Goal: Task Accomplishment & Management: Complete application form

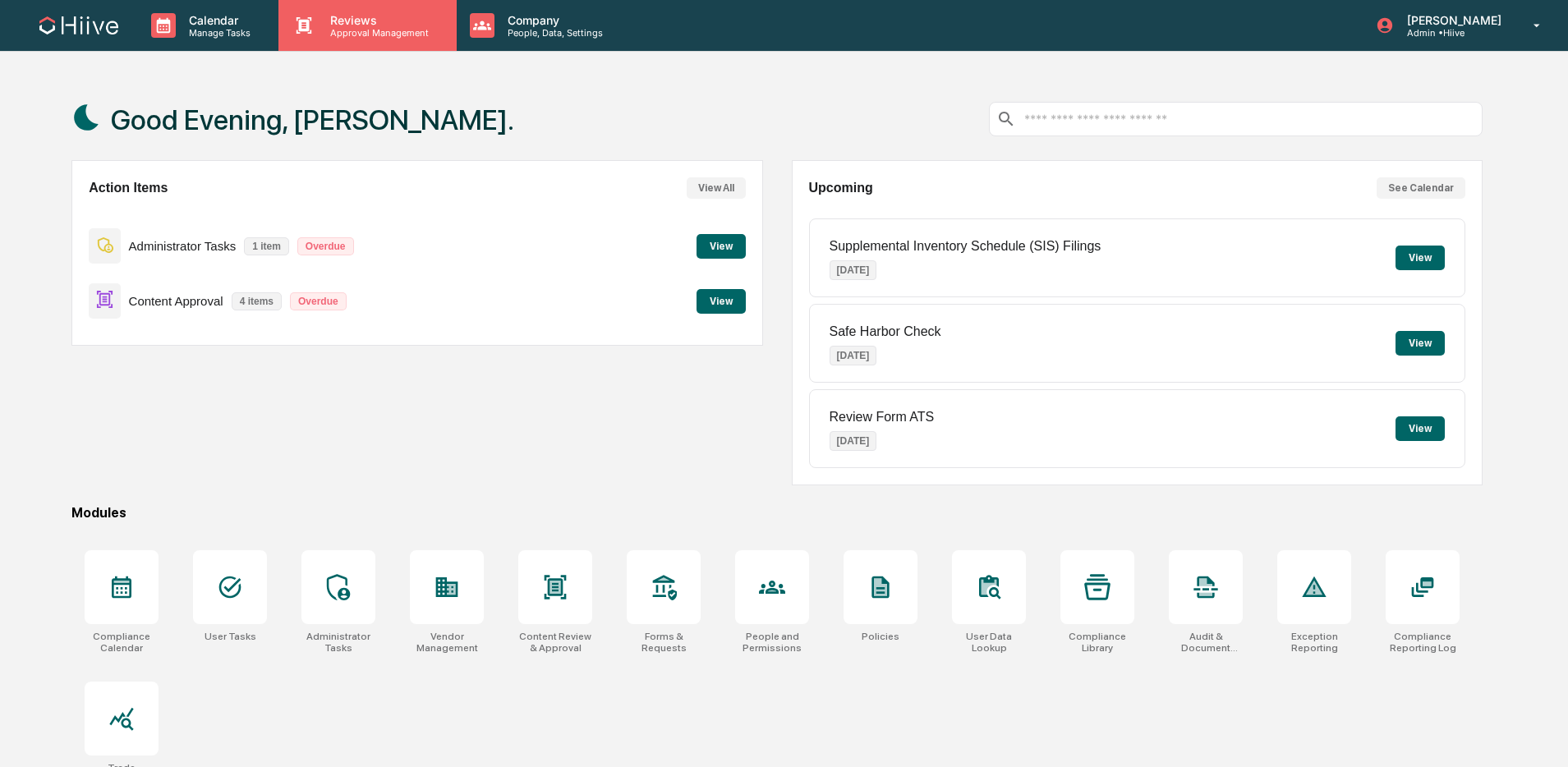
click at [366, 47] on div "Reviews Approval Management" at bounding box center [367, 25] width 178 height 51
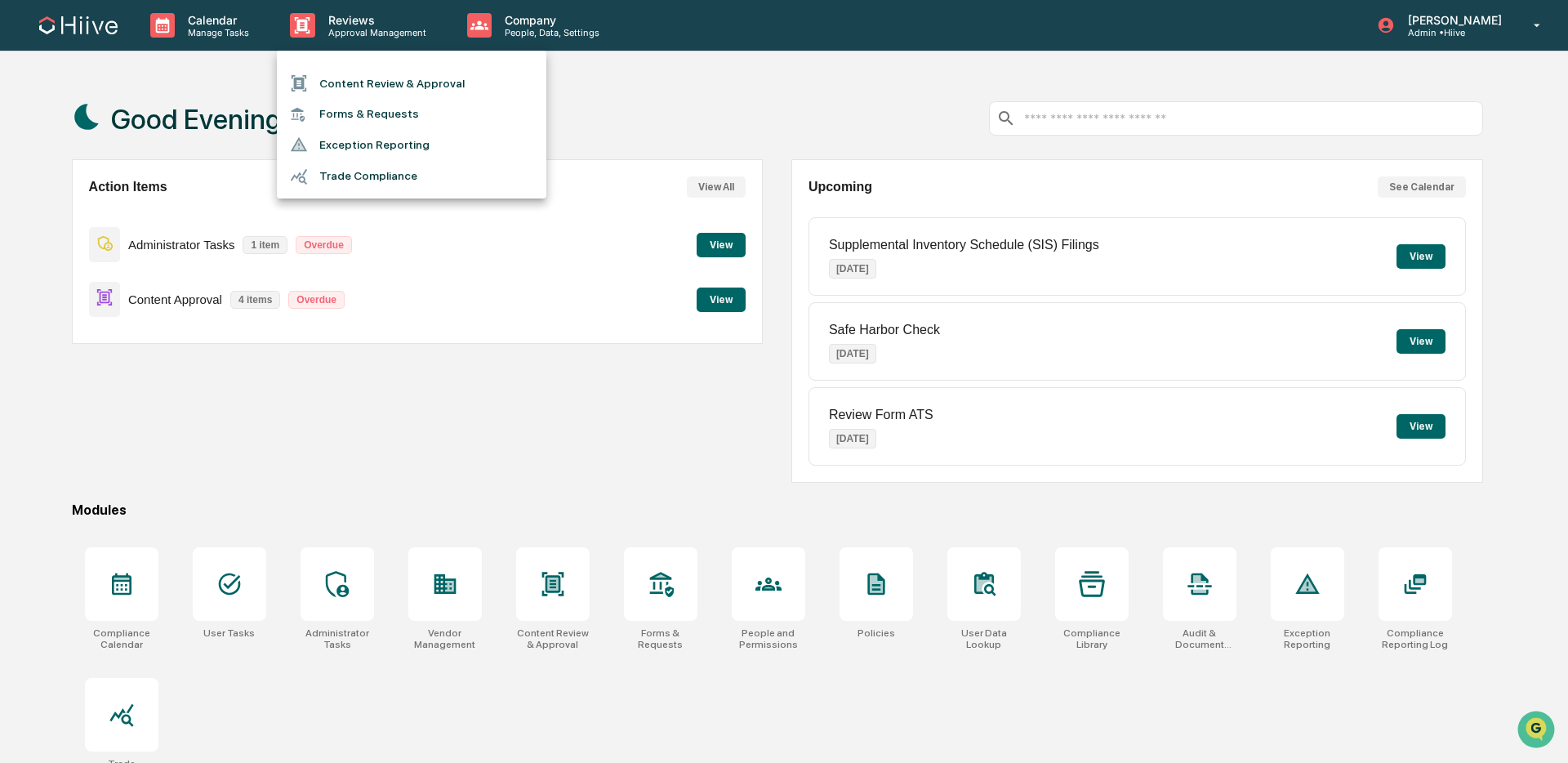
click at [365, 89] on li "Content Review & Approval" at bounding box center [411, 83] width 269 height 31
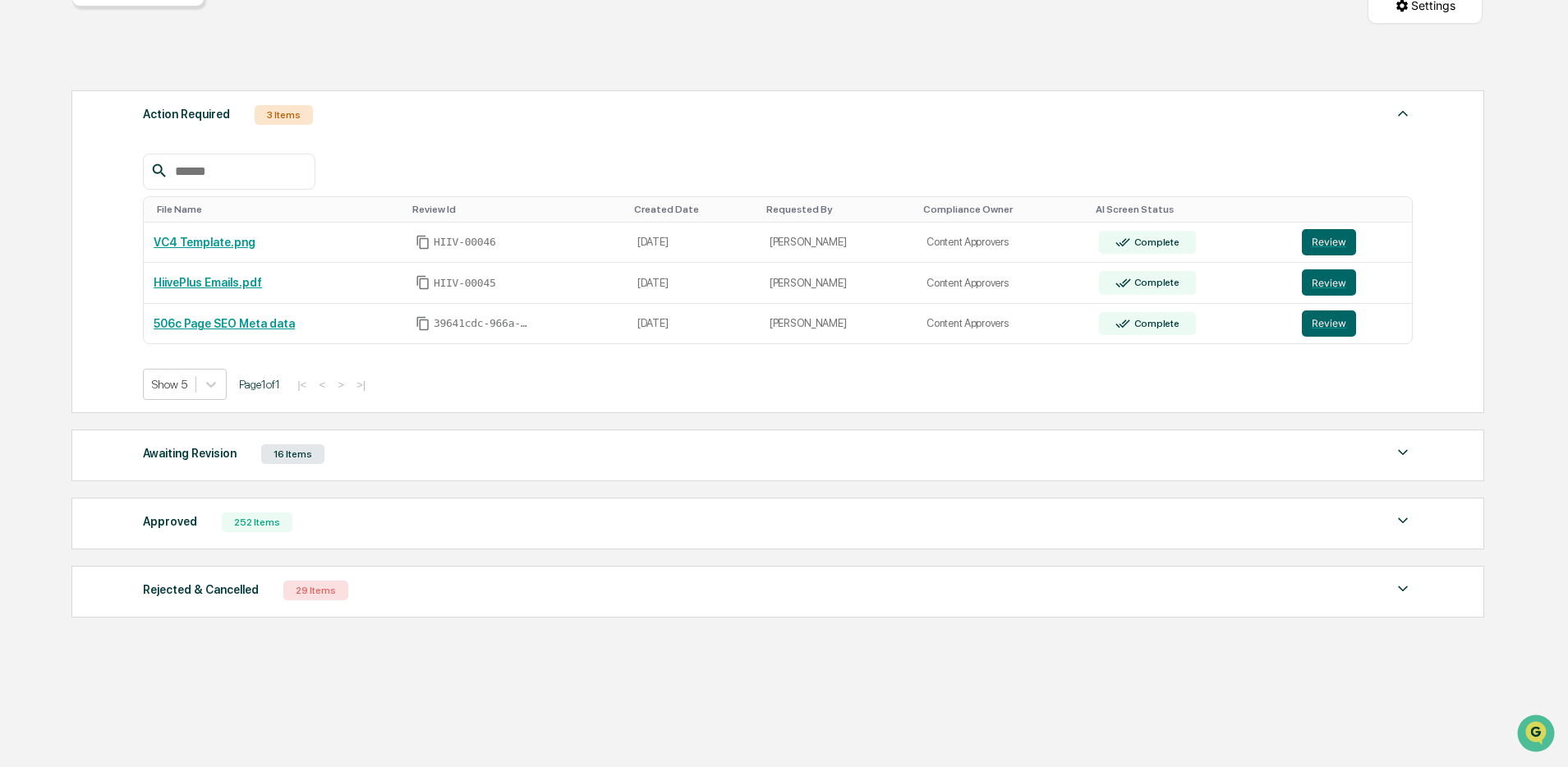
click at [404, 464] on div "Awaiting Revision 16 Items" at bounding box center [777, 454] width 1269 height 23
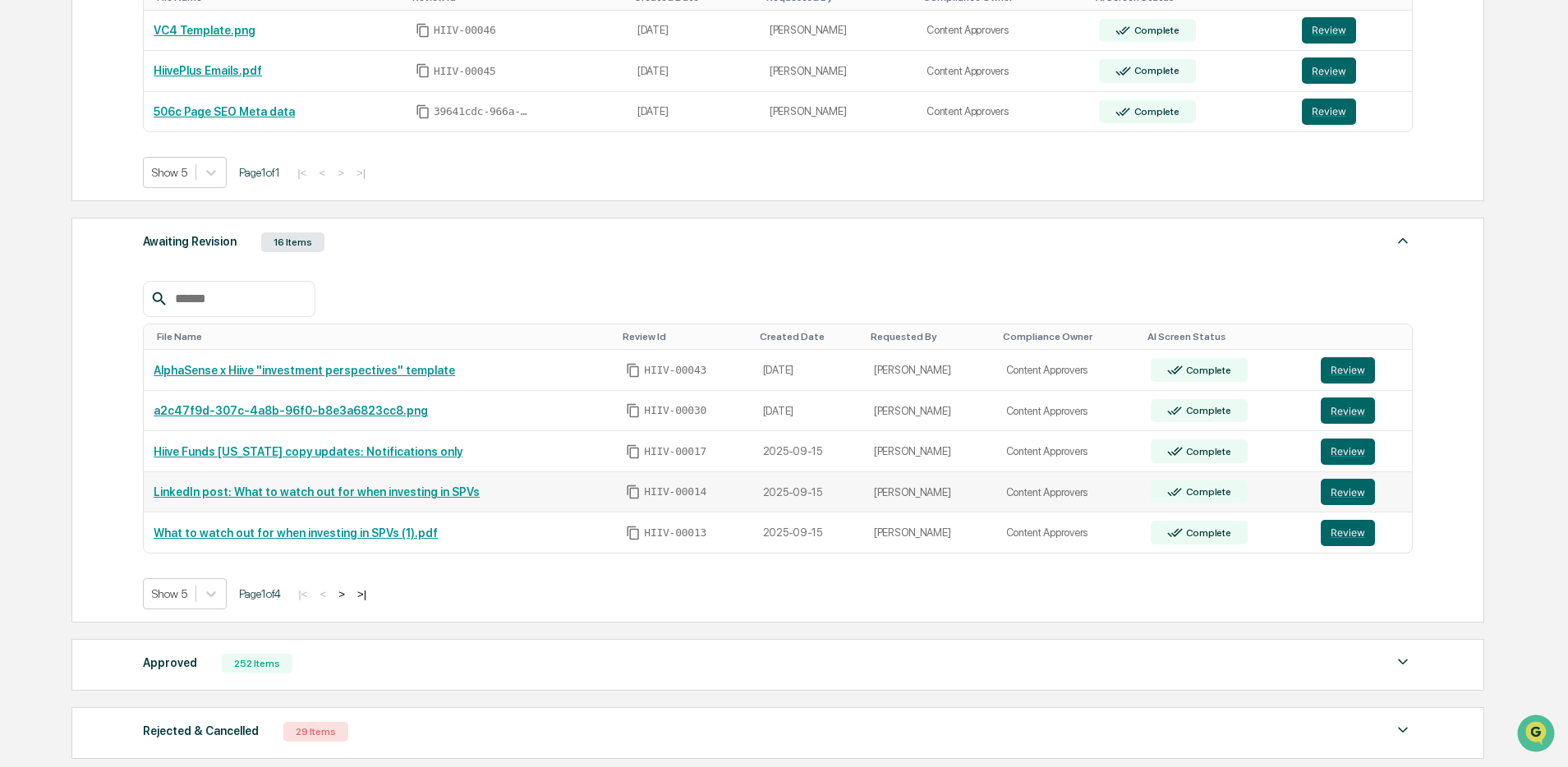
scroll to position [439, 0]
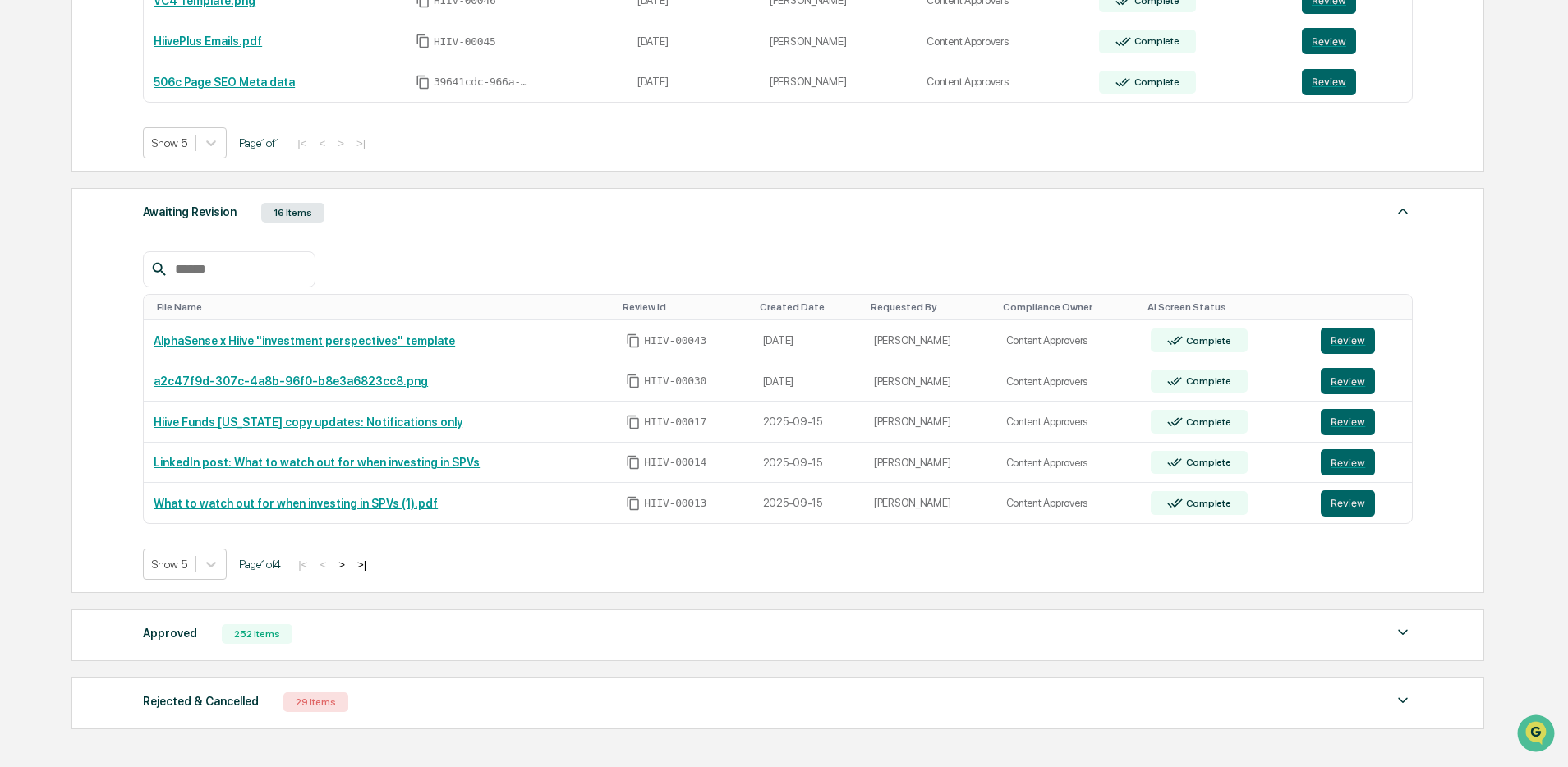
click at [251, 278] on input "text" at bounding box center [238, 269] width 139 height 22
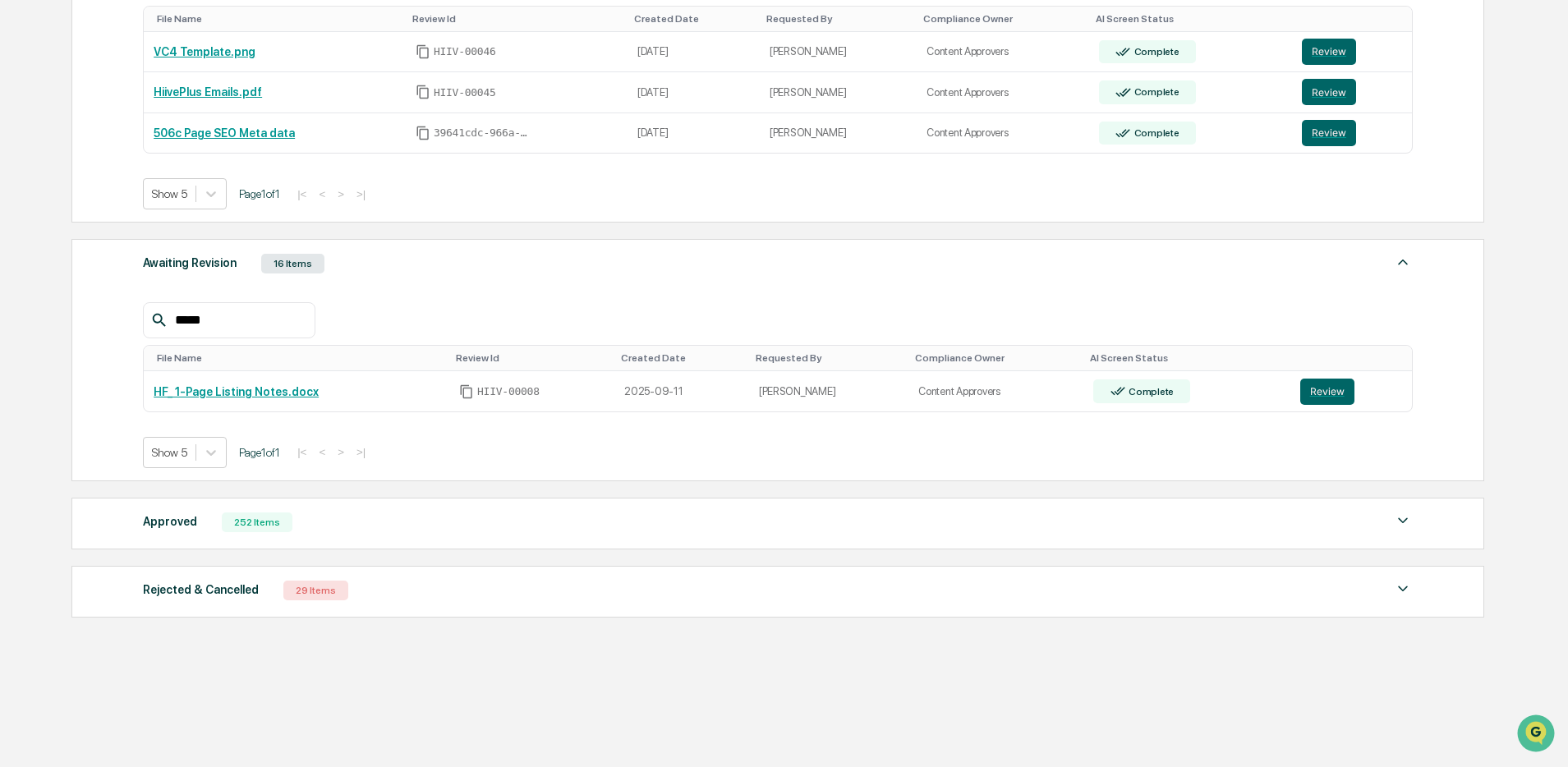
scroll to position [395, 0]
type input "*****"
click at [1339, 389] on button "Review" at bounding box center [1327, 392] width 54 height 27
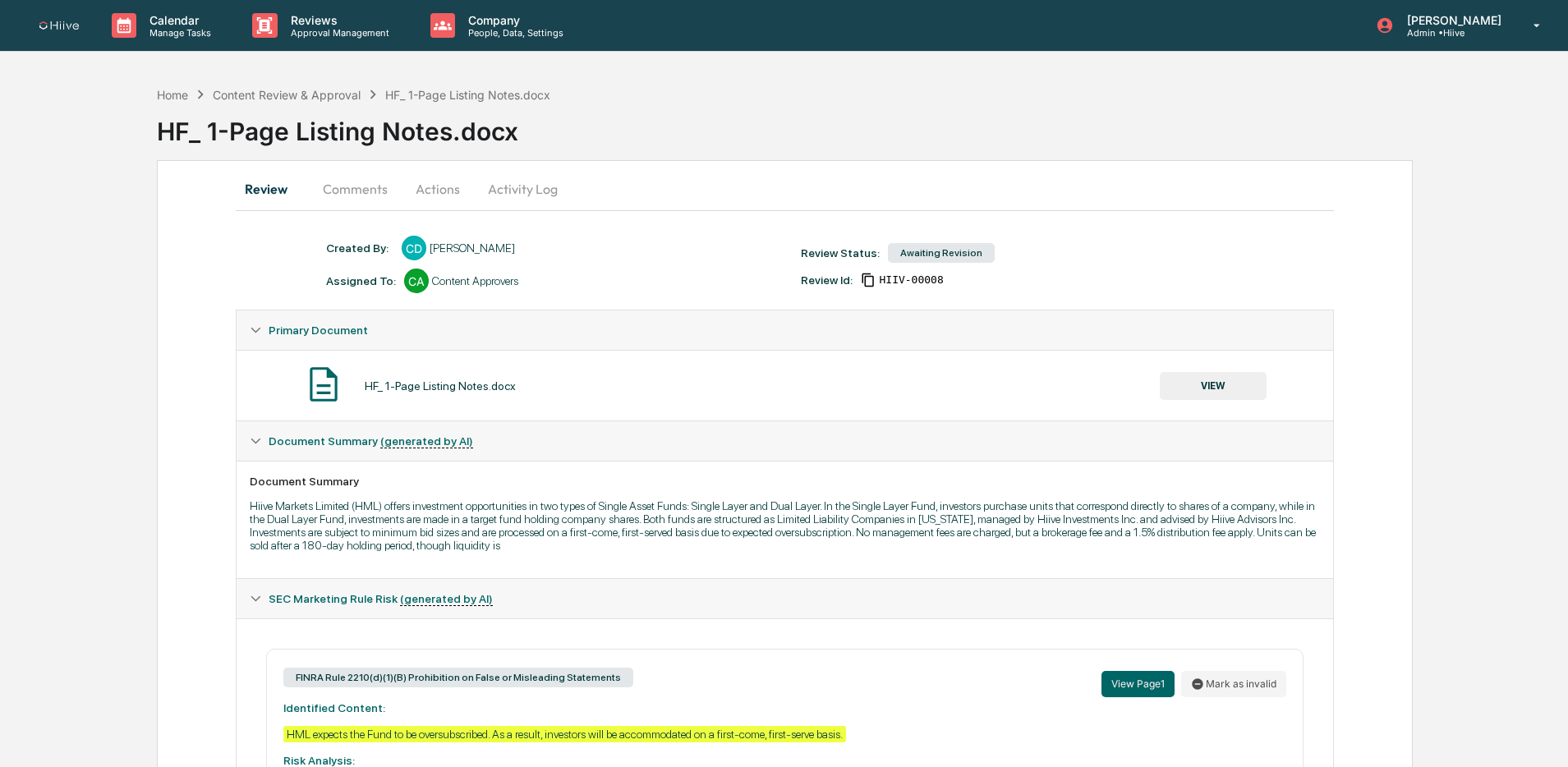
click at [366, 193] on button "Comments" at bounding box center [354, 188] width 91 height 39
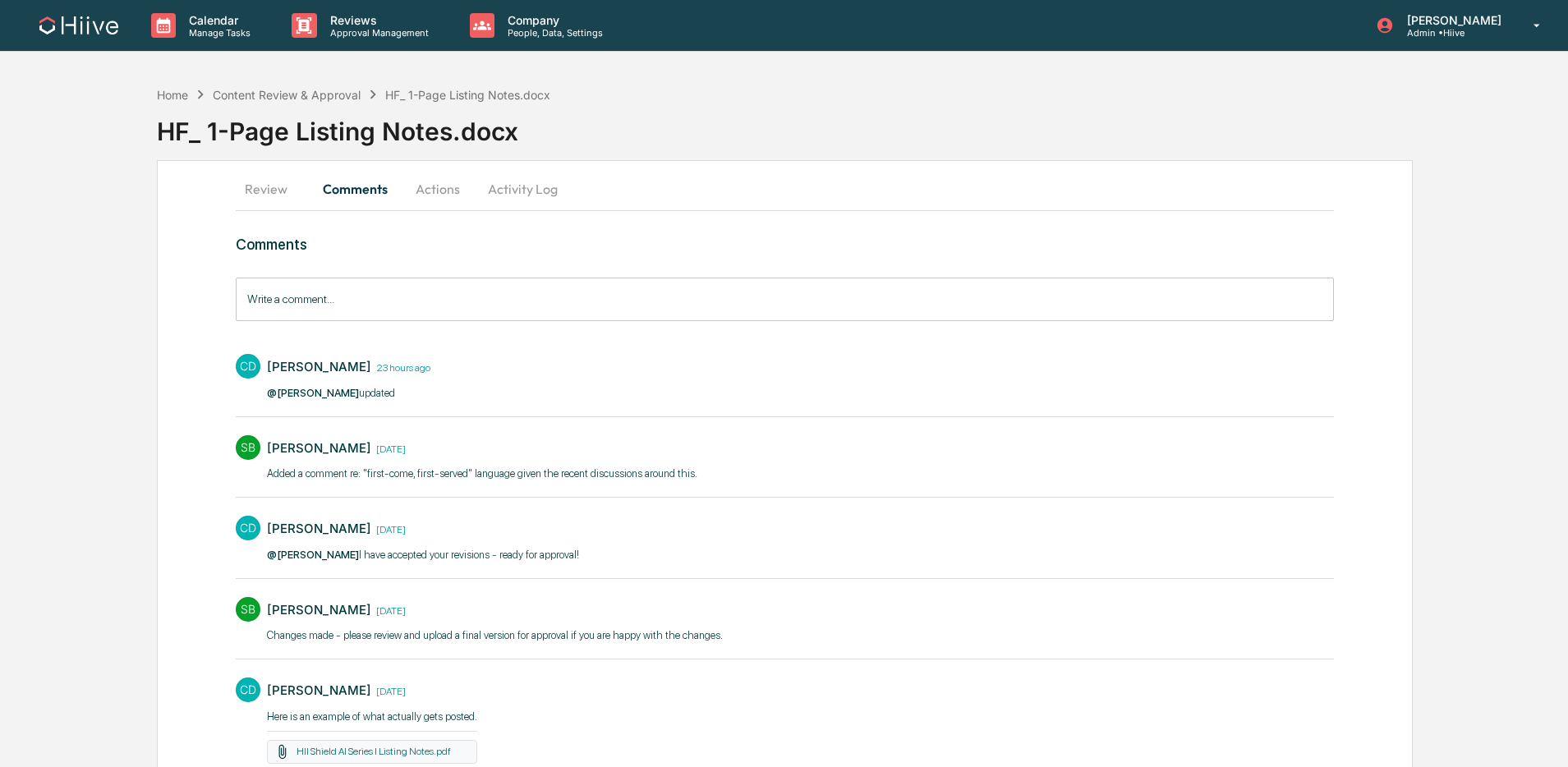
click at [539, 195] on button "Activity Log" at bounding box center [522, 188] width 96 height 39
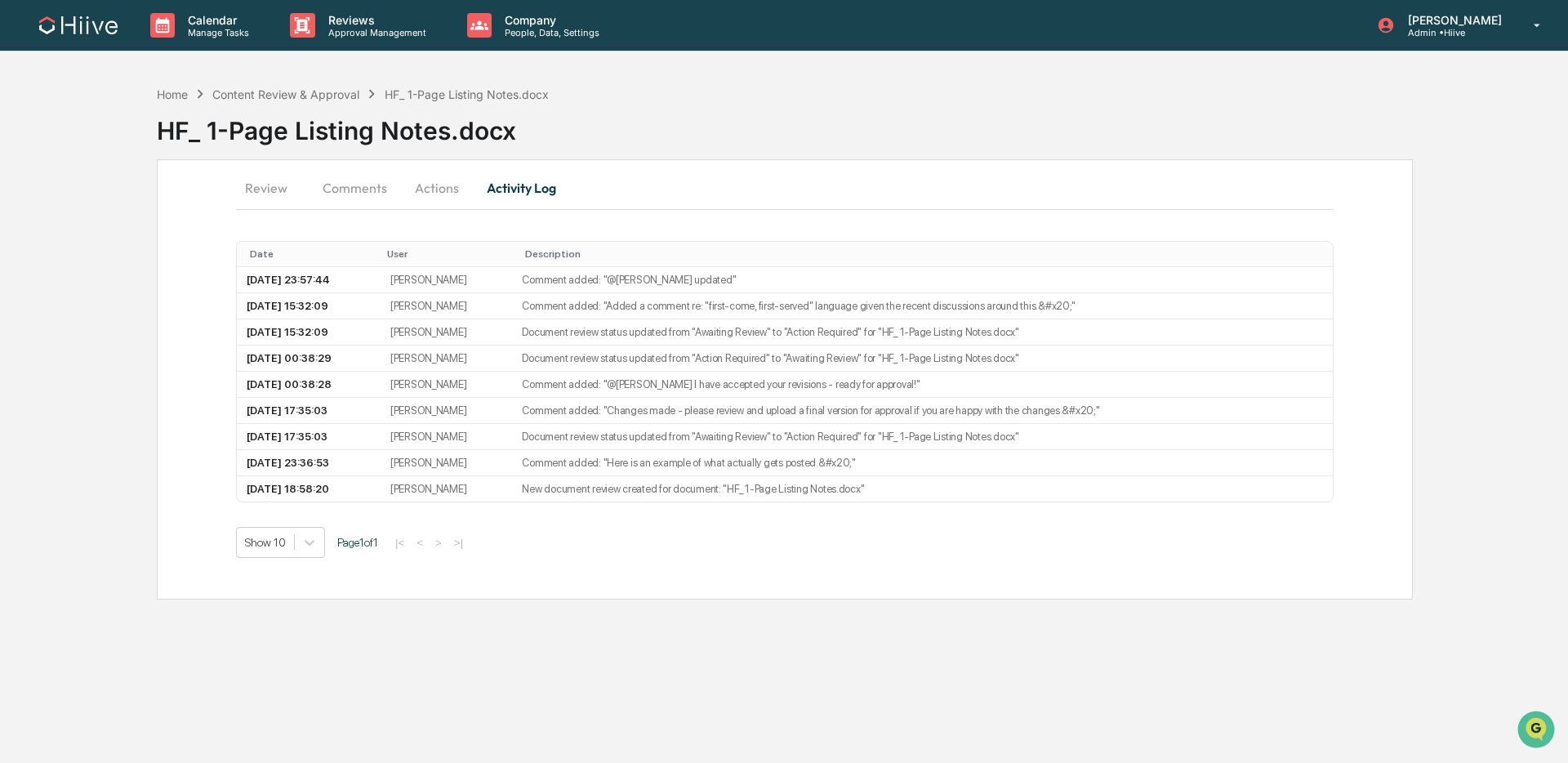
click at [370, 190] on button "Comments" at bounding box center [354, 187] width 90 height 39
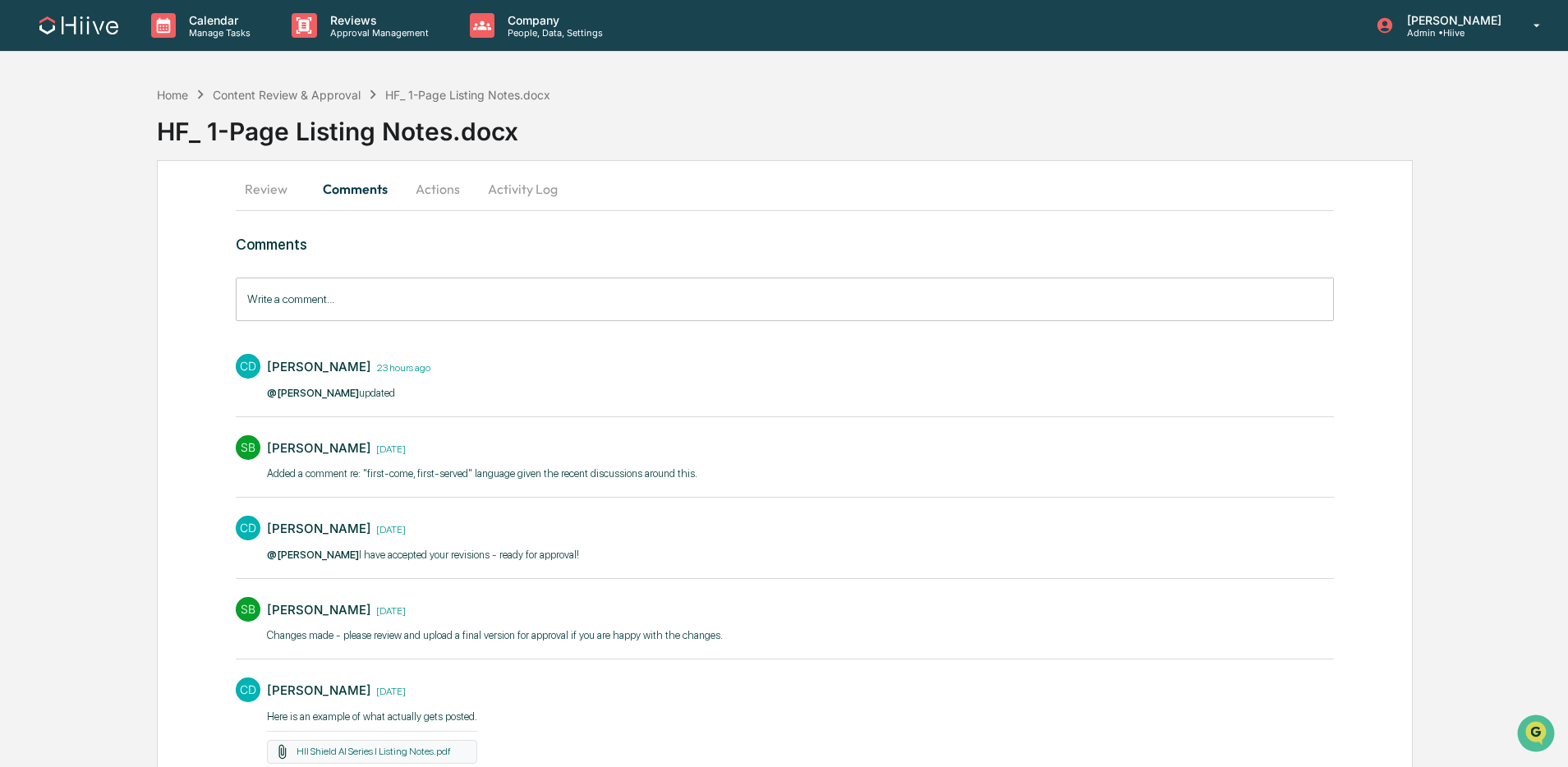
click at [329, 318] on input "Write a comment..." at bounding box center [785, 299] width 1098 height 43
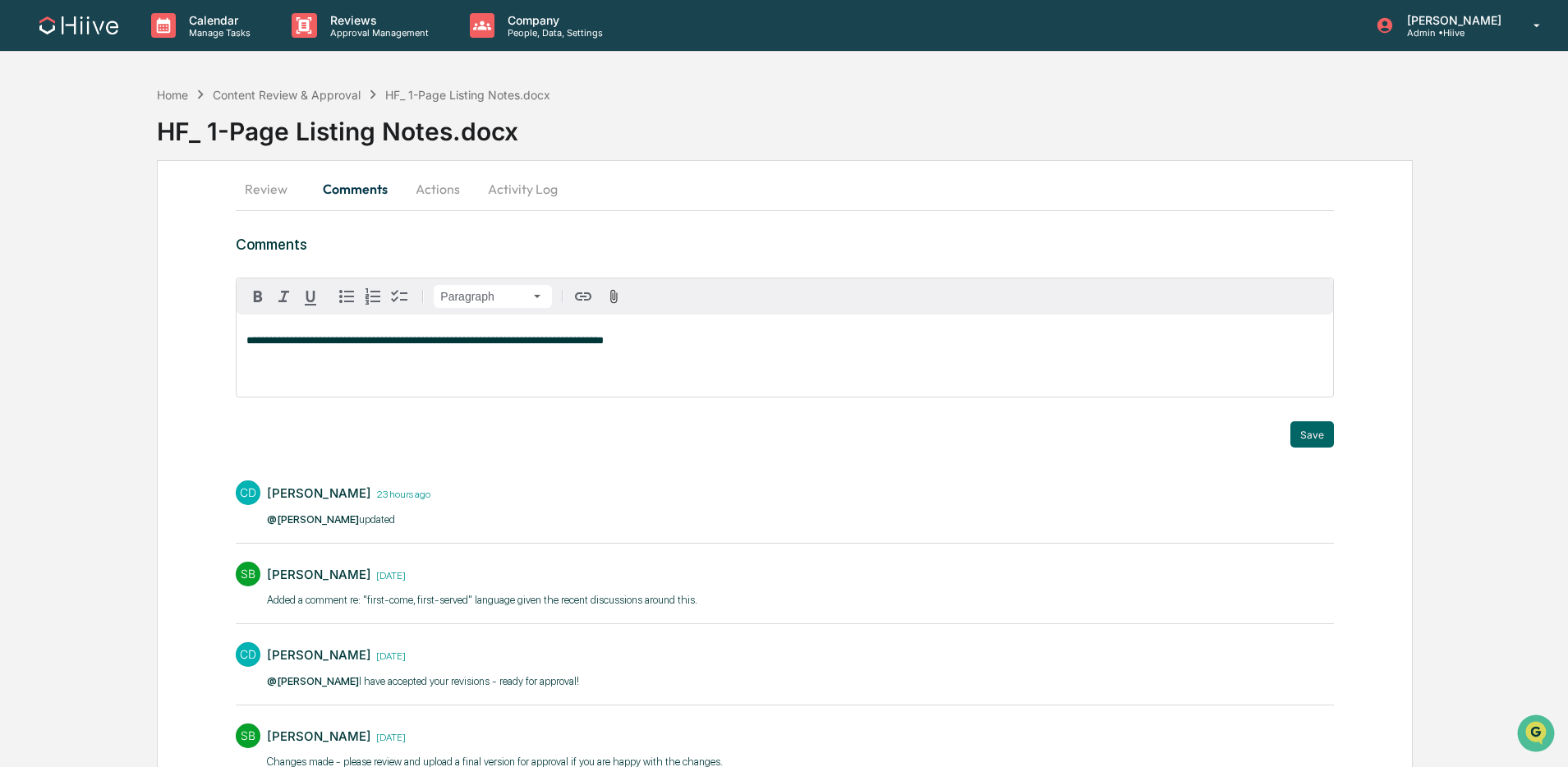
click at [604, 343] on span "**********" at bounding box center [425, 340] width 357 height 11
click at [753, 341] on p "**********" at bounding box center [784, 341] width 1076 height 12
click at [1064, 349] on div "**********" at bounding box center [785, 355] width 1096 height 82
click at [840, 343] on span "**********" at bounding box center [599, 340] width 706 height 11
click at [1088, 342] on p "**********" at bounding box center [784, 341] width 1076 height 12
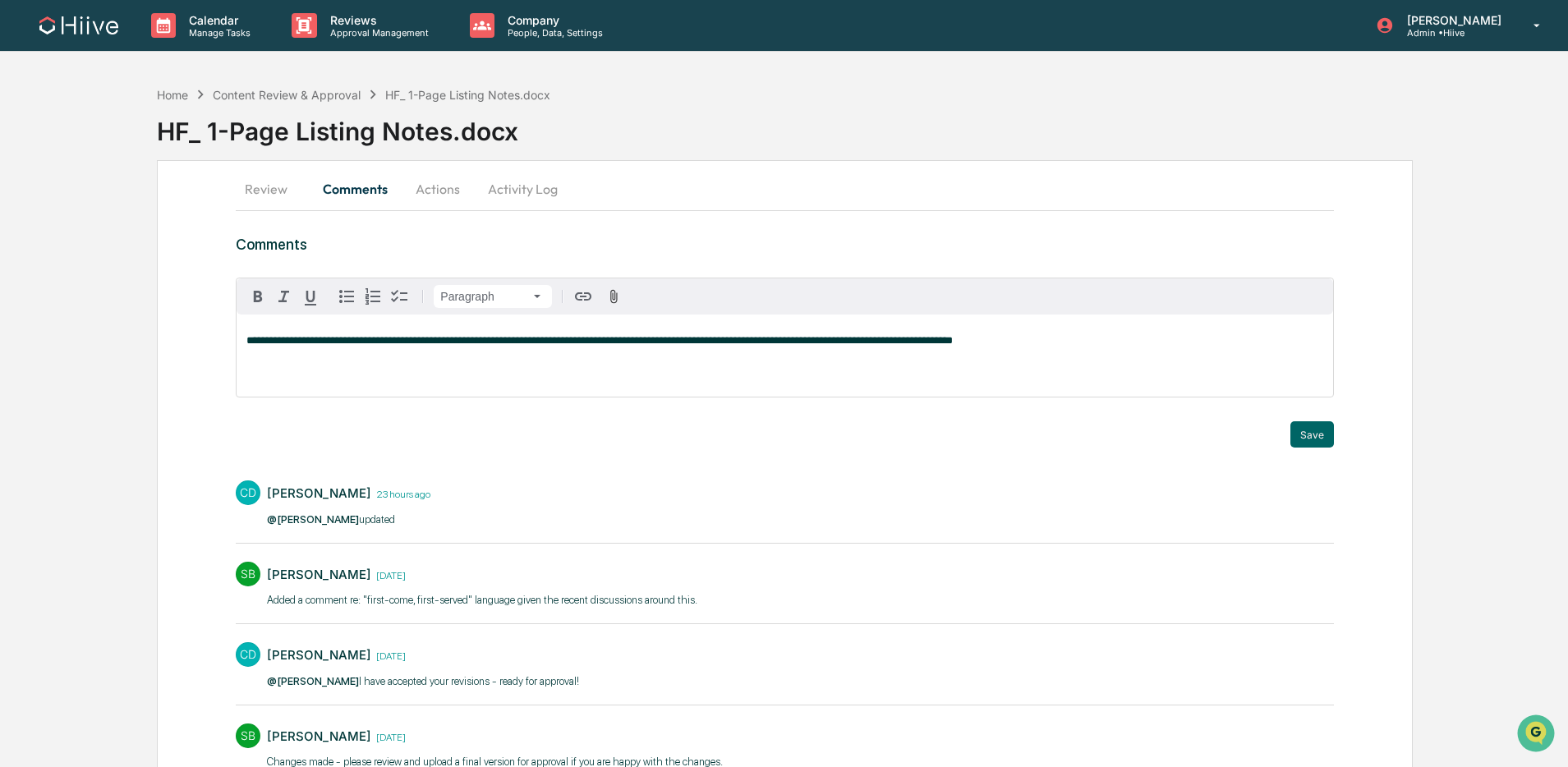
drag, startPoint x: 245, startPoint y: 338, endPoint x: 261, endPoint y: 348, distance: 18.9
click at [246, 338] on span "**********" at bounding box center [599, 340] width 706 height 11
click at [278, 390] on div "[PERSON_NAME]" at bounding box center [364, 387] width 236 height 21
click at [1319, 429] on button "Save" at bounding box center [1312, 434] width 43 height 27
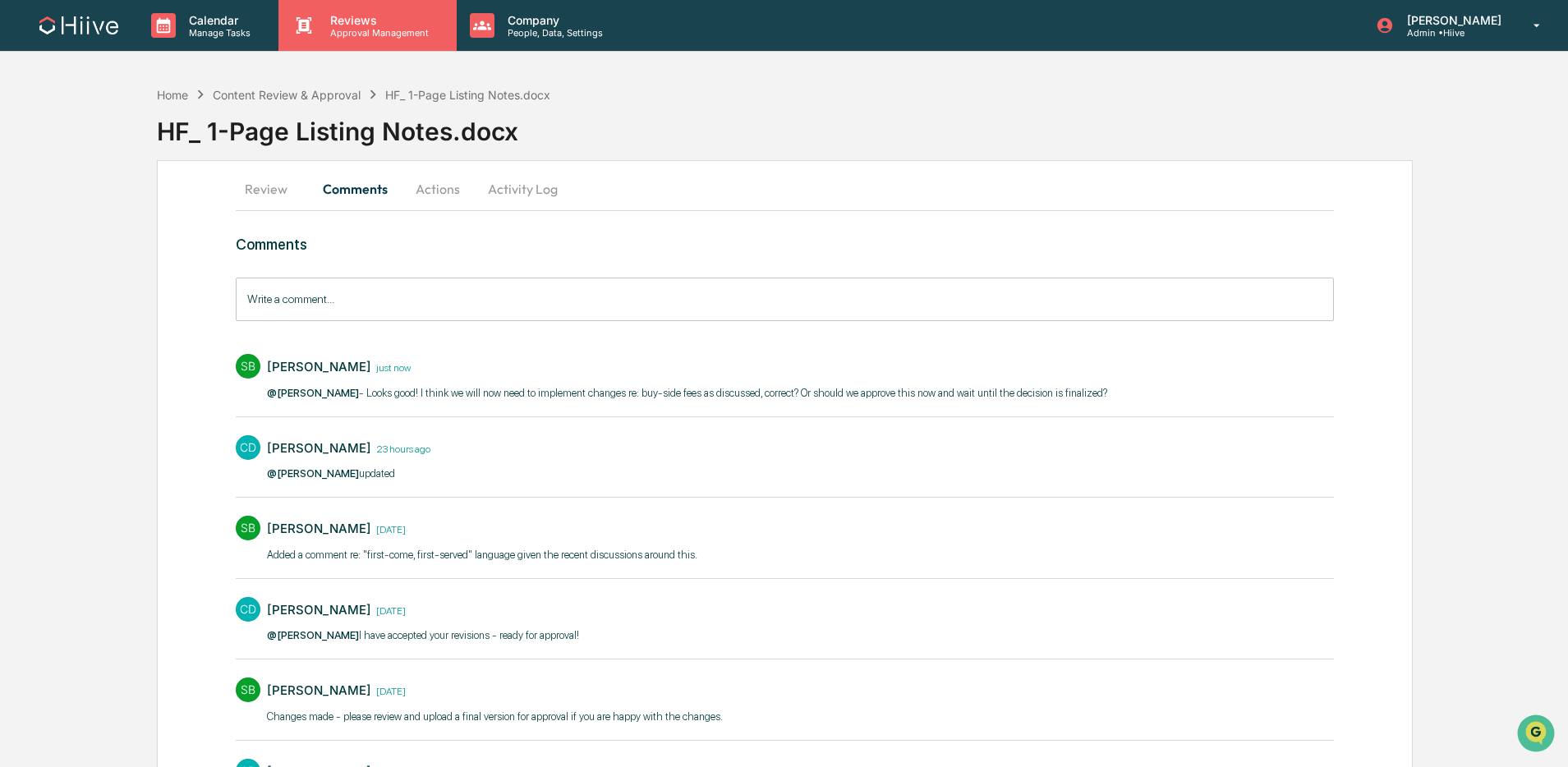
click at [383, 32] on p "Approval Management" at bounding box center [377, 33] width 120 height 12
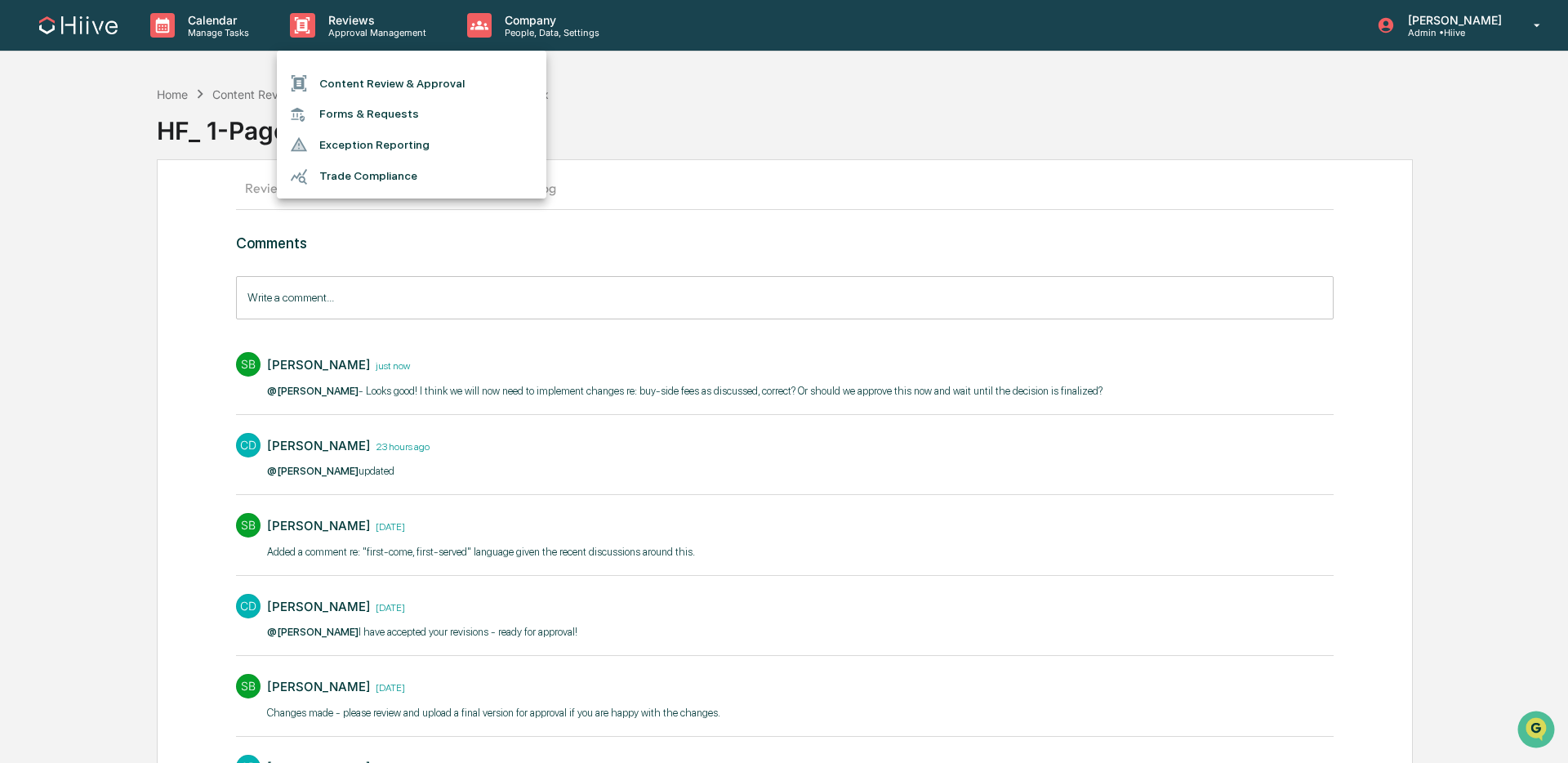
click at [351, 91] on li "Content Review & Approval" at bounding box center [411, 83] width 269 height 31
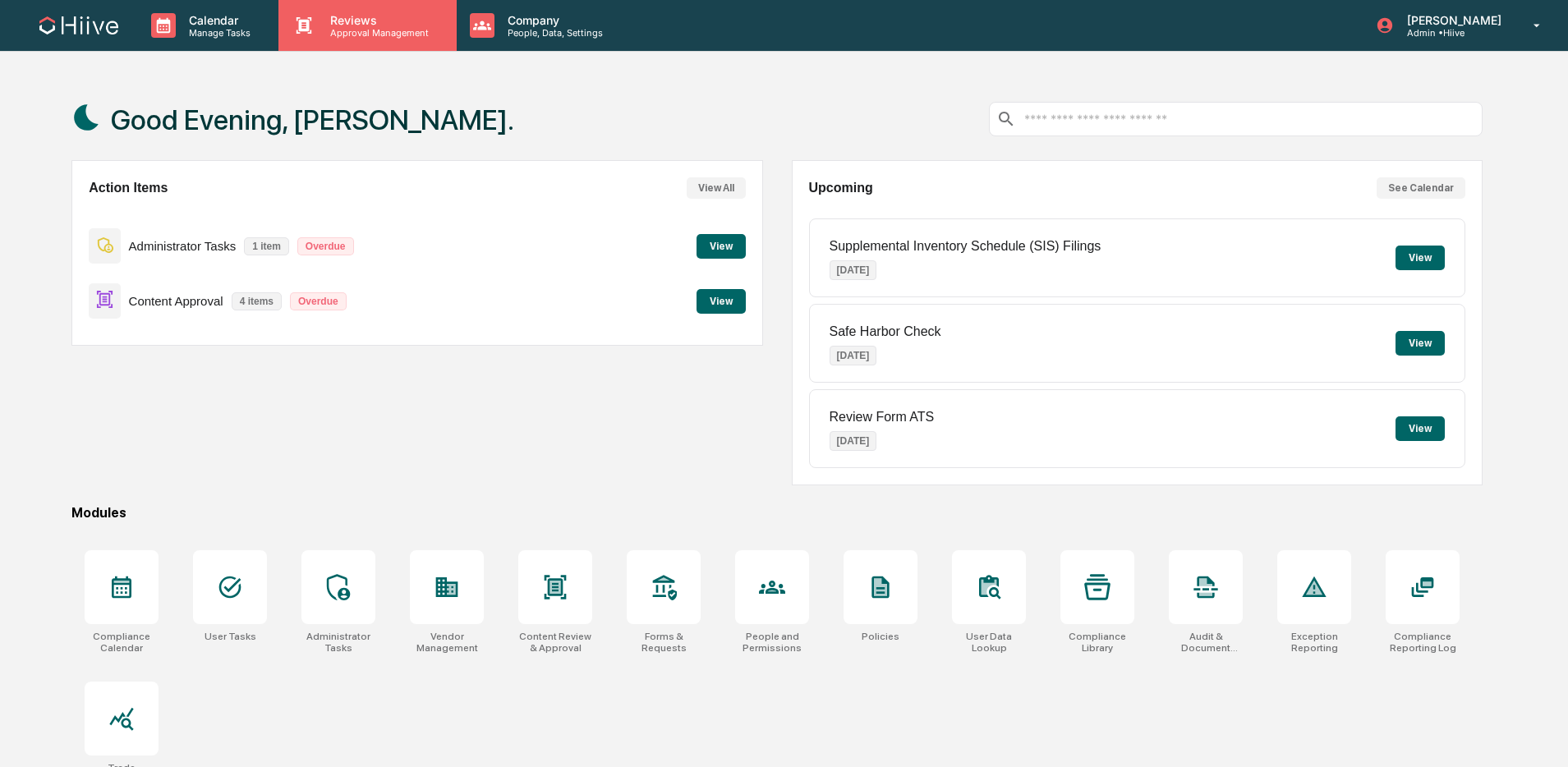
click at [362, 30] on p "Approval Management" at bounding box center [377, 33] width 120 height 12
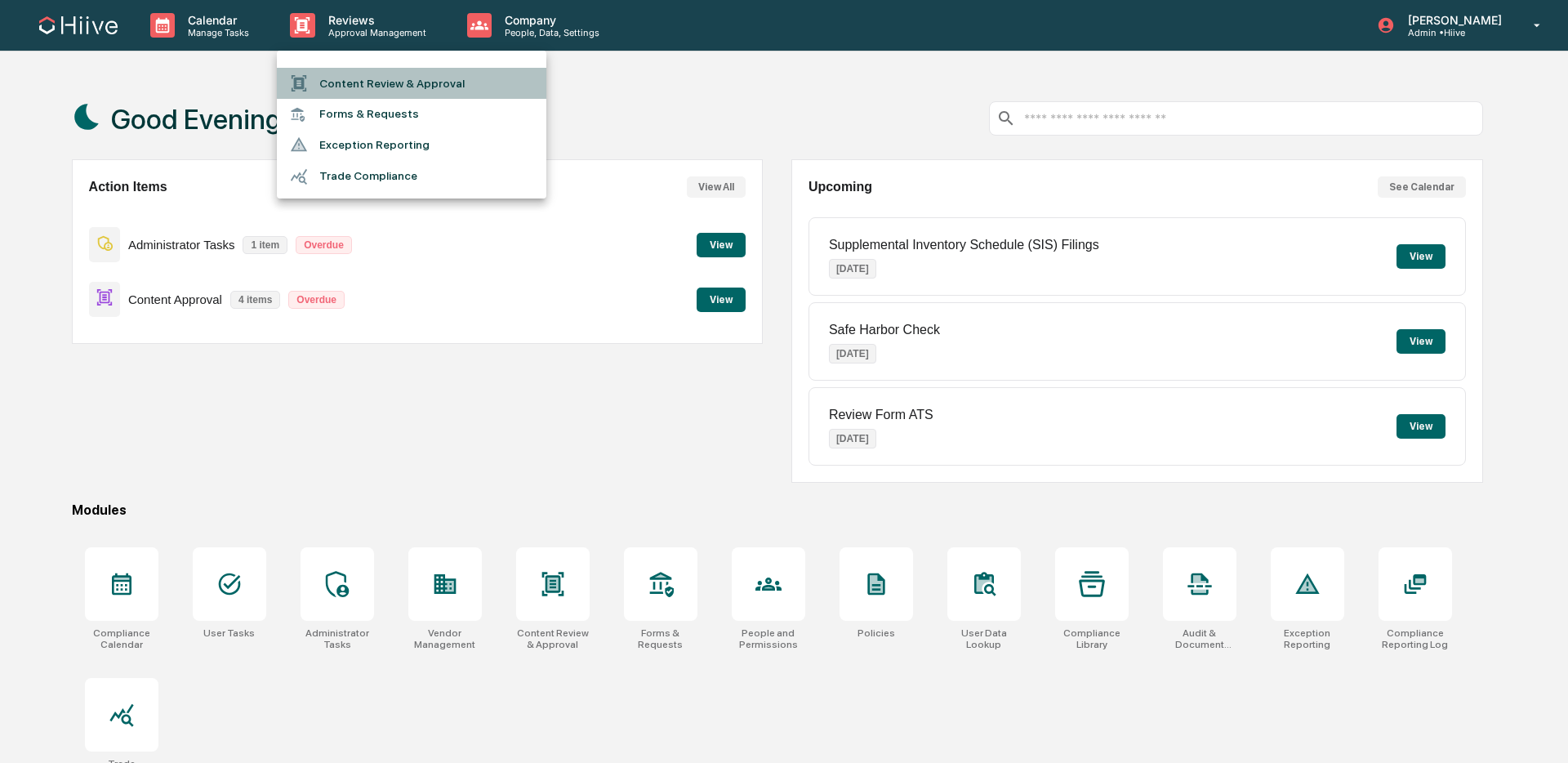
click at [333, 70] on li "Content Review & Approval" at bounding box center [411, 83] width 269 height 31
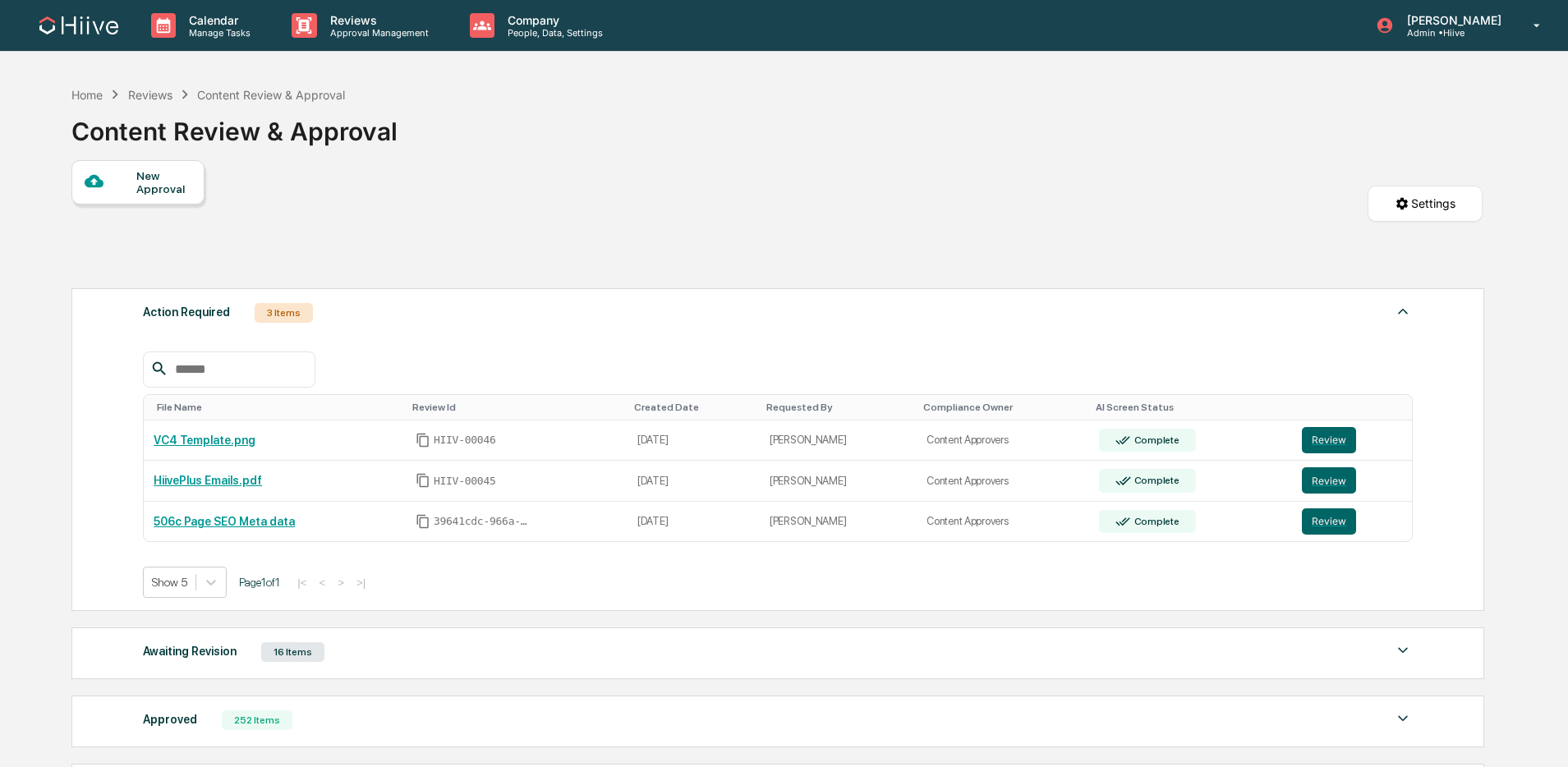
click at [143, 189] on div "New Approval" at bounding box center [163, 183] width 55 height 27
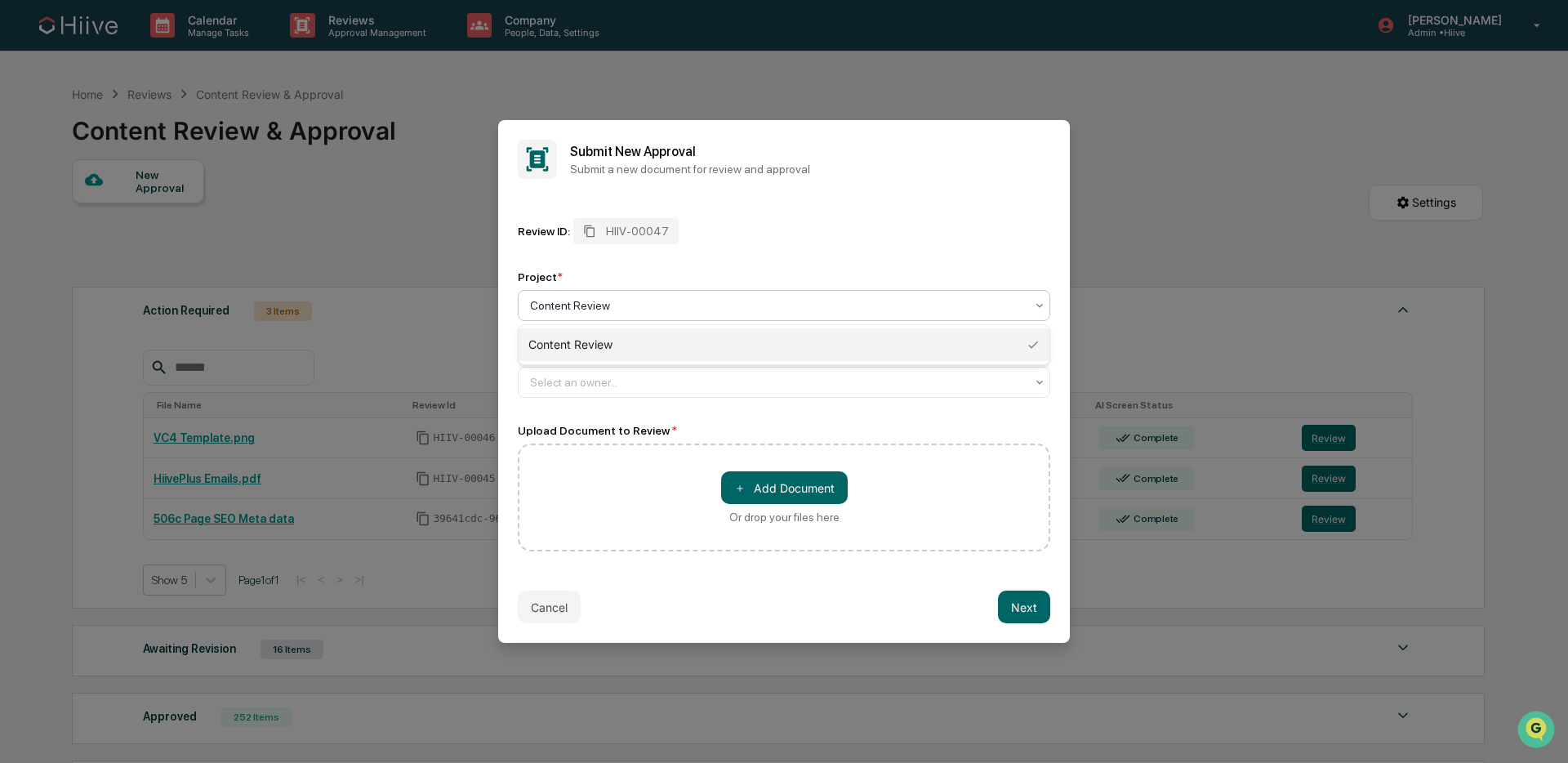
click at [619, 298] on div at bounding box center [777, 305] width 495 height 17
click at [614, 340] on div "Content Review" at bounding box center [784, 344] width 531 height 32
click at [598, 377] on div at bounding box center [777, 382] width 495 height 17
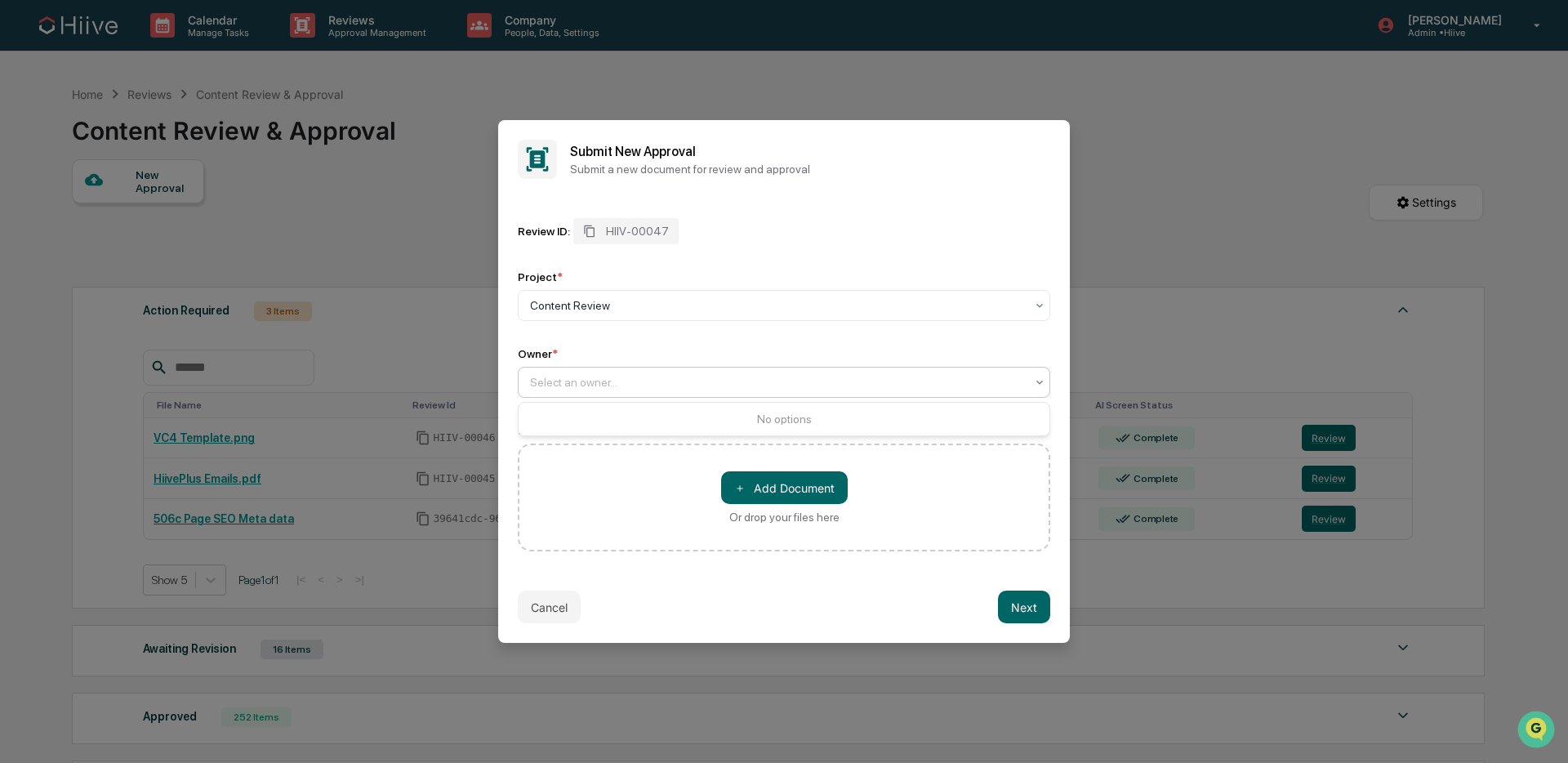
click at [695, 411] on div "No options" at bounding box center [784, 419] width 531 height 27
click at [647, 359] on div "Owner *" at bounding box center [784, 354] width 532 height 13
click at [557, 595] on button "Cancel" at bounding box center [549, 606] width 63 height 32
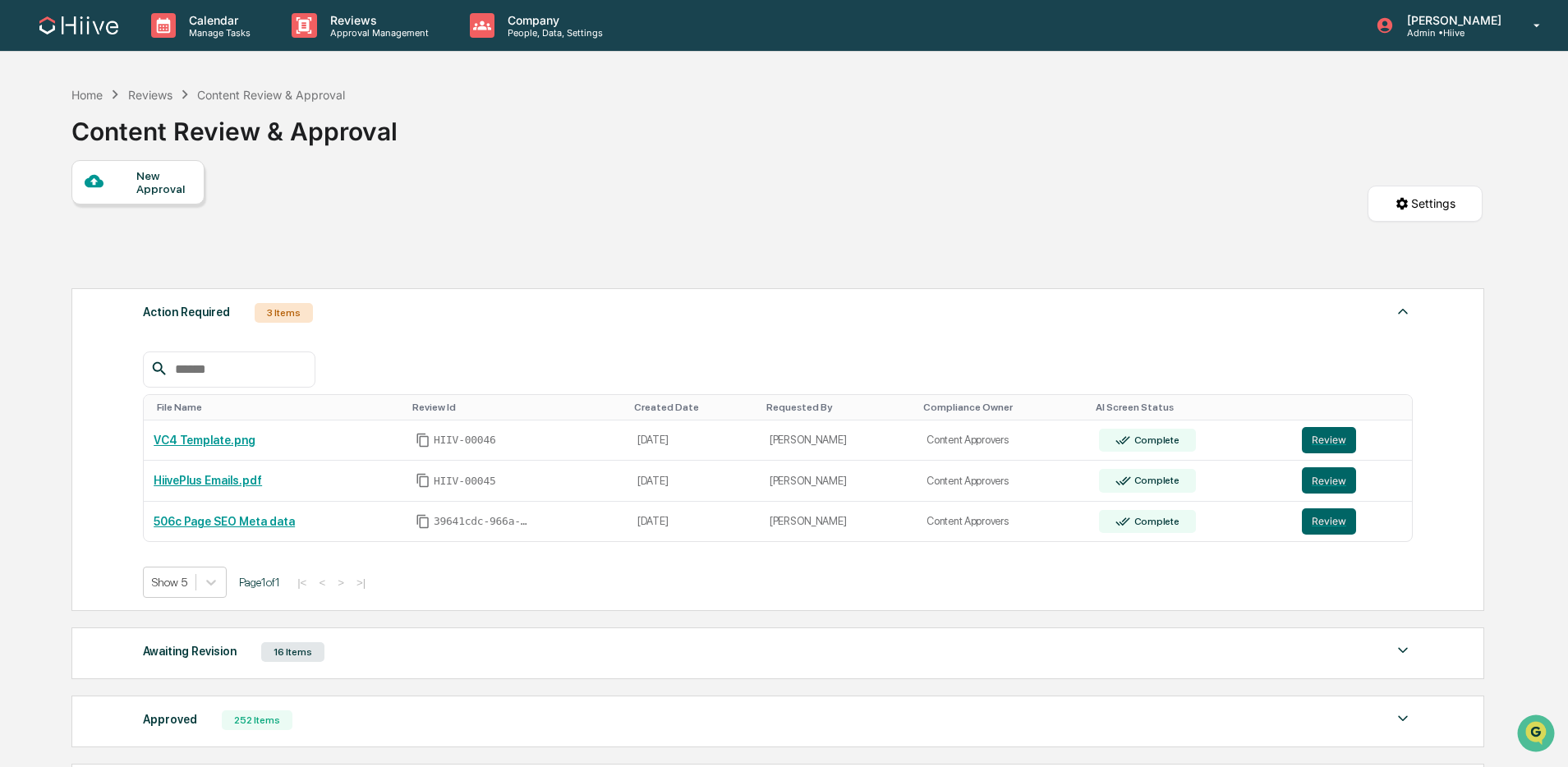
click at [163, 183] on div "New Approval" at bounding box center [163, 183] width 55 height 27
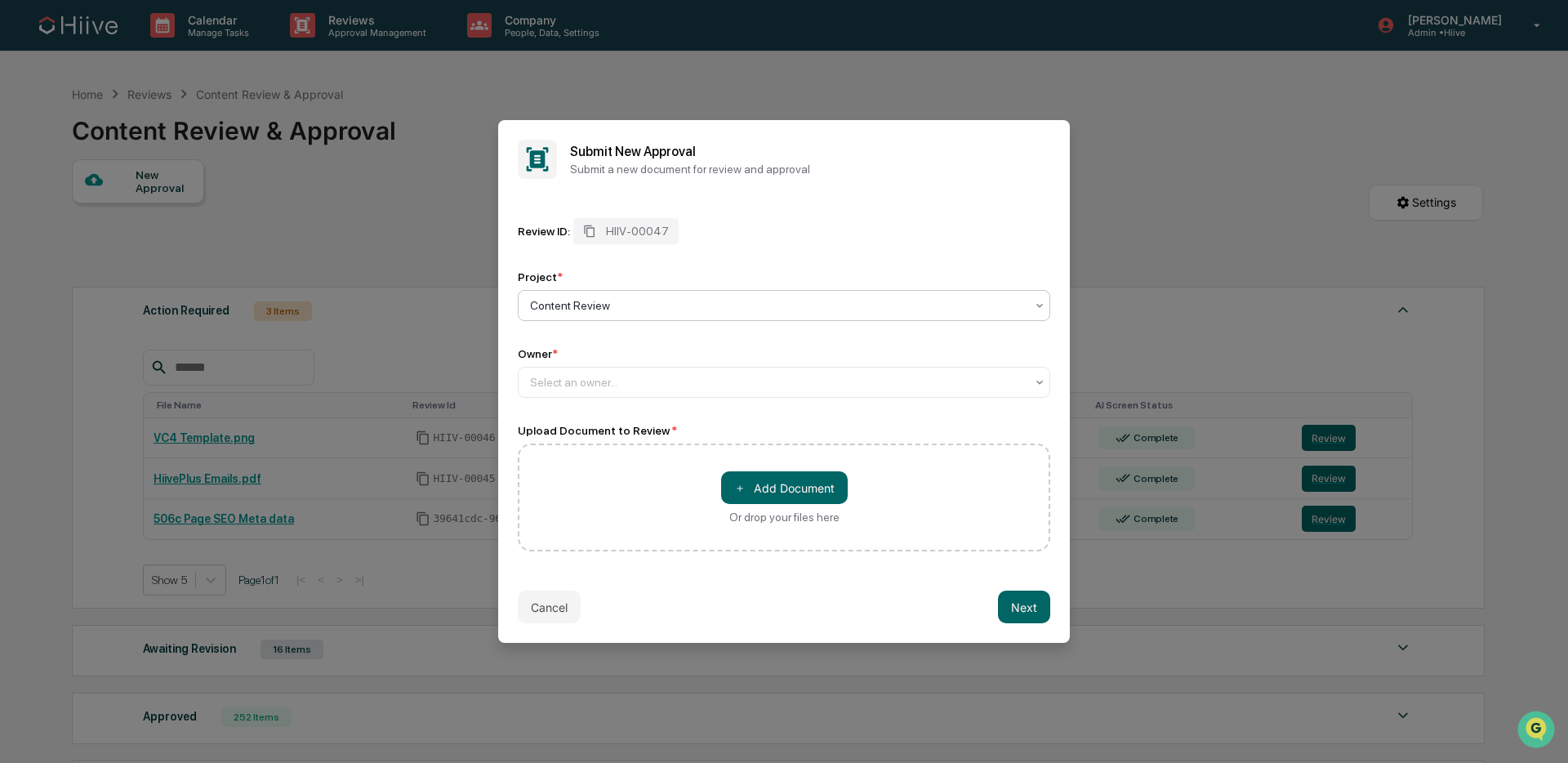
click at [575, 306] on div at bounding box center [777, 305] width 495 height 17
drag, startPoint x: 595, startPoint y: 347, endPoint x: 576, endPoint y: 362, distance: 24.2
click at [595, 347] on div "Content Review" at bounding box center [784, 344] width 531 height 32
click at [567, 377] on div at bounding box center [777, 382] width 495 height 17
type input "*"
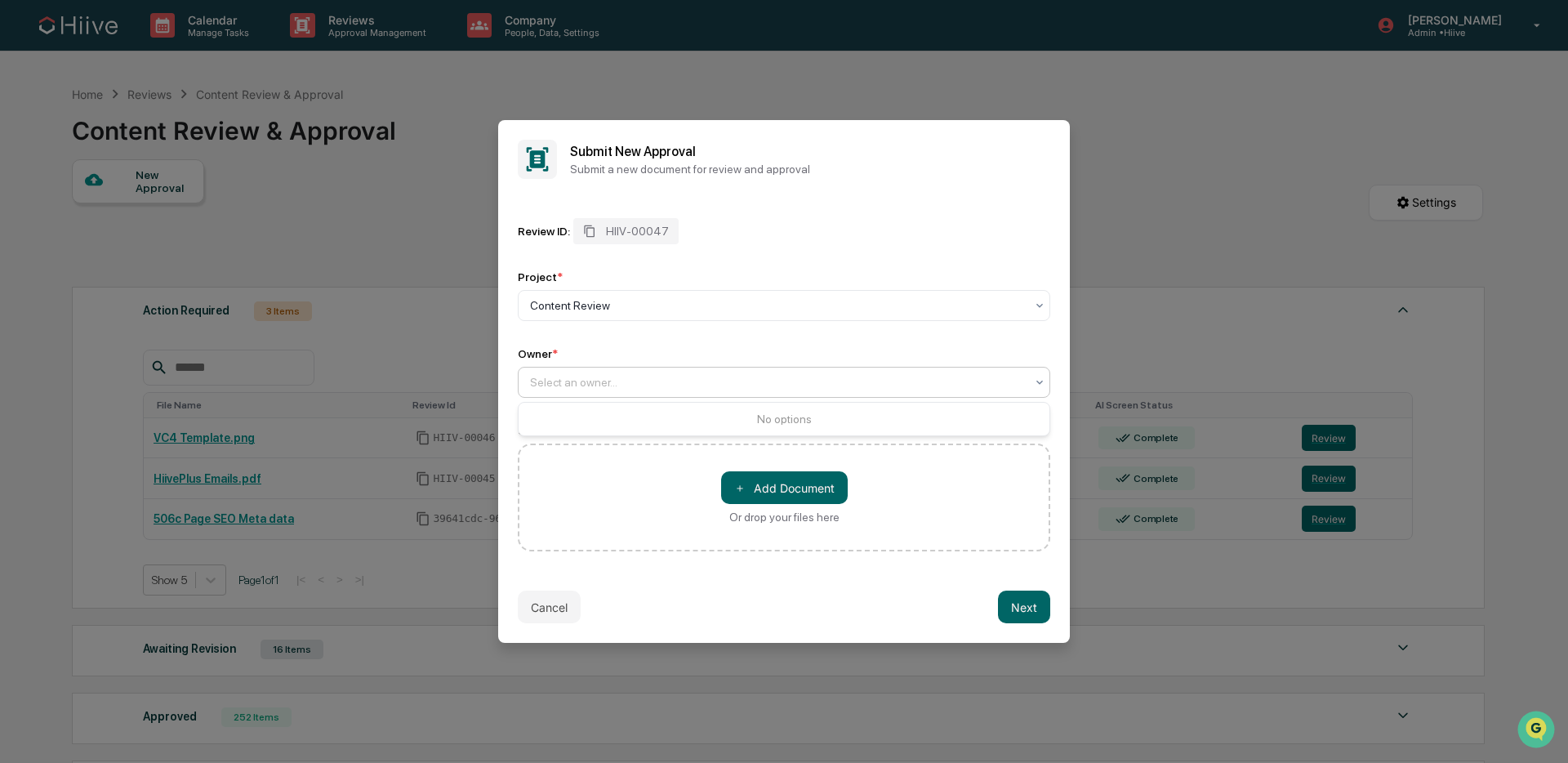
click at [623, 388] on div at bounding box center [777, 382] width 495 height 17
click at [595, 398] on div "Review ID: HIIV-00047 Project * Content Review Owner * Select an owner... Uploa…" at bounding box center [784, 385] width 532 height 333
click at [598, 391] on div at bounding box center [777, 382] width 495 height 17
type input "*********"
click at [570, 493] on div "＋ Add Document Or drop your files here" at bounding box center [784, 498] width 532 height 108
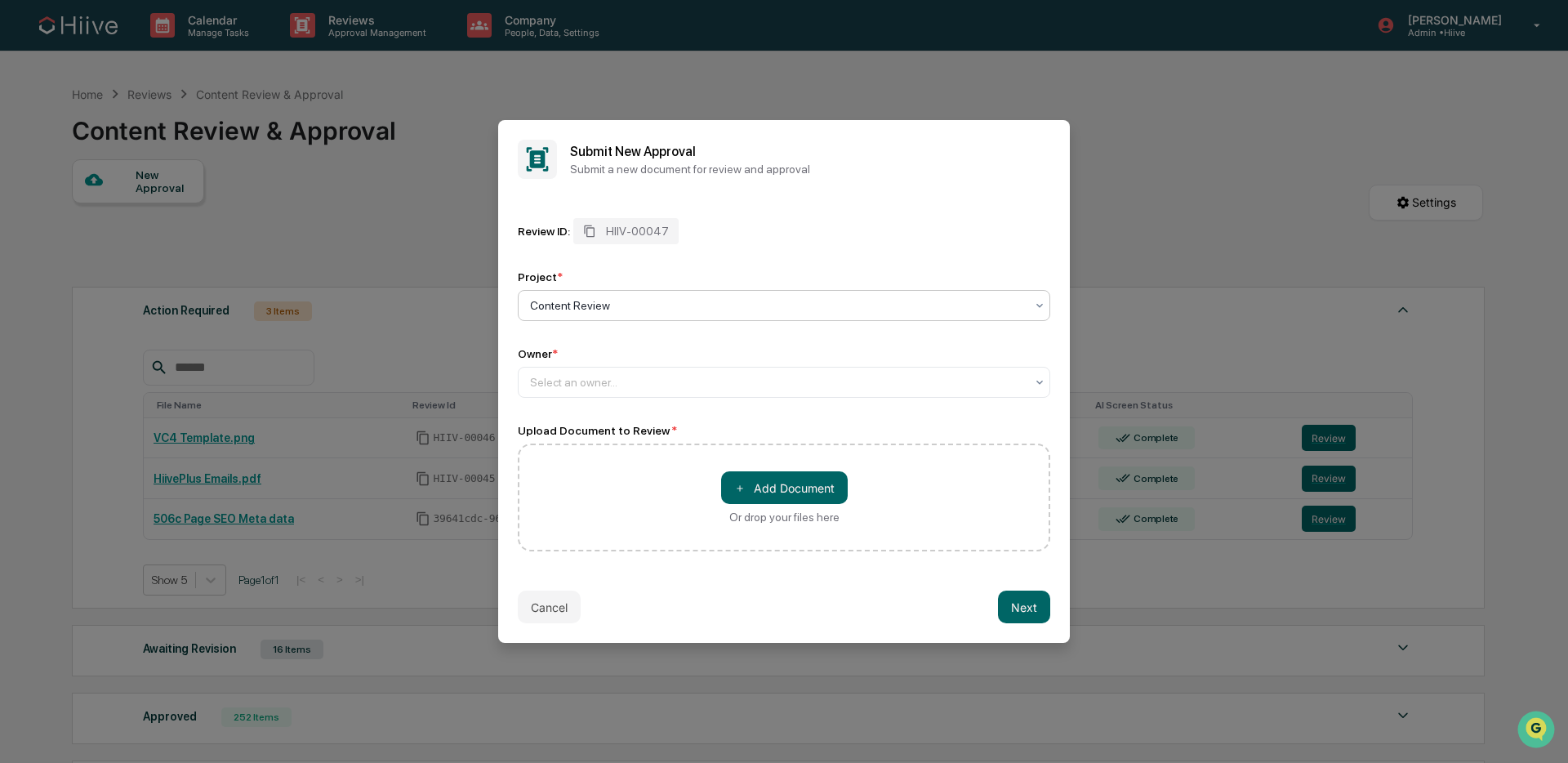
click at [714, 306] on div at bounding box center [777, 305] width 495 height 17
click at [789, 267] on div "Review ID: HIIV-00047 Project * Content Review, 1 of 1. 1 result available. Use…" at bounding box center [784, 308] width 532 height 180
click at [532, 608] on button "Cancel" at bounding box center [549, 606] width 63 height 32
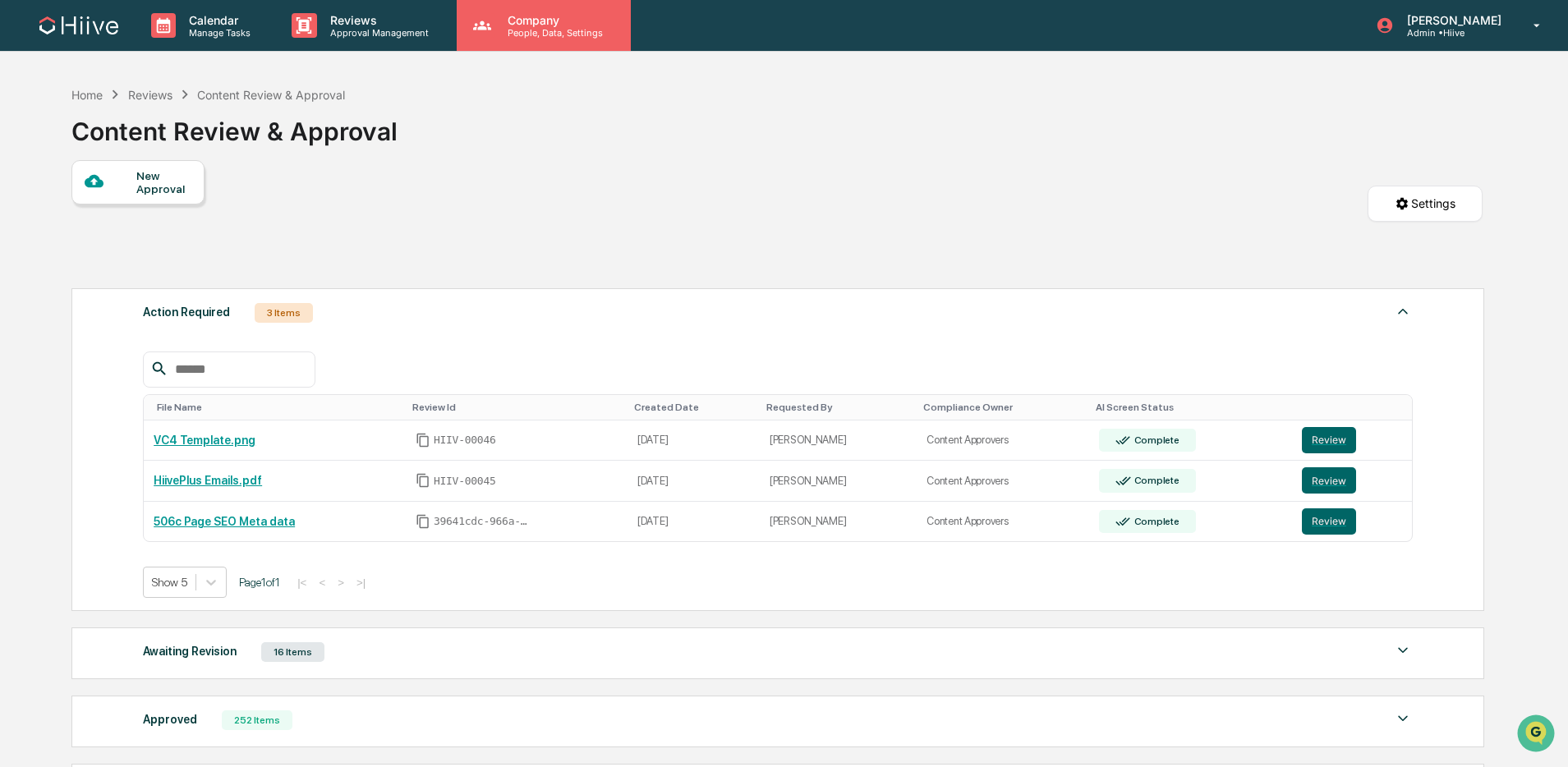
click at [520, 34] on p "People, Data, Settings" at bounding box center [553, 33] width 117 height 12
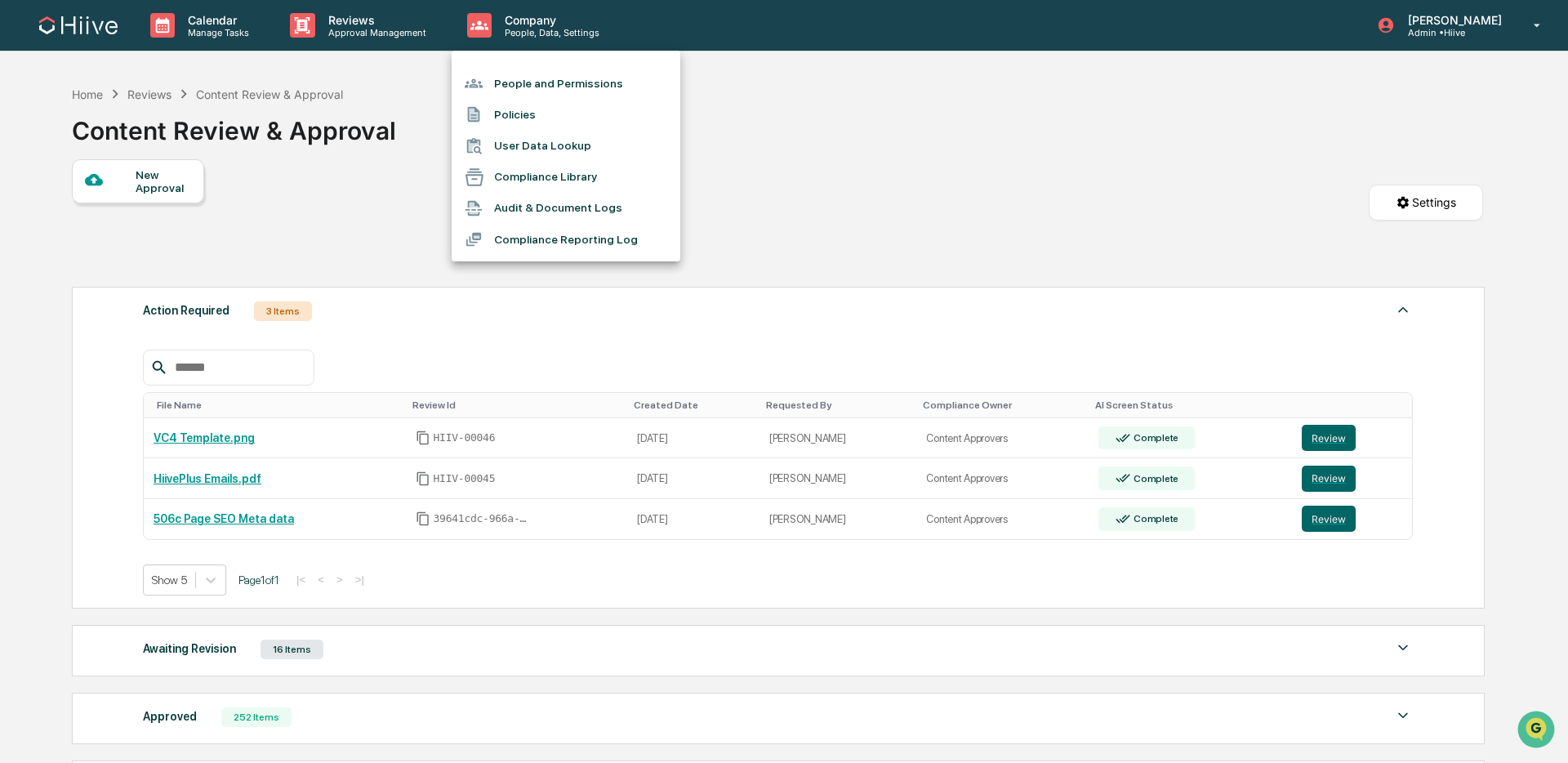
drag, startPoint x: 400, startPoint y: 45, endPoint x: 387, endPoint y: 42, distance: 13.3
click at [400, 44] on div at bounding box center [784, 382] width 1568 height 763
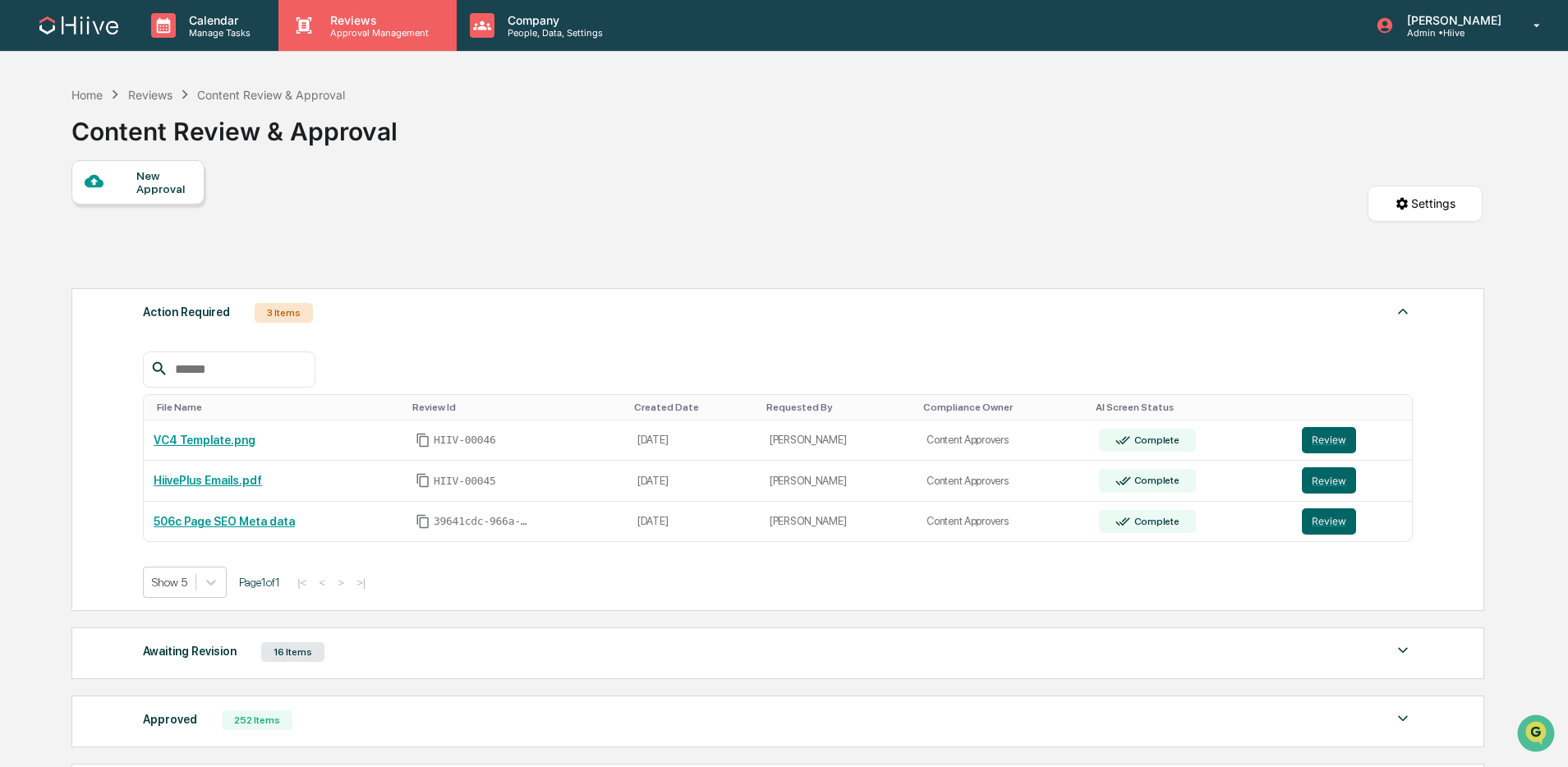
click at [374, 35] on p "Approval Management" at bounding box center [377, 33] width 120 height 12
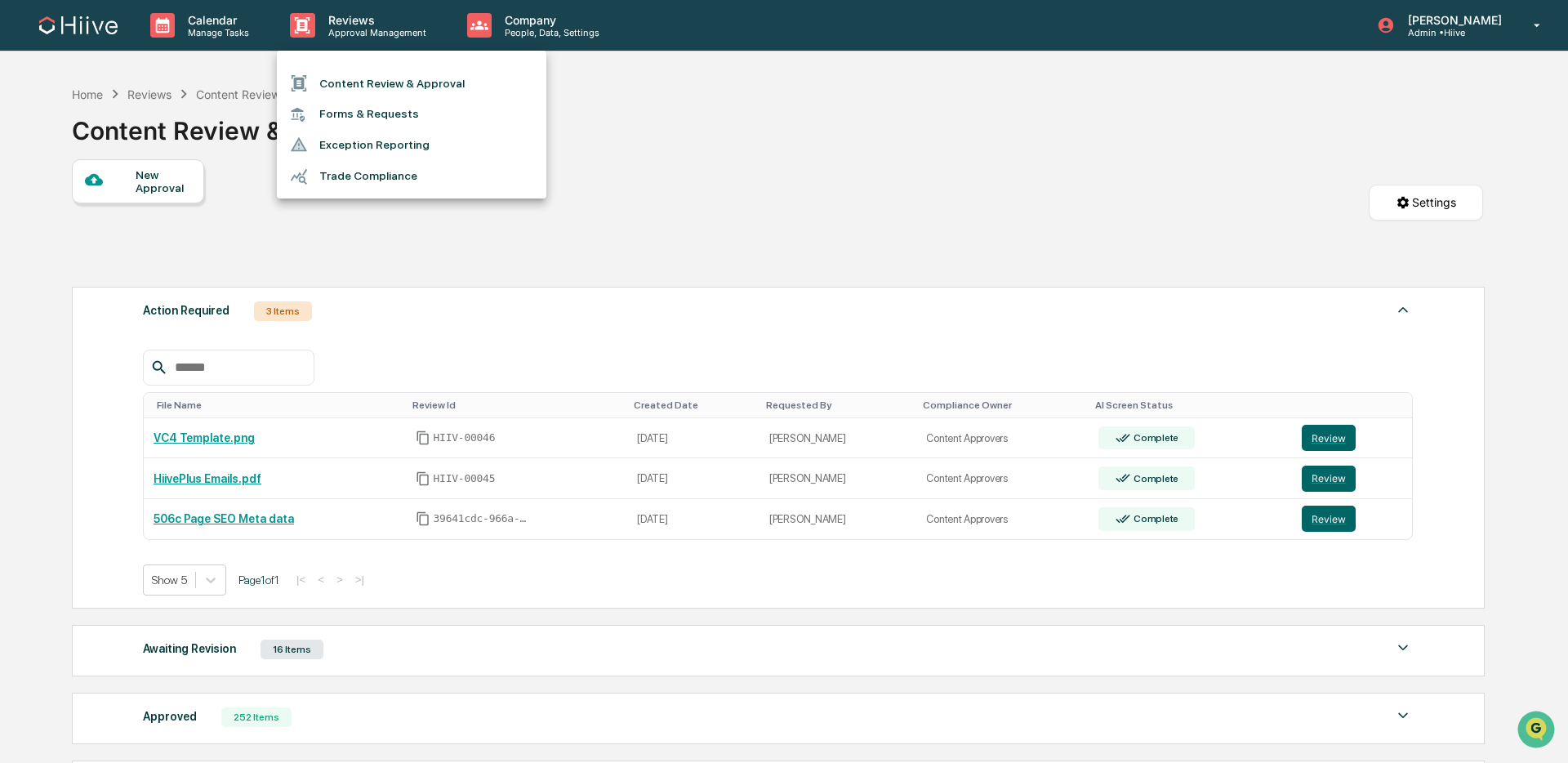
click at [480, 29] on div at bounding box center [784, 382] width 1568 height 763
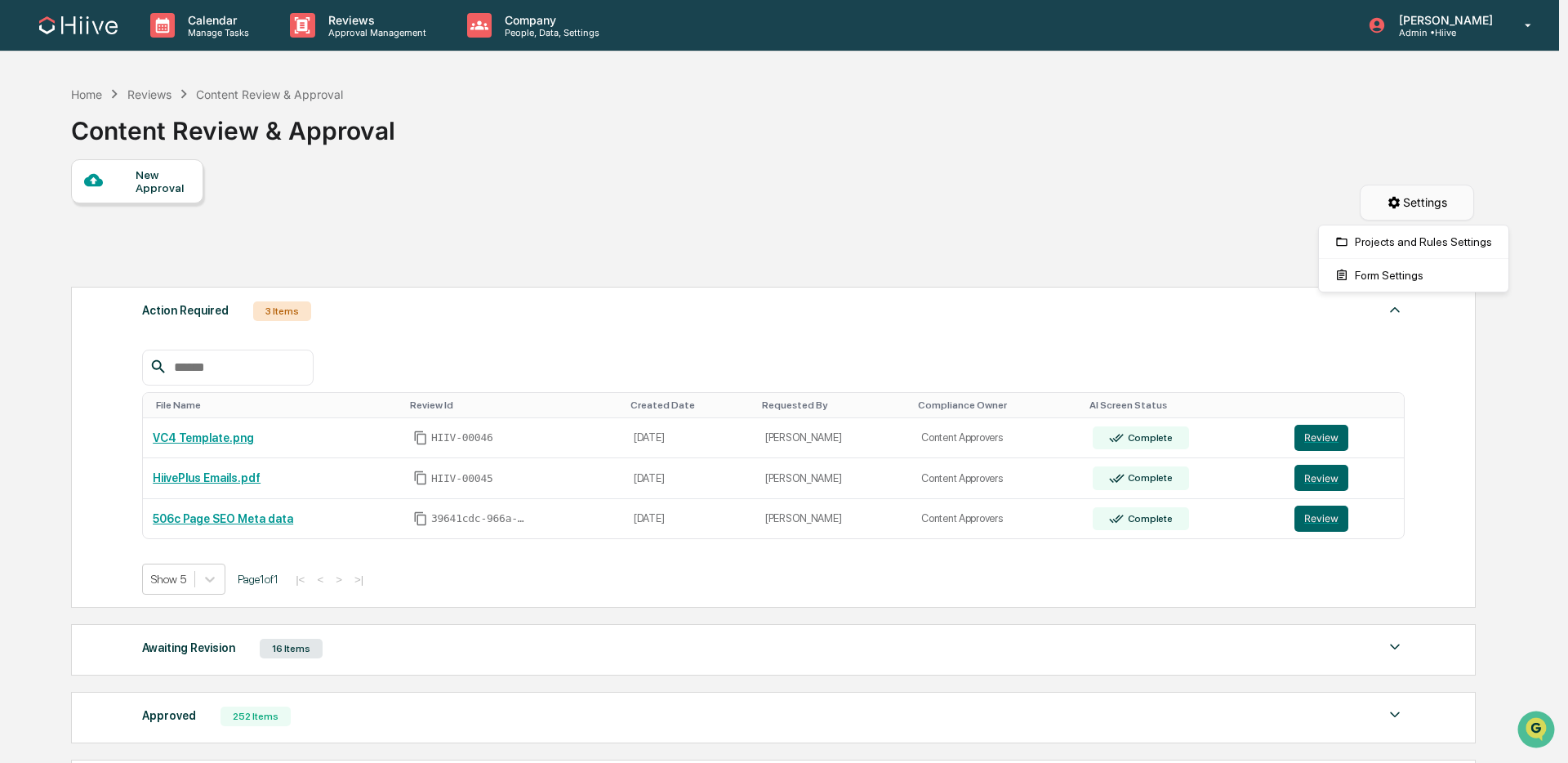
click at [1415, 212] on html "Calendar Manage Tasks Reviews Approval Management Company People, Data, Setting…" at bounding box center [784, 382] width 1568 height 763
click at [1433, 248] on div "Projects and Rules Settings" at bounding box center [1413, 242] width 183 height 27
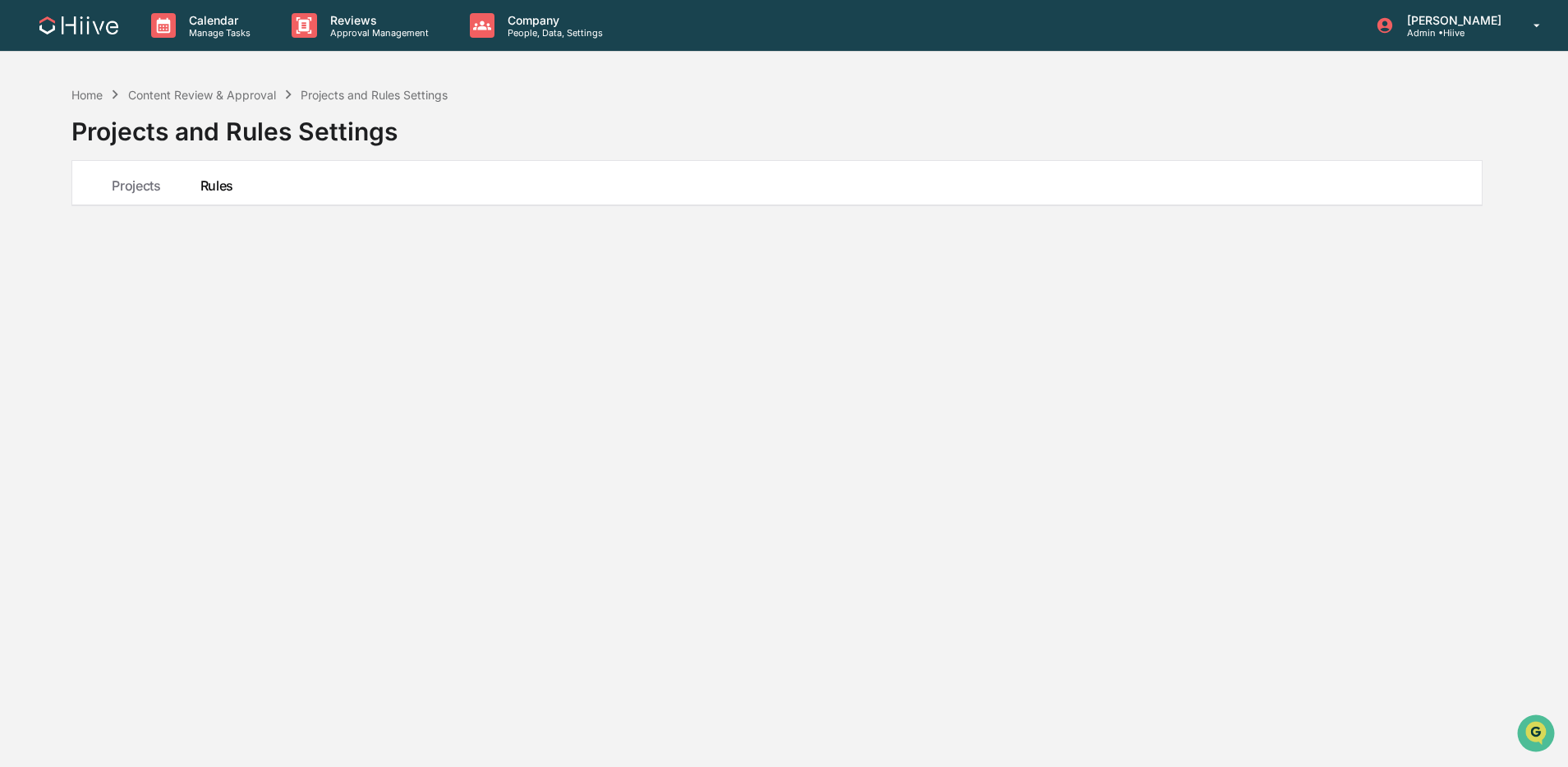
click at [224, 190] on button "Rules" at bounding box center [217, 183] width 73 height 44
click at [126, 184] on button "Projects" at bounding box center [135, 183] width 88 height 44
click at [201, 188] on button "Rules" at bounding box center [217, 183] width 73 height 44
click at [141, 189] on button "Projects" at bounding box center [135, 183] width 88 height 44
click at [223, 188] on button "Rules" at bounding box center [217, 183] width 73 height 44
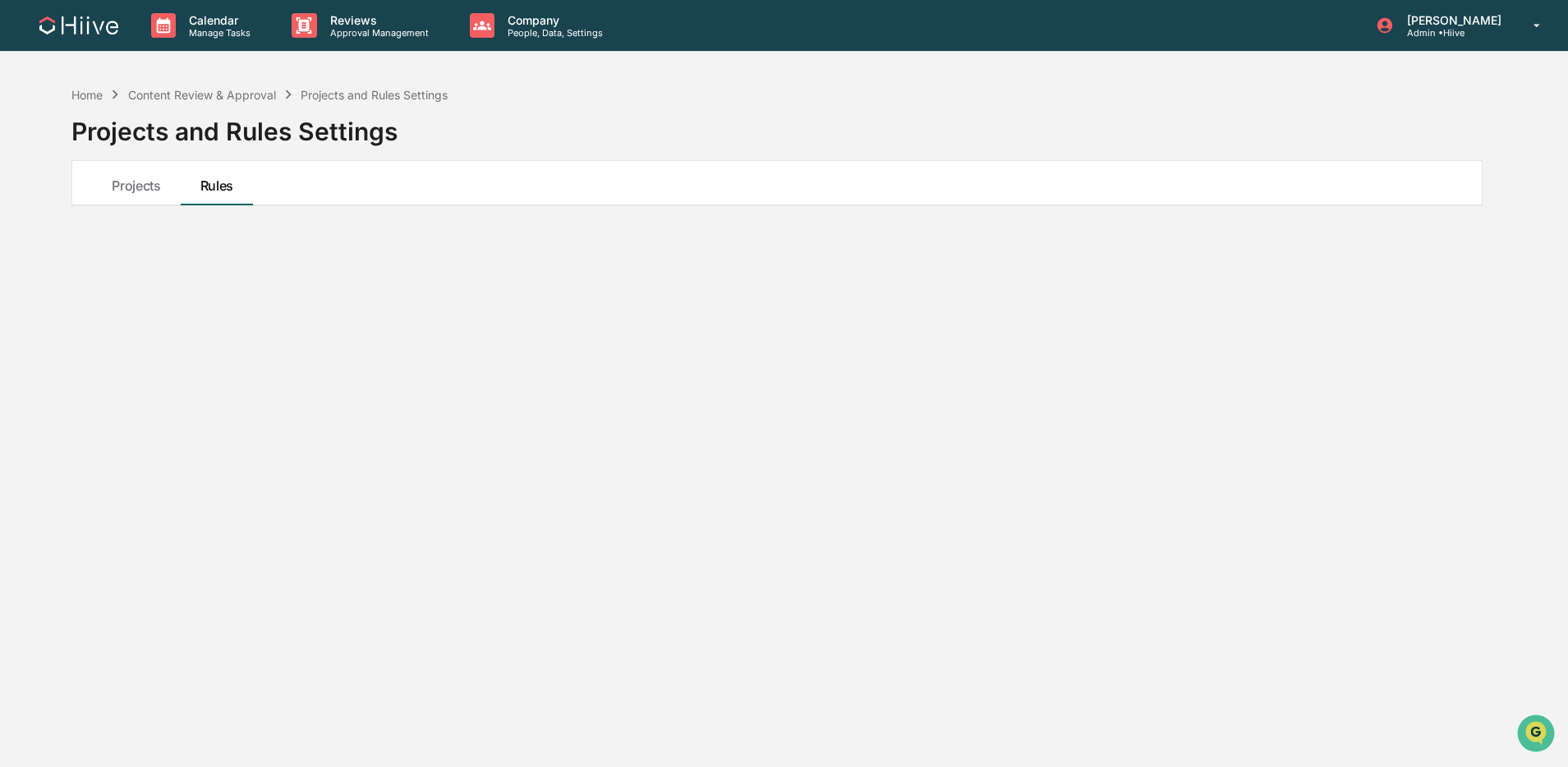
drag, startPoint x: 149, startPoint y: 253, endPoint x: 158, endPoint y: 258, distance: 10.3
click at [149, 254] on div "Home Content Review & Approval Projects and Rules Settings Projects and Rules S…" at bounding box center [776, 462] width 1460 height 767
click at [148, 193] on button "Projects" at bounding box center [135, 183] width 88 height 44
click at [198, 185] on button "Rules" at bounding box center [217, 183] width 73 height 44
click at [126, 184] on button "Projects" at bounding box center [135, 183] width 88 height 44
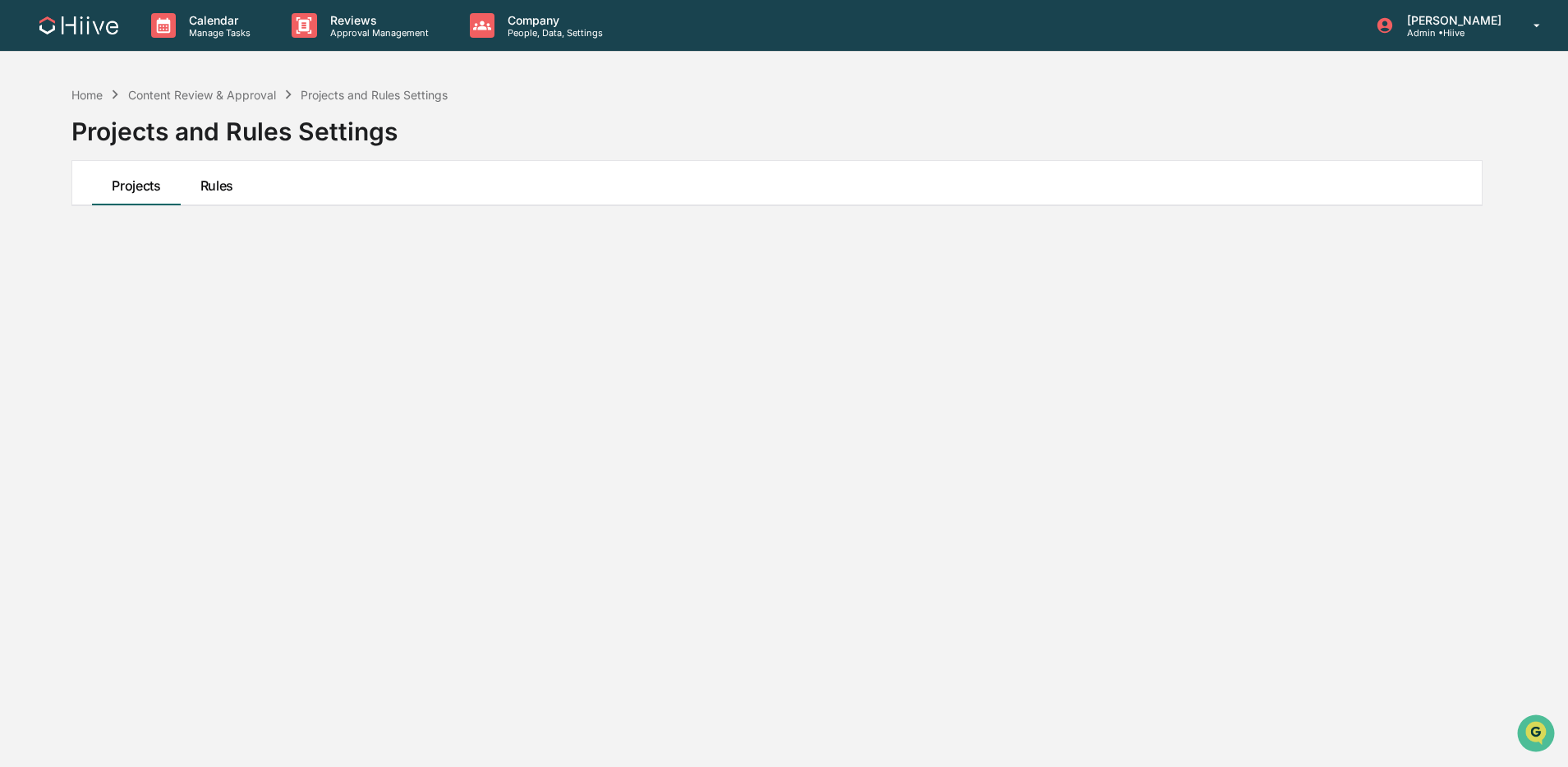
click at [205, 186] on button "Rules" at bounding box center [217, 183] width 73 height 44
click at [121, 184] on button "Projects" at bounding box center [135, 183] width 88 height 44
click at [193, 98] on div "Content Review & Approval" at bounding box center [202, 94] width 148 height 14
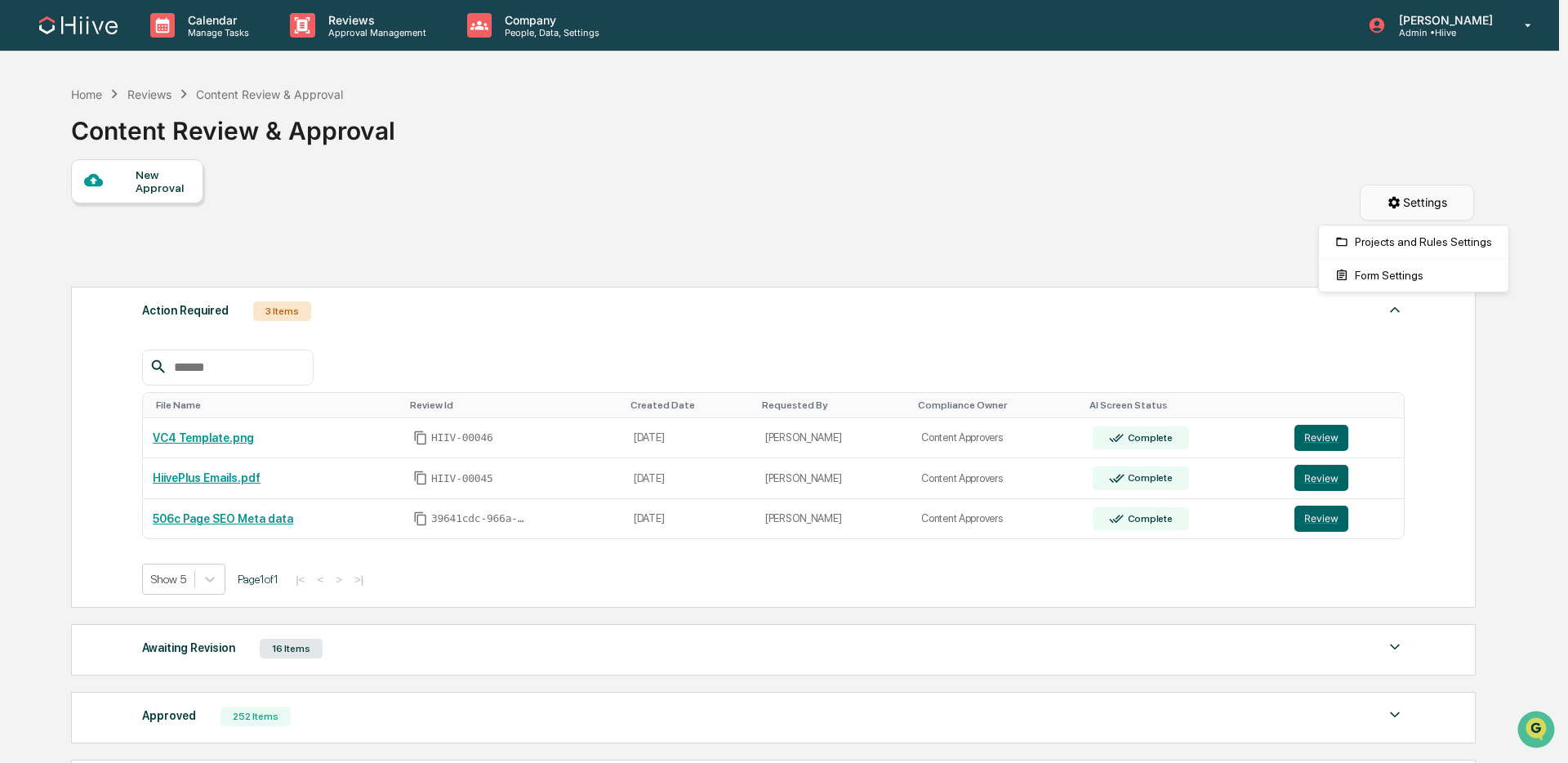
click at [1390, 207] on html "Calendar Manage Tasks Reviews Approval Management Company People, Data, Setting…" at bounding box center [784, 382] width 1568 height 763
click at [1372, 265] on div "Form Settings" at bounding box center [1413, 275] width 183 height 27
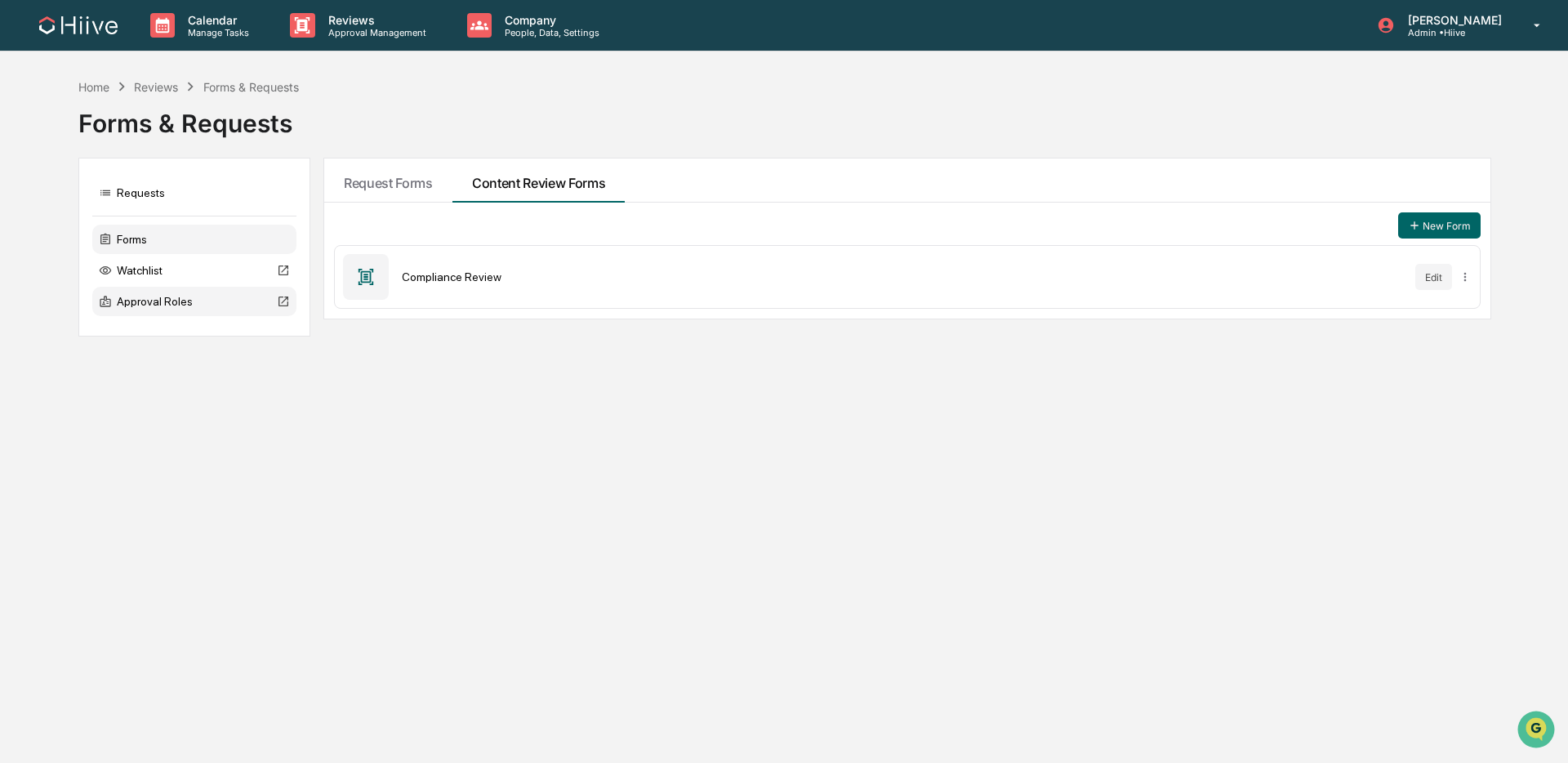
click at [195, 298] on div "Approval Roles" at bounding box center [194, 301] width 204 height 29
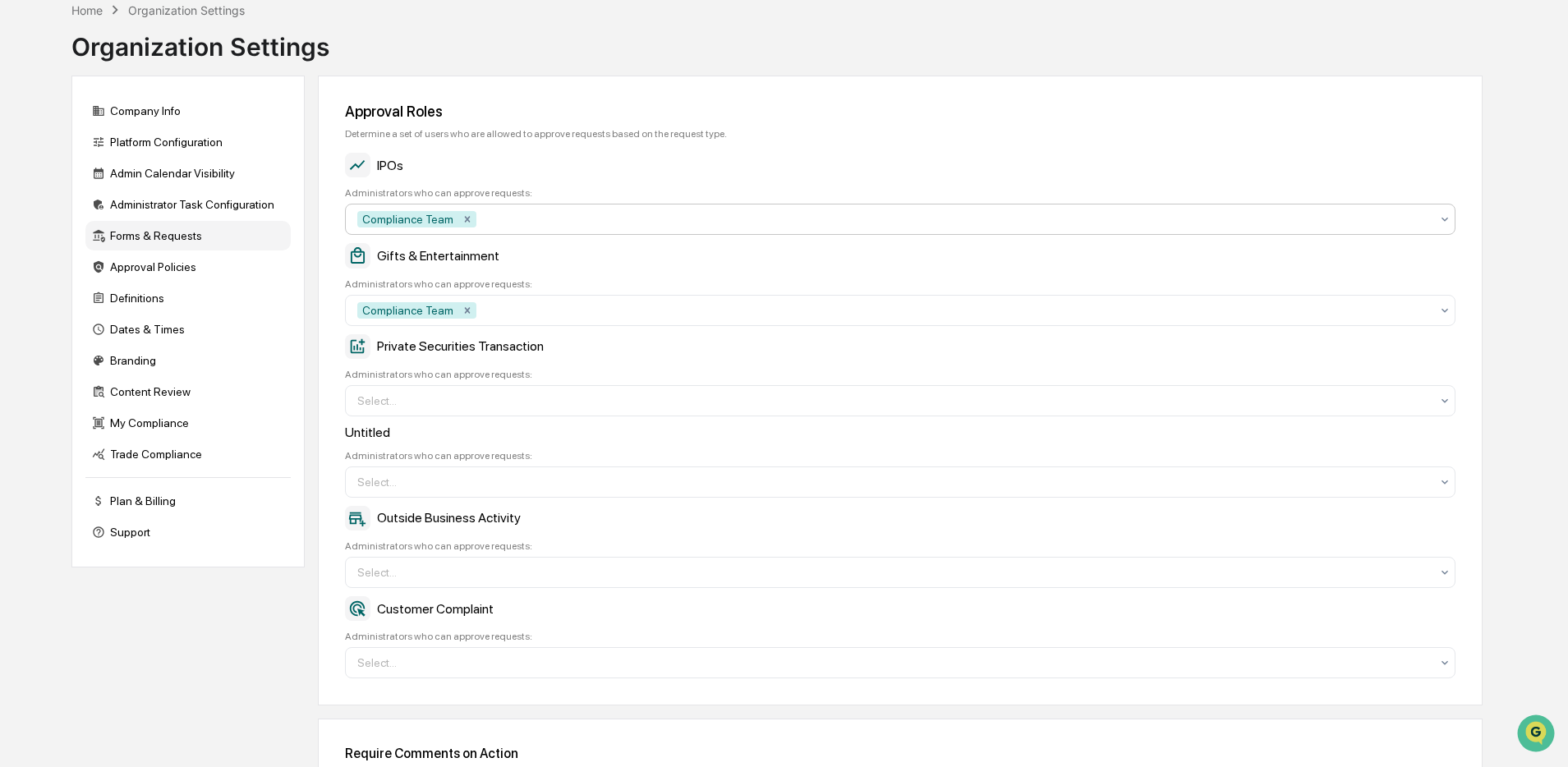
scroll to position [228, 0]
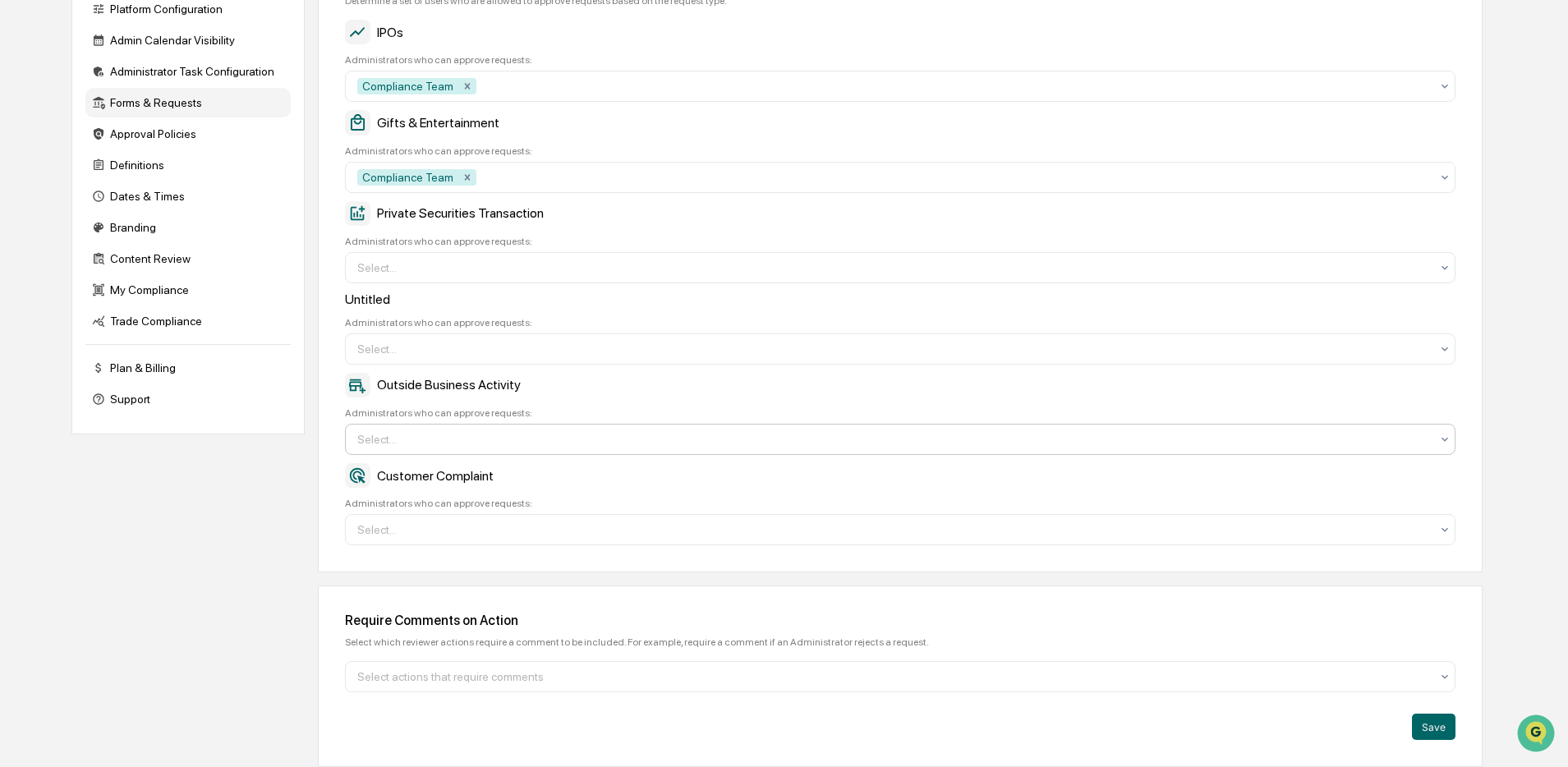
click at [470, 431] on div at bounding box center [893, 439] width 1073 height 17
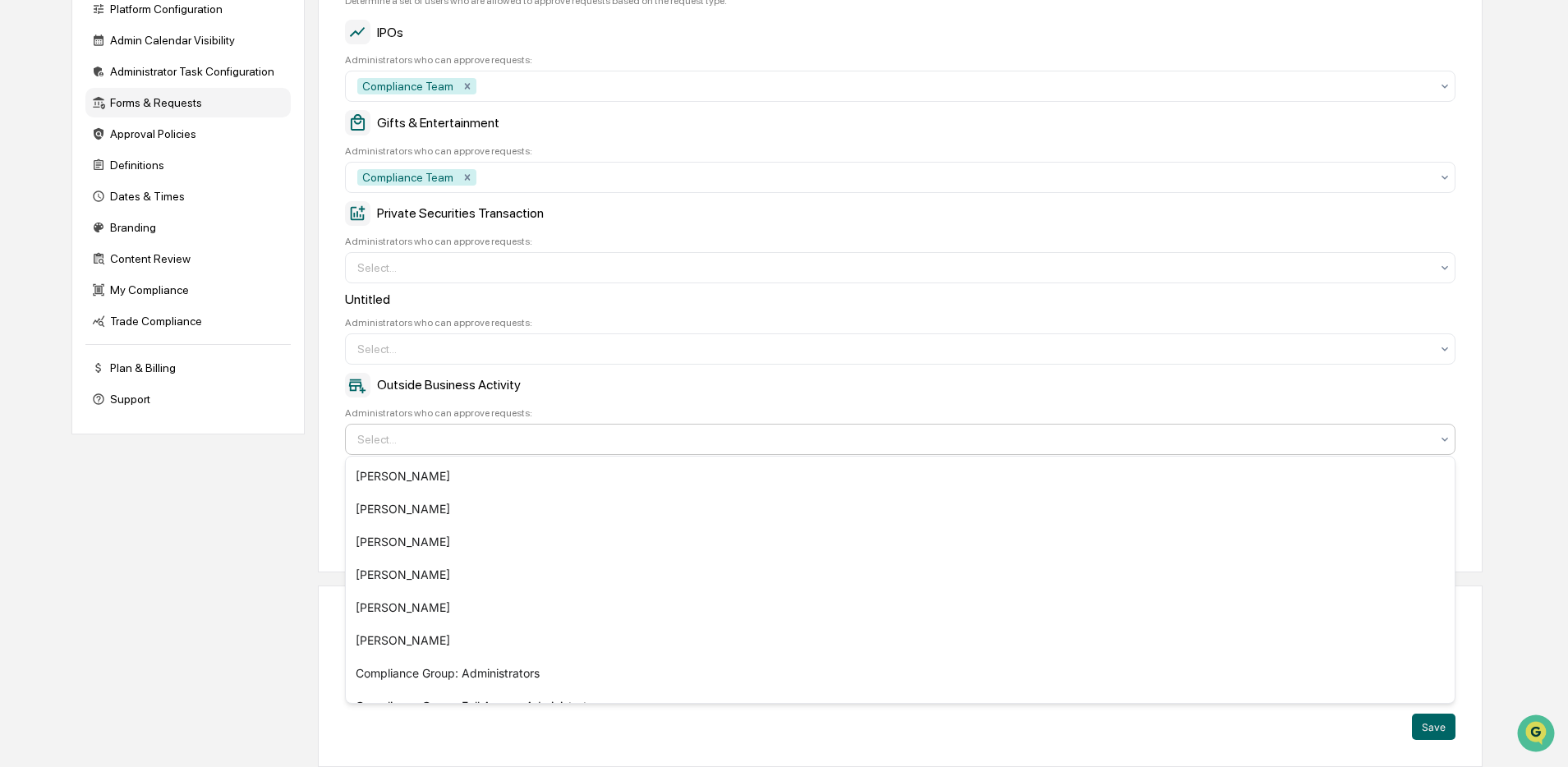
click at [535, 396] on div "Outside Business Activity Administrators who can approve requests: Priya Seth, …" at bounding box center [900, 414] width 1110 height 82
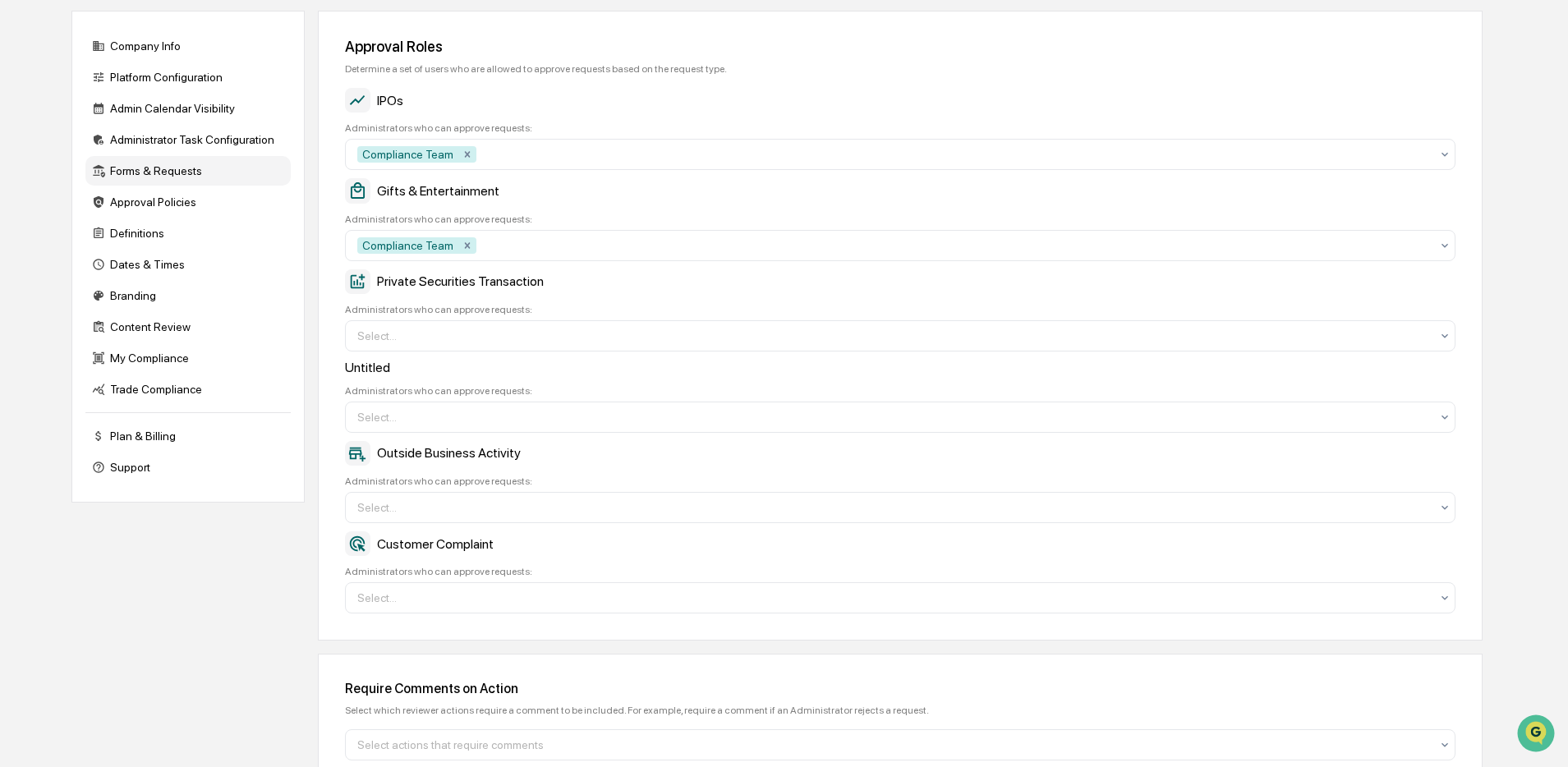
scroll to position [82, 0]
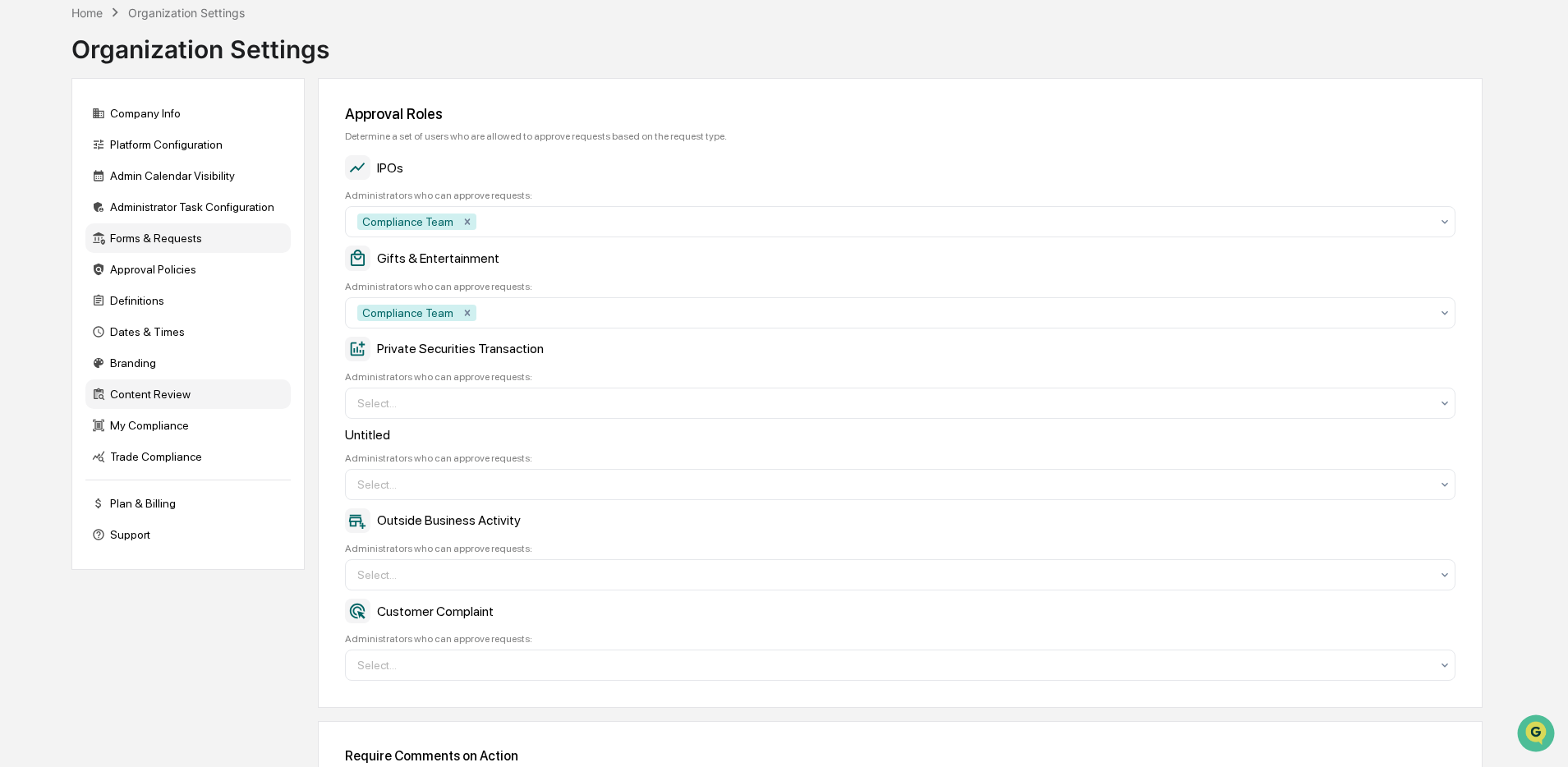
click at [189, 400] on div "Content Review" at bounding box center [188, 394] width 205 height 29
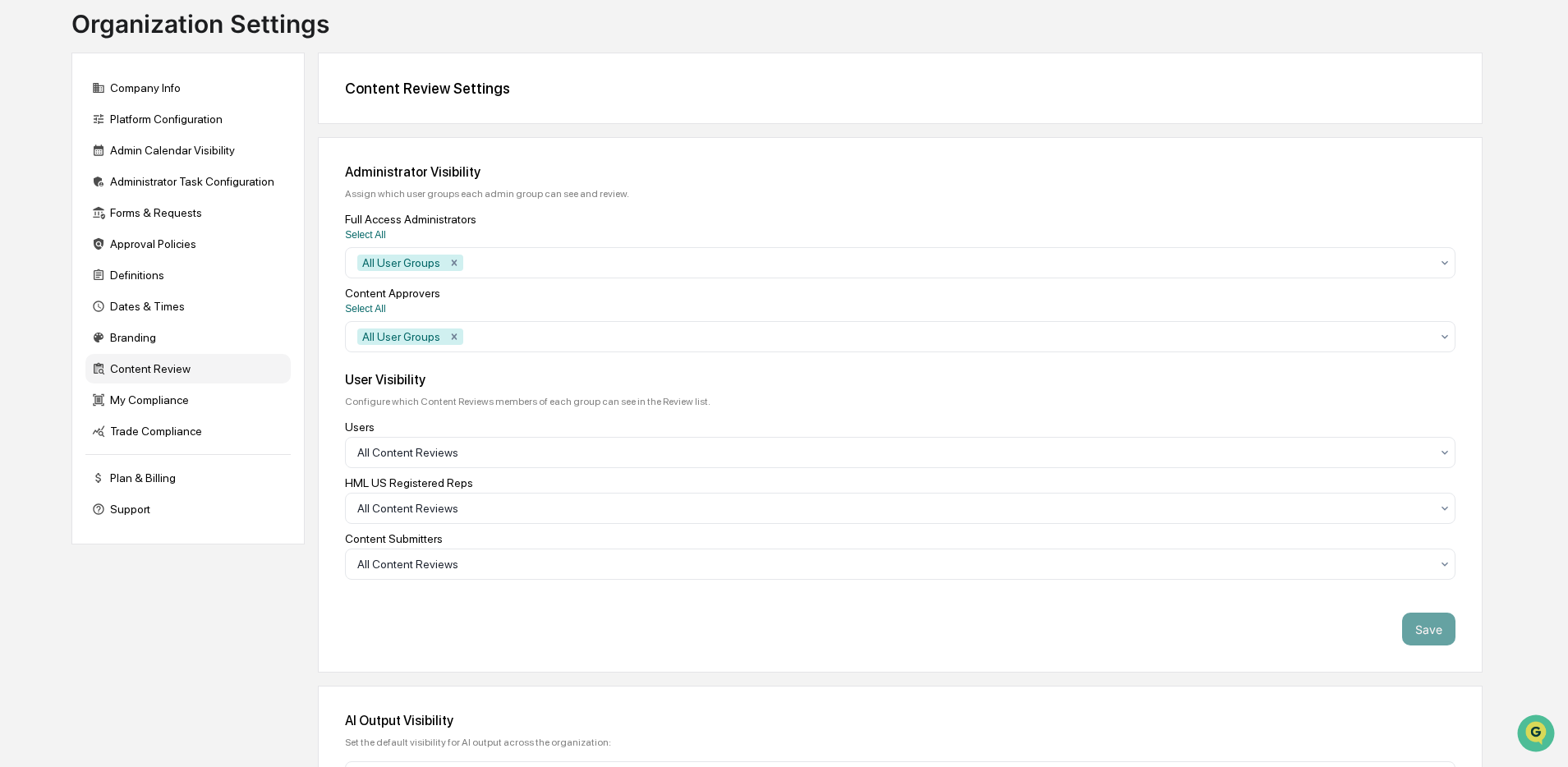
scroll to position [0, 0]
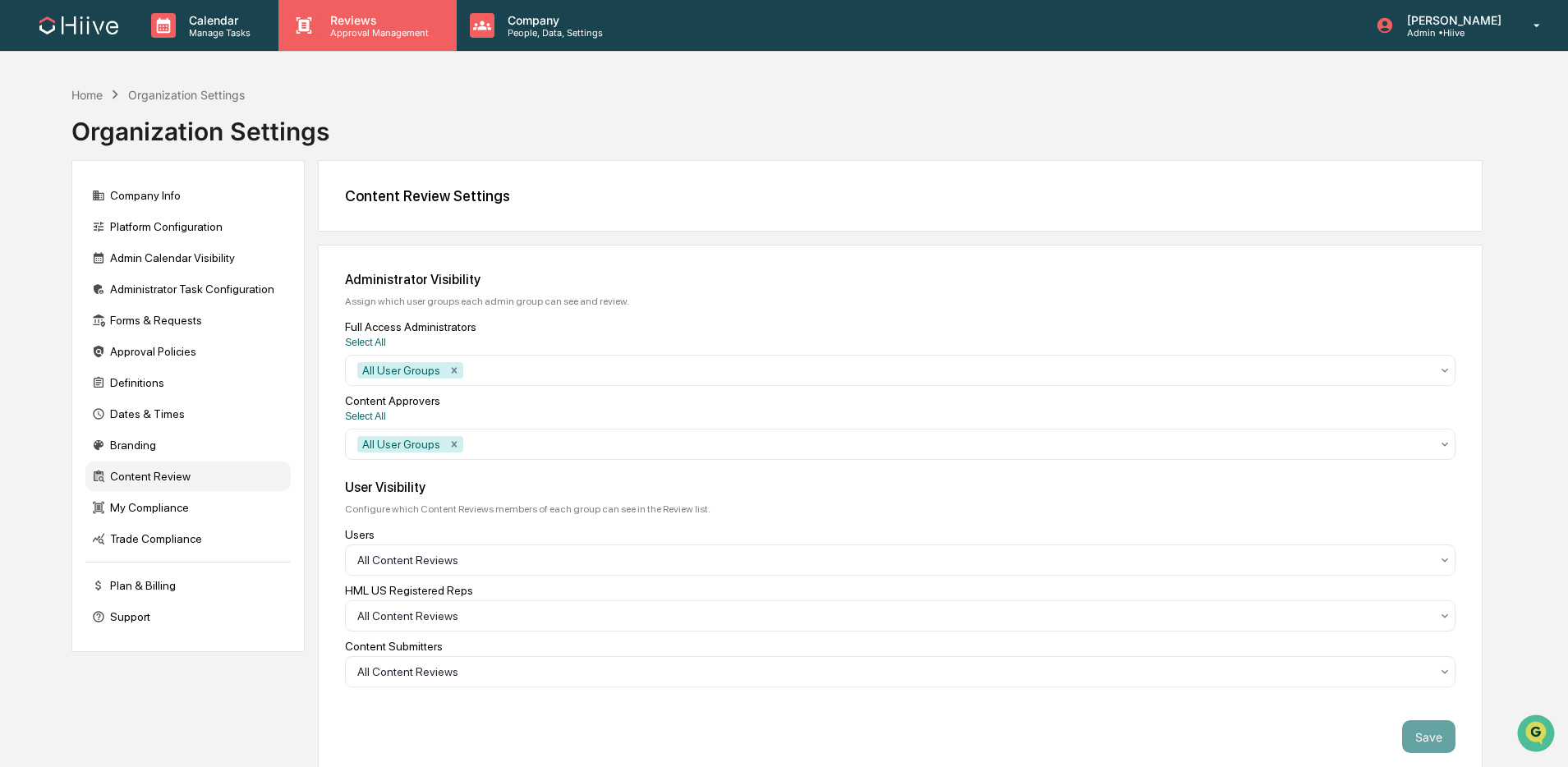
click at [374, 41] on div "Reviews Approval Management" at bounding box center [367, 25] width 178 height 51
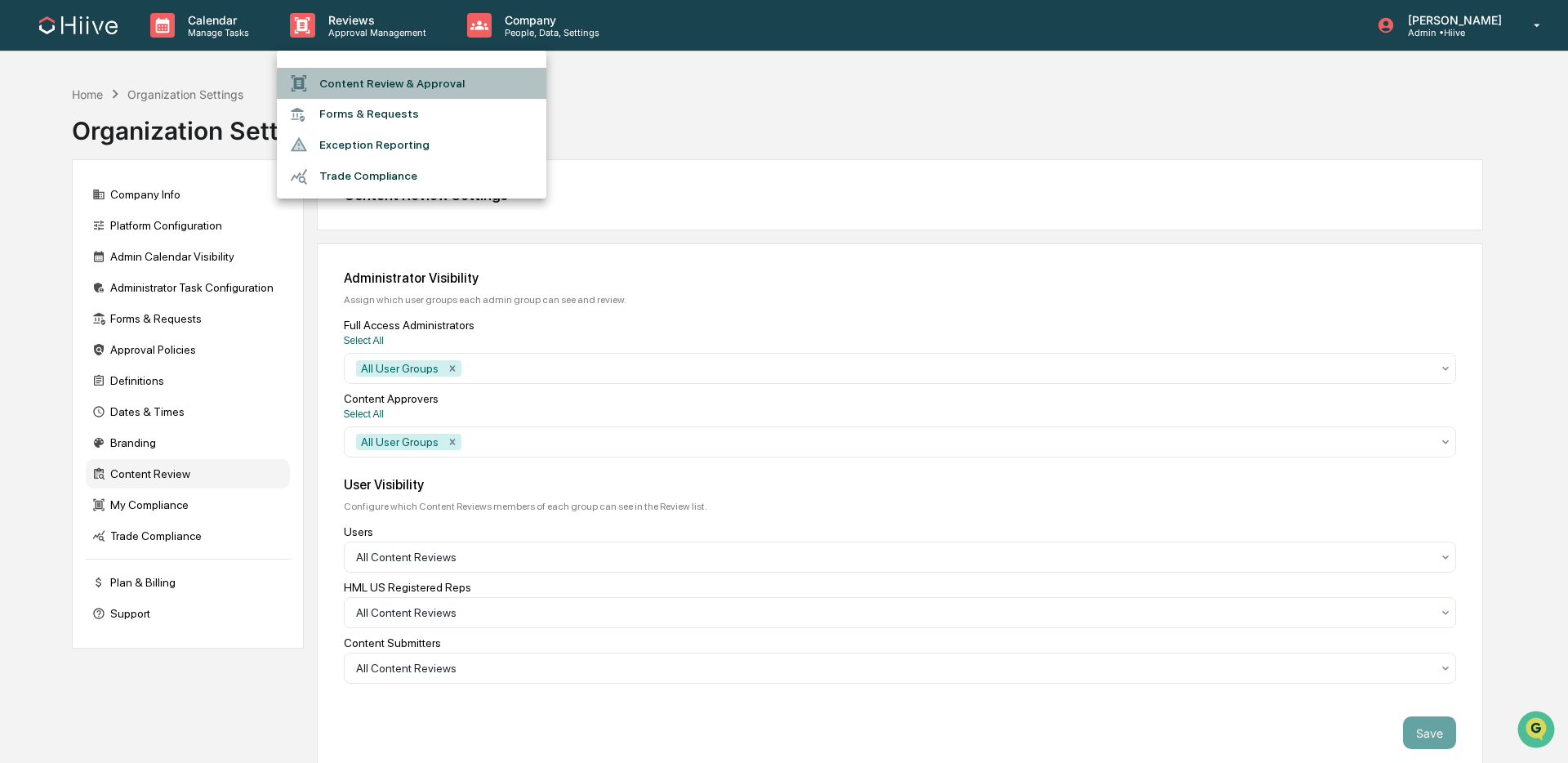
click at [365, 84] on li "Content Review & Approval" at bounding box center [411, 83] width 269 height 31
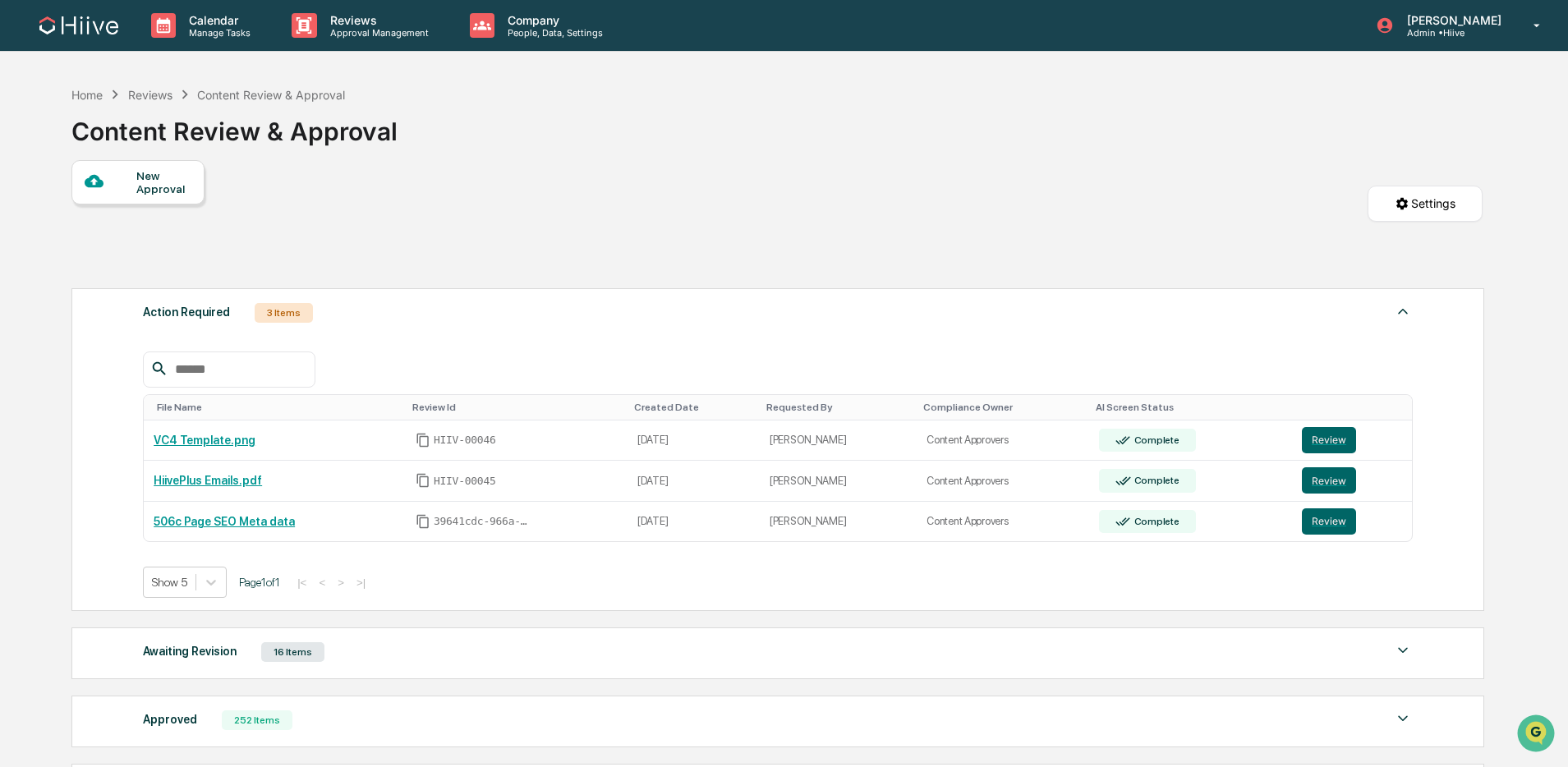
click at [1420, 204] on html "Calendar Manage Tasks Reviews Approval Management Company People, Data, Setting…" at bounding box center [784, 384] width 1568 height 767
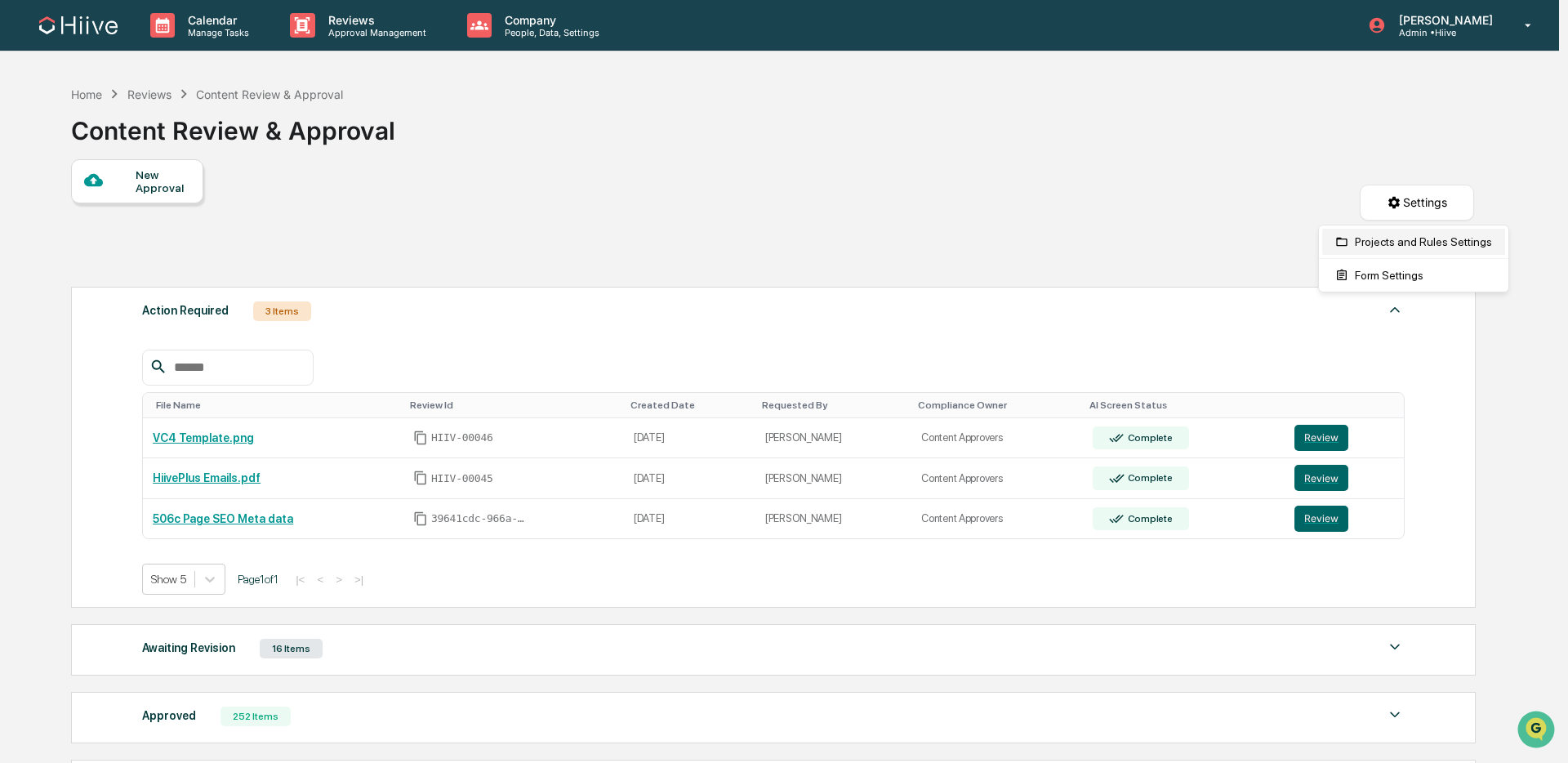
click at [1399, 250] on div "Projects and Rules Settings" at bounding box center [1413, 242] width 183 height 27
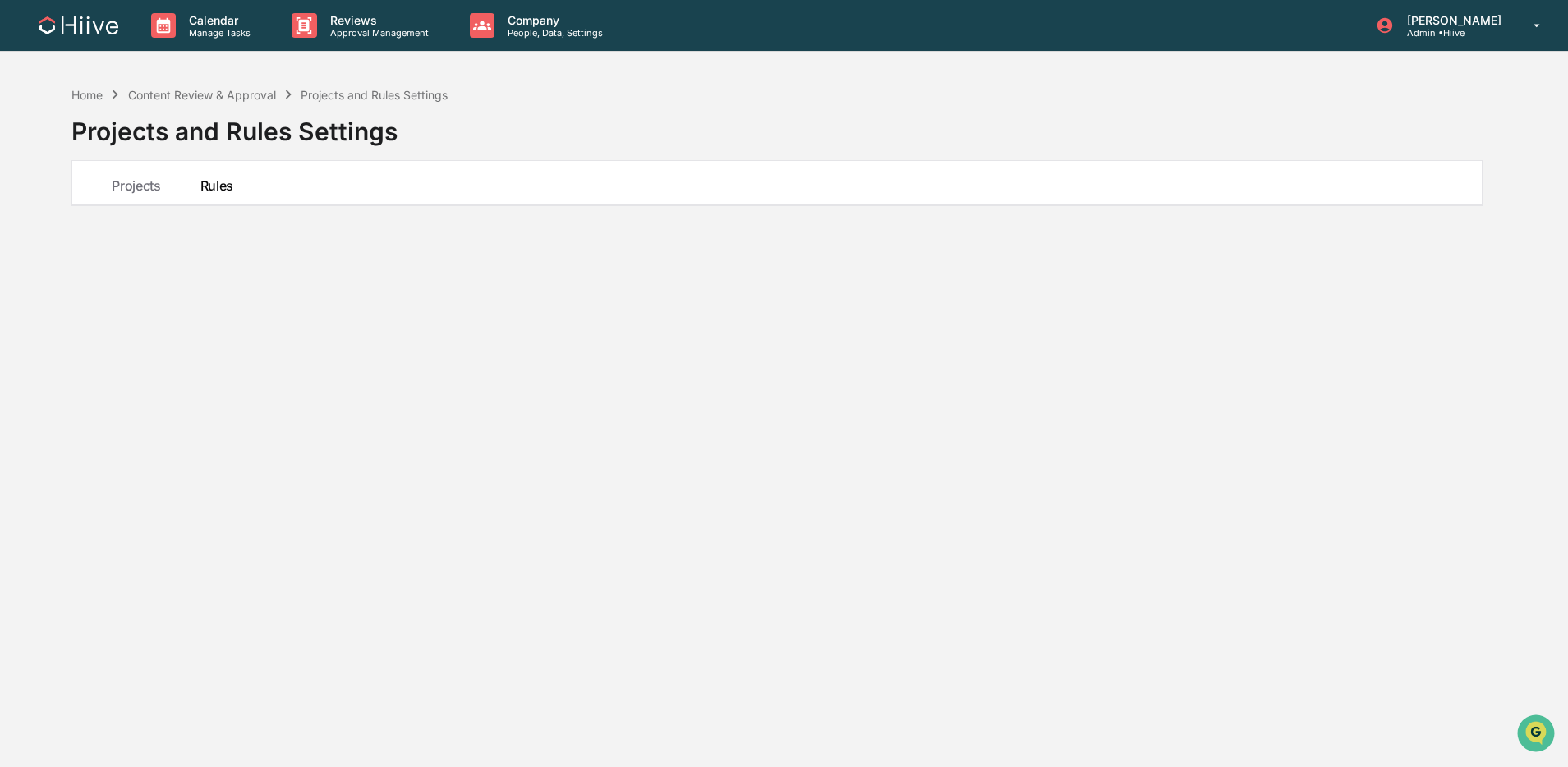
click at [219, 195] on button "Rules" at bounding box center [217, 183] width 73 height 44
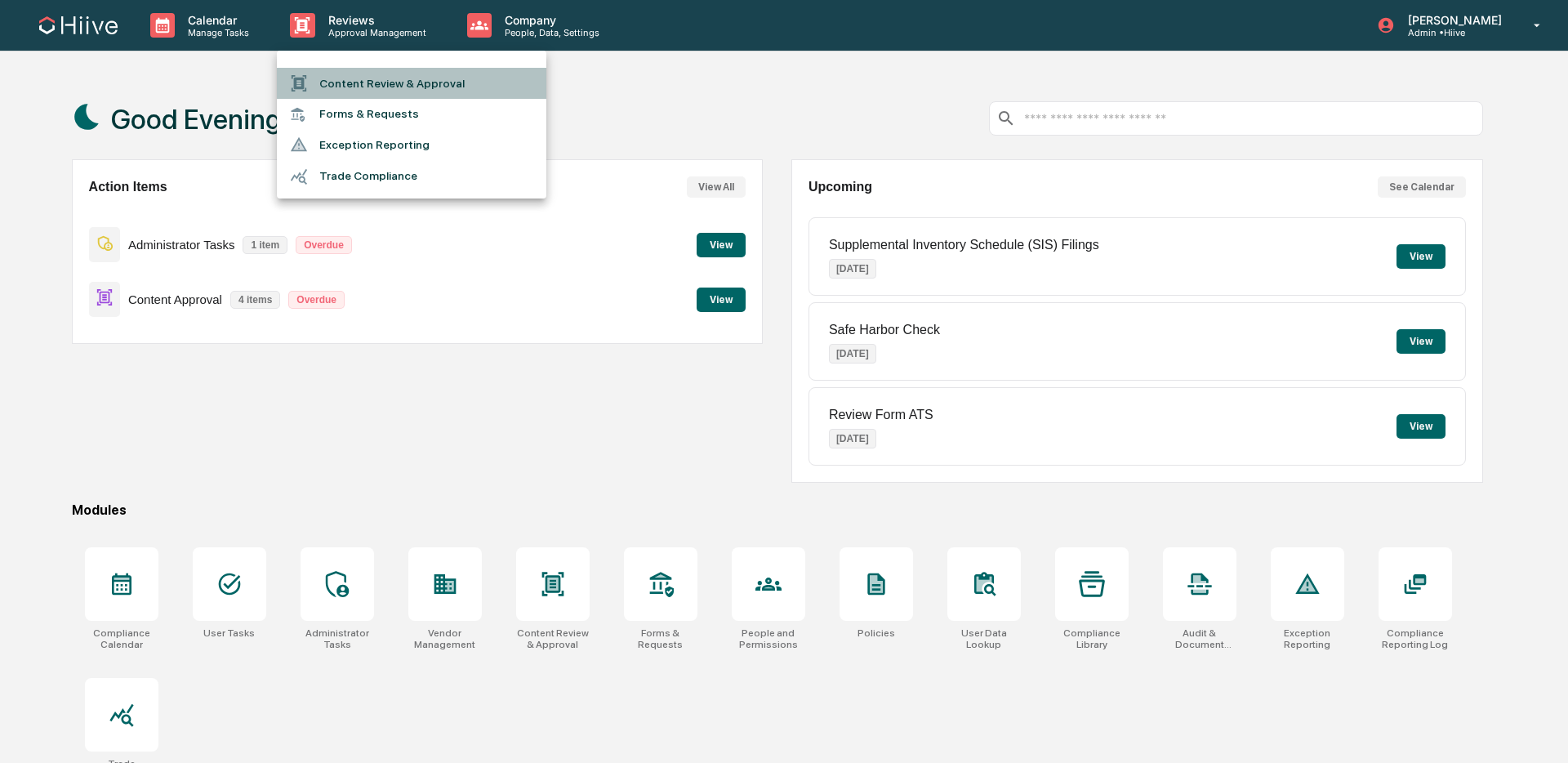
click at [349, 75] on li "Content Review & Approval" at bounding box center [411, 83] width 269 height 31
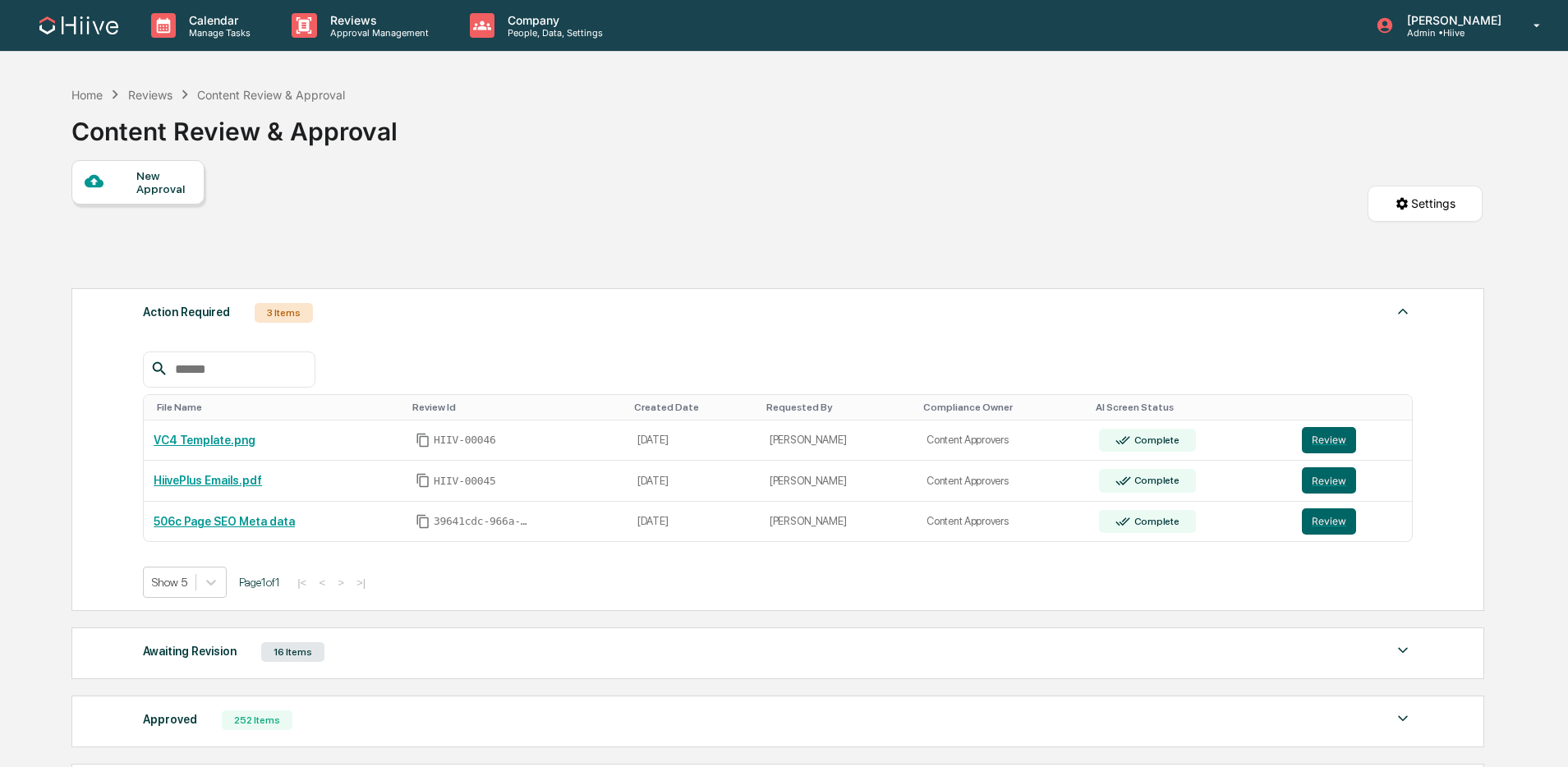
click at [146, 201] on div "New Approval" at bounding box center [138, 182] width 133 height 44
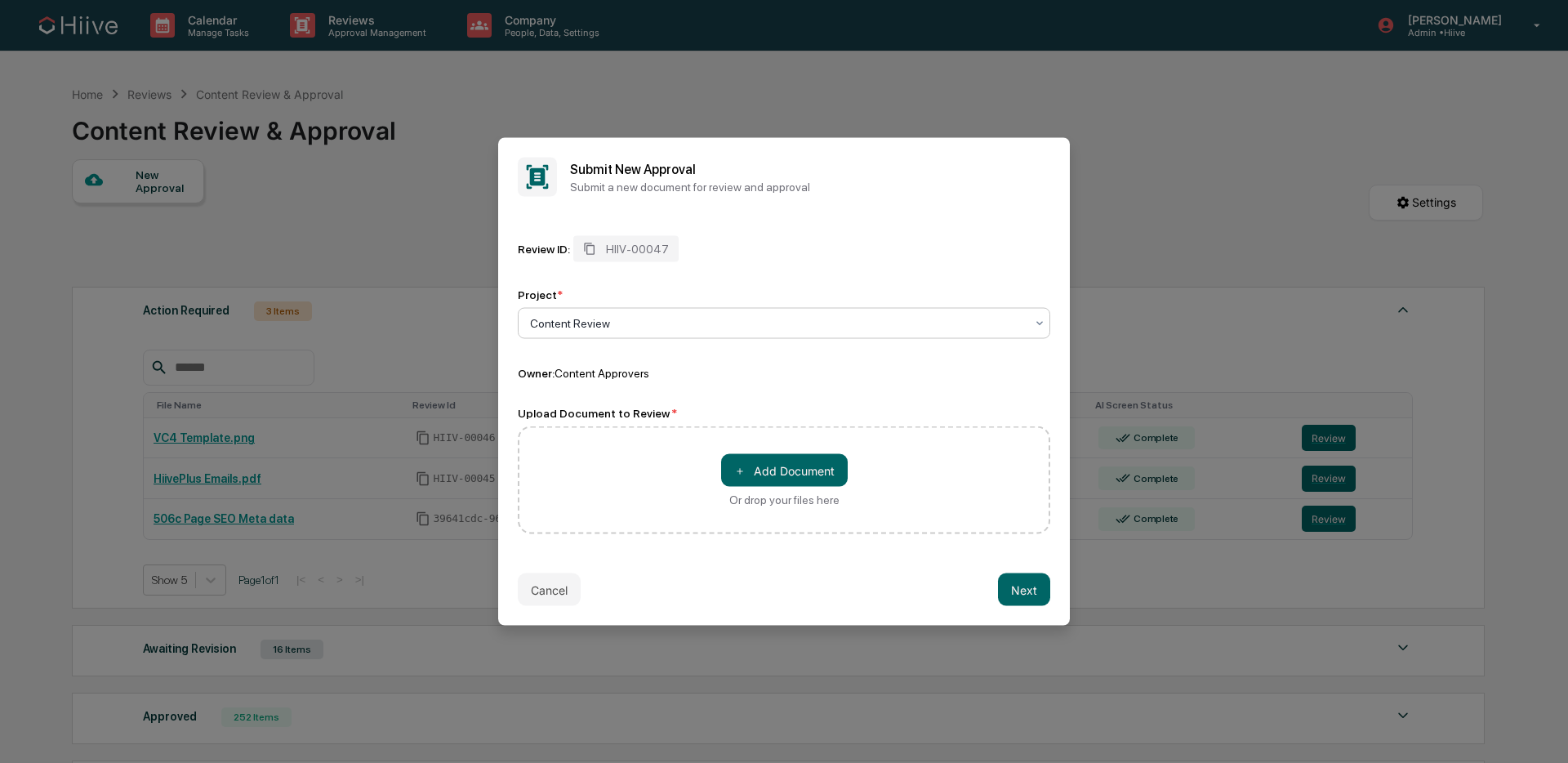
click at [658, 328] on div at bounding box center [777, 323] width 495 height 17
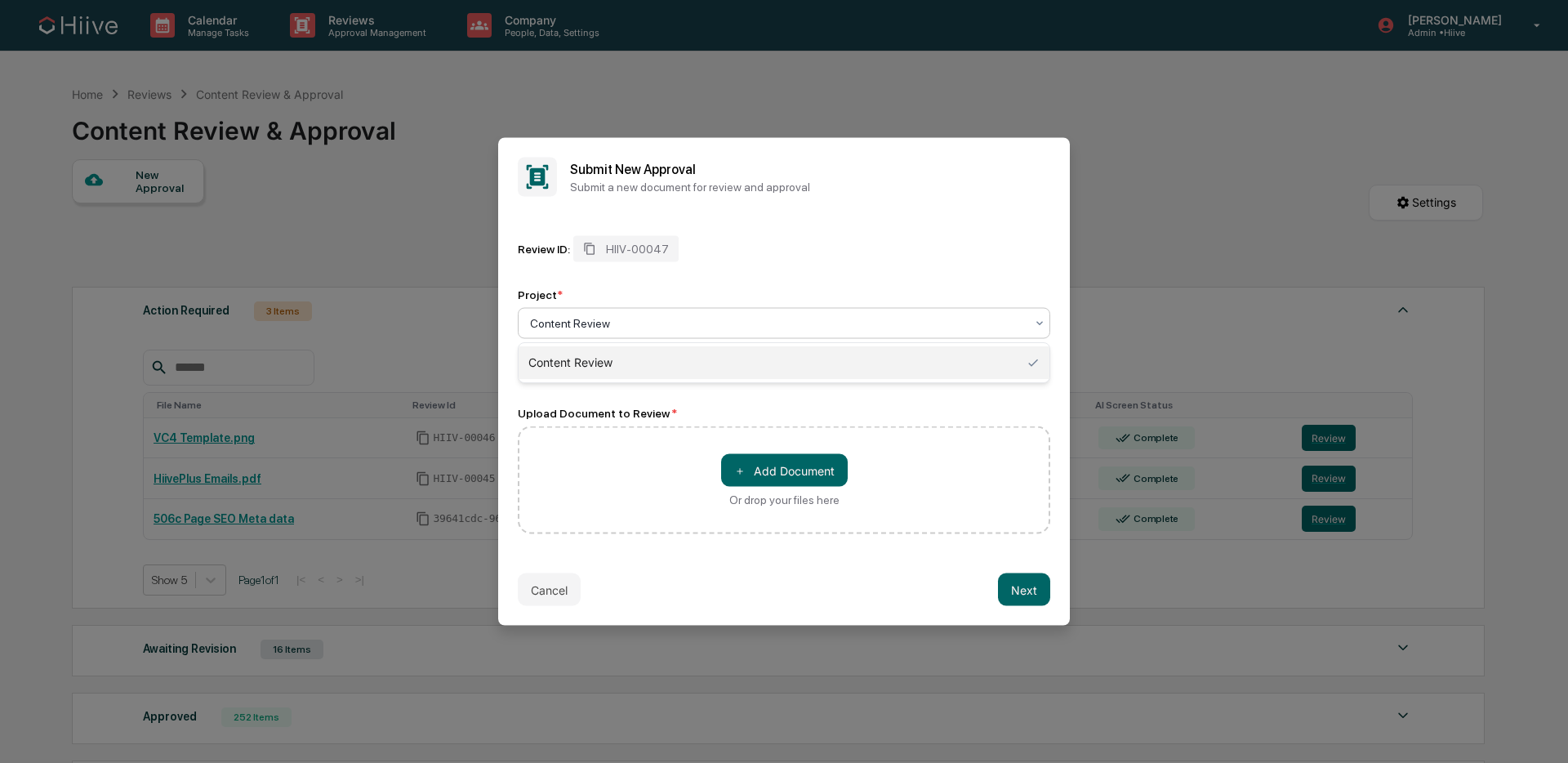
click at [638, 357] on div "Content Review" at bounding box center [784, 362] width 531 height 32
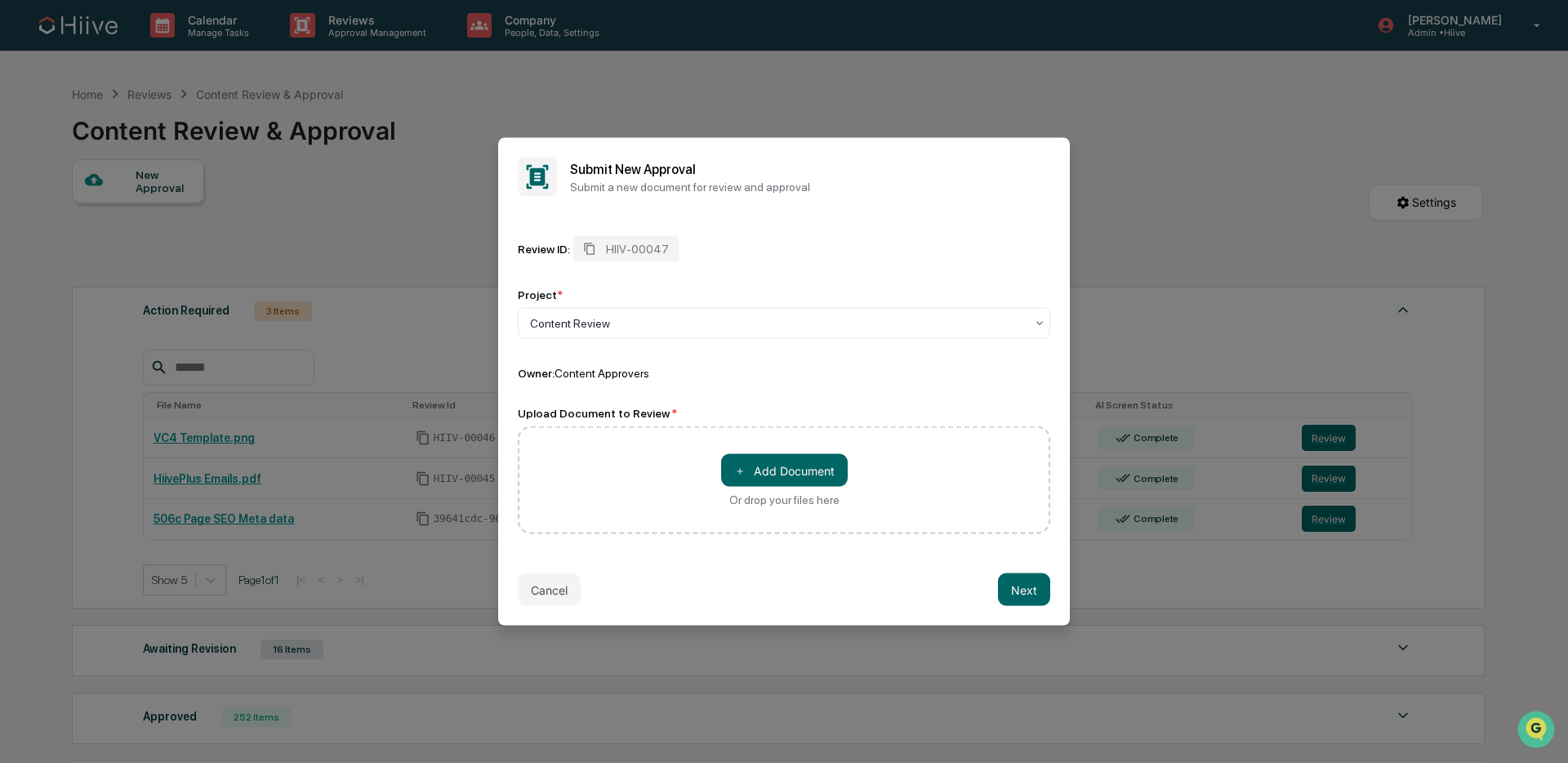
click at [638, 375] on span "Content Approvers" at bounding box center [602, 373] width 95 height 13
click at [762, 461] on button "＋ Add Document" at bounding box center [784, 470] width 127 height 32
click at [549, 600] on button "Cancel" at bounding box center [549, 589] width 63 height 32
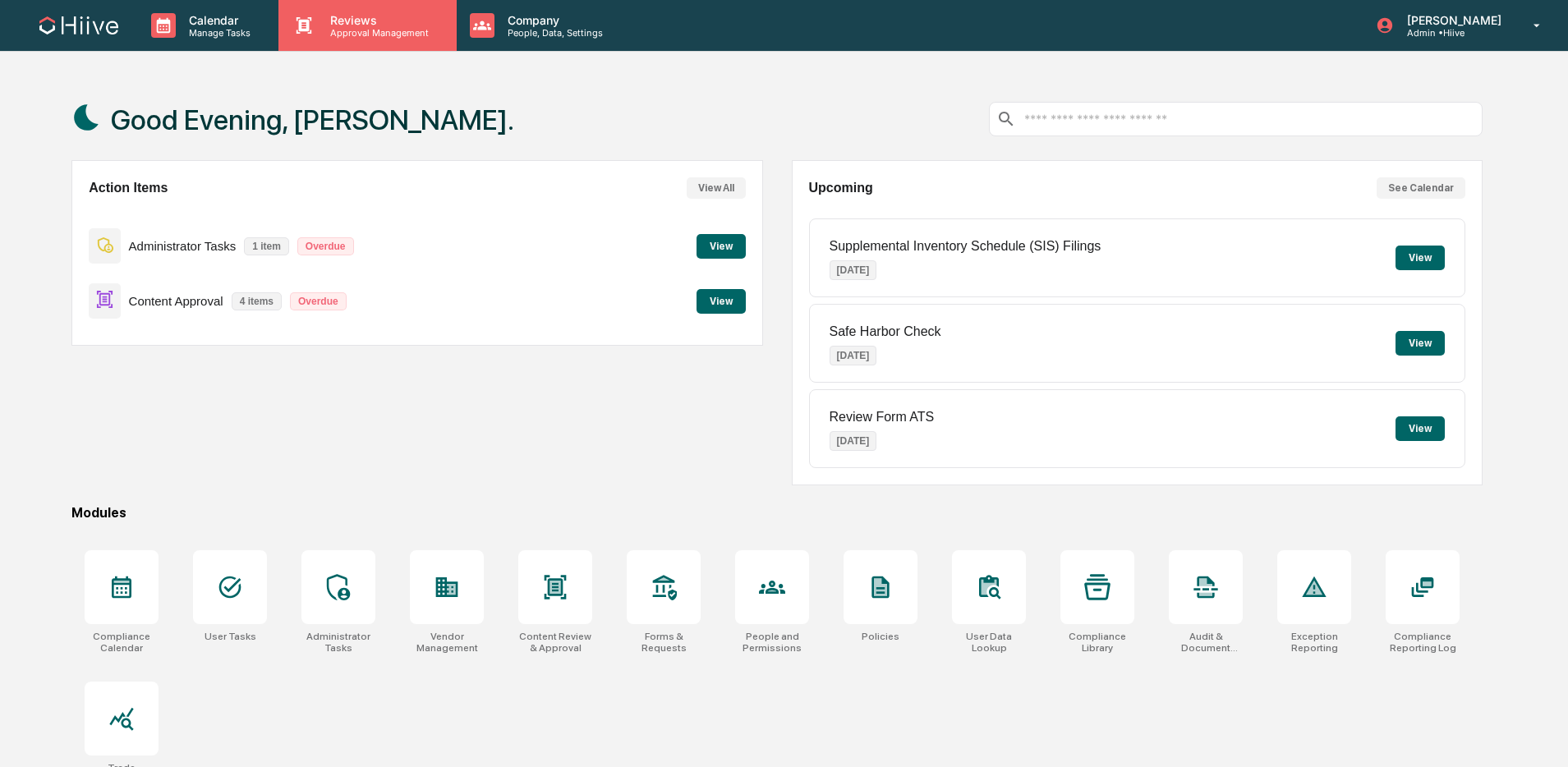
click at [347, 23] on p "Reviews" at bounding box center [377, 20] width 120 height 14
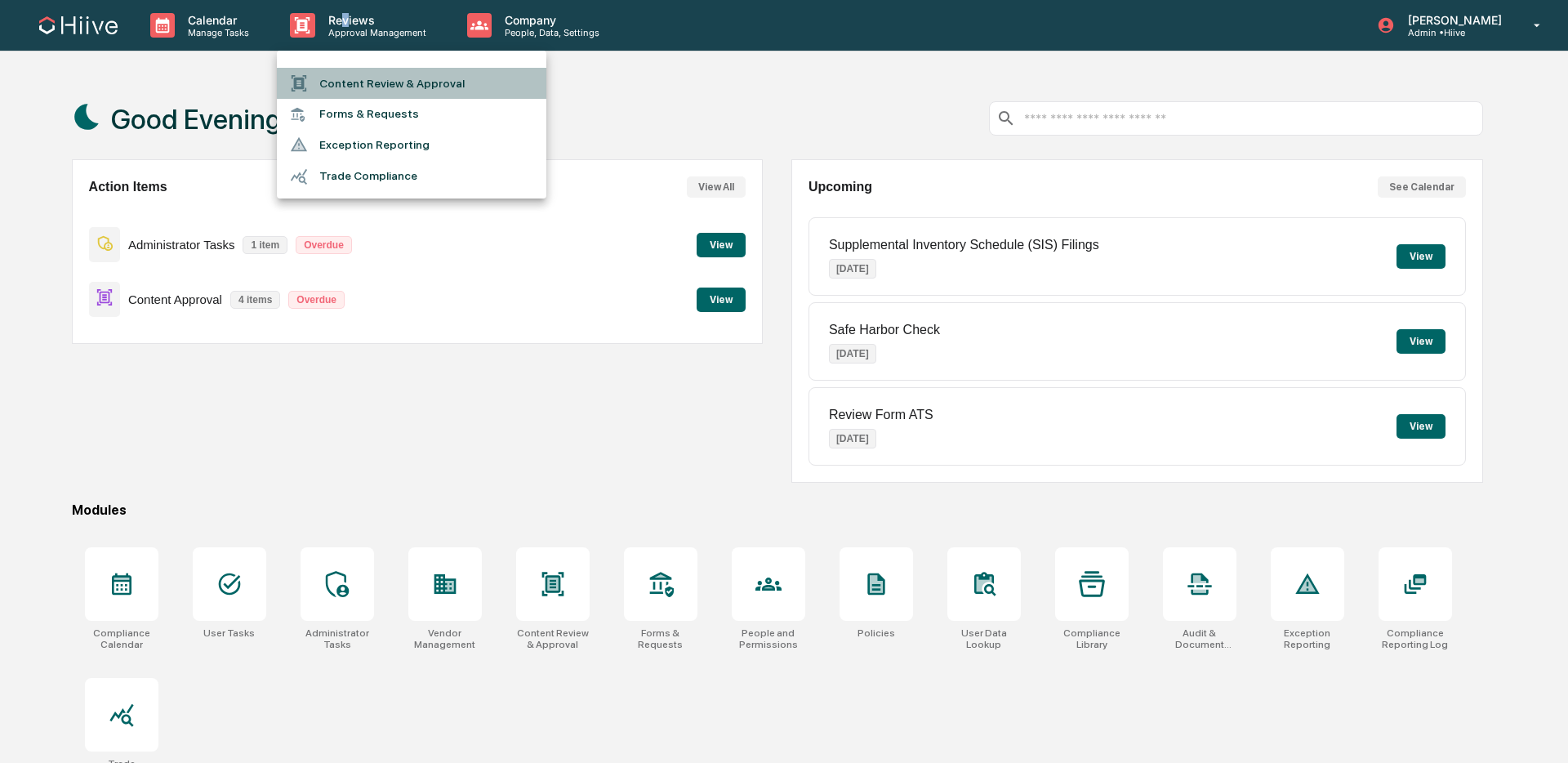
click at [352, 80] on li "Content Review & Approval" at bounding box center [411, 83] width 269 height 31
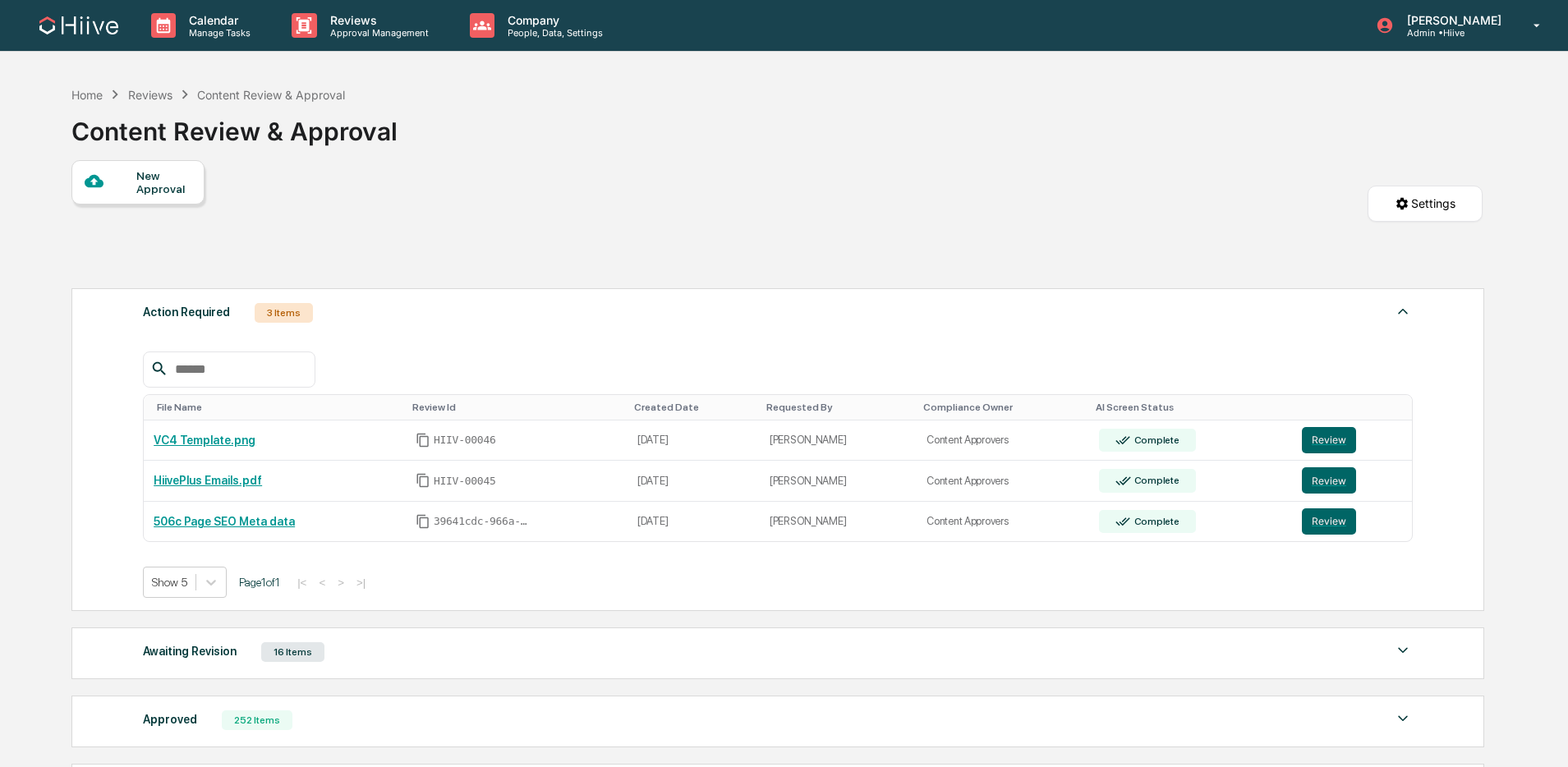
click at [181, 197] on div "New Approval" at bounding box center [138, 182] width 133 height 44
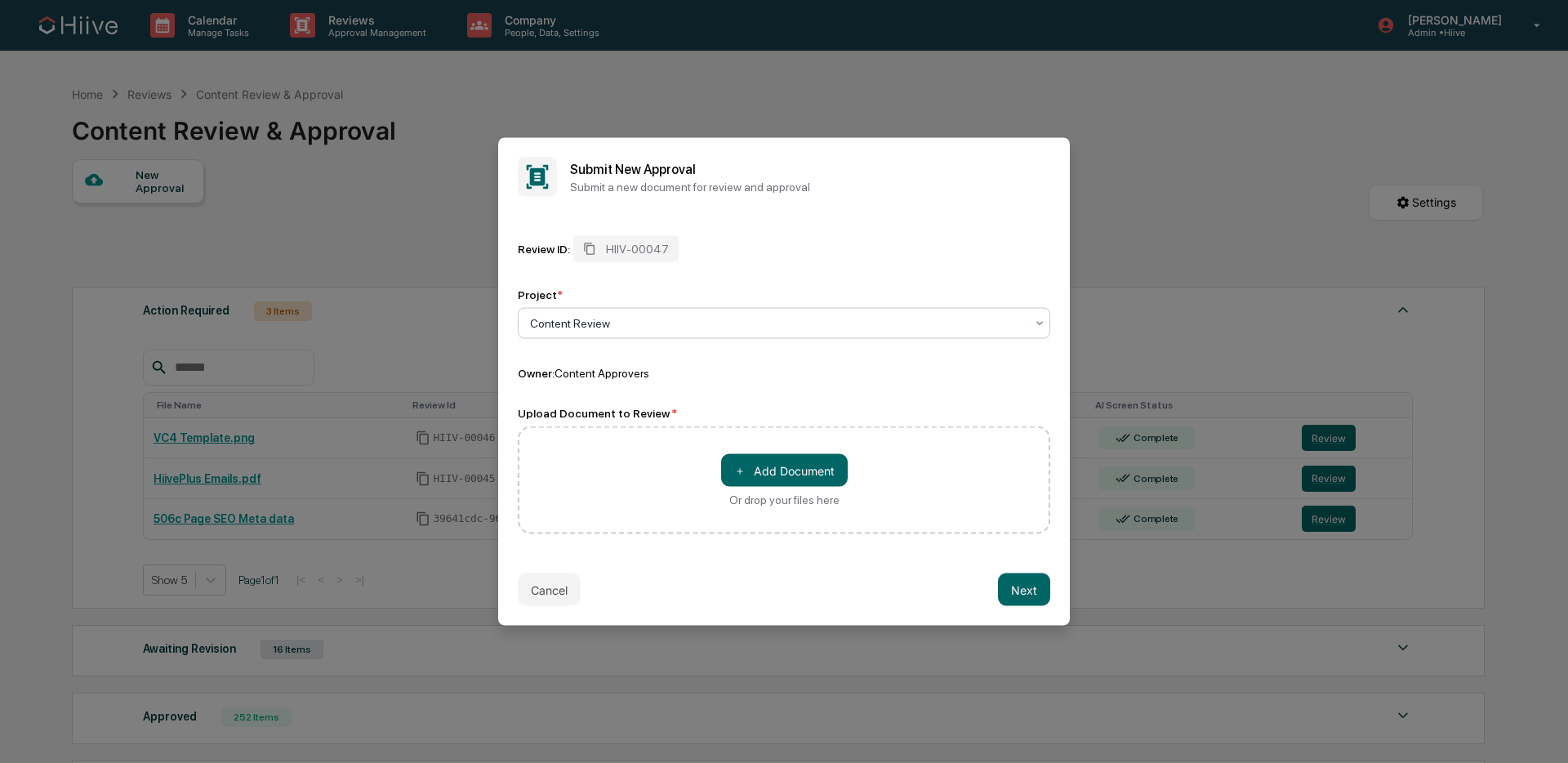
click at [679, 326] on div at bounding box center [777, 323] width 495 height 17
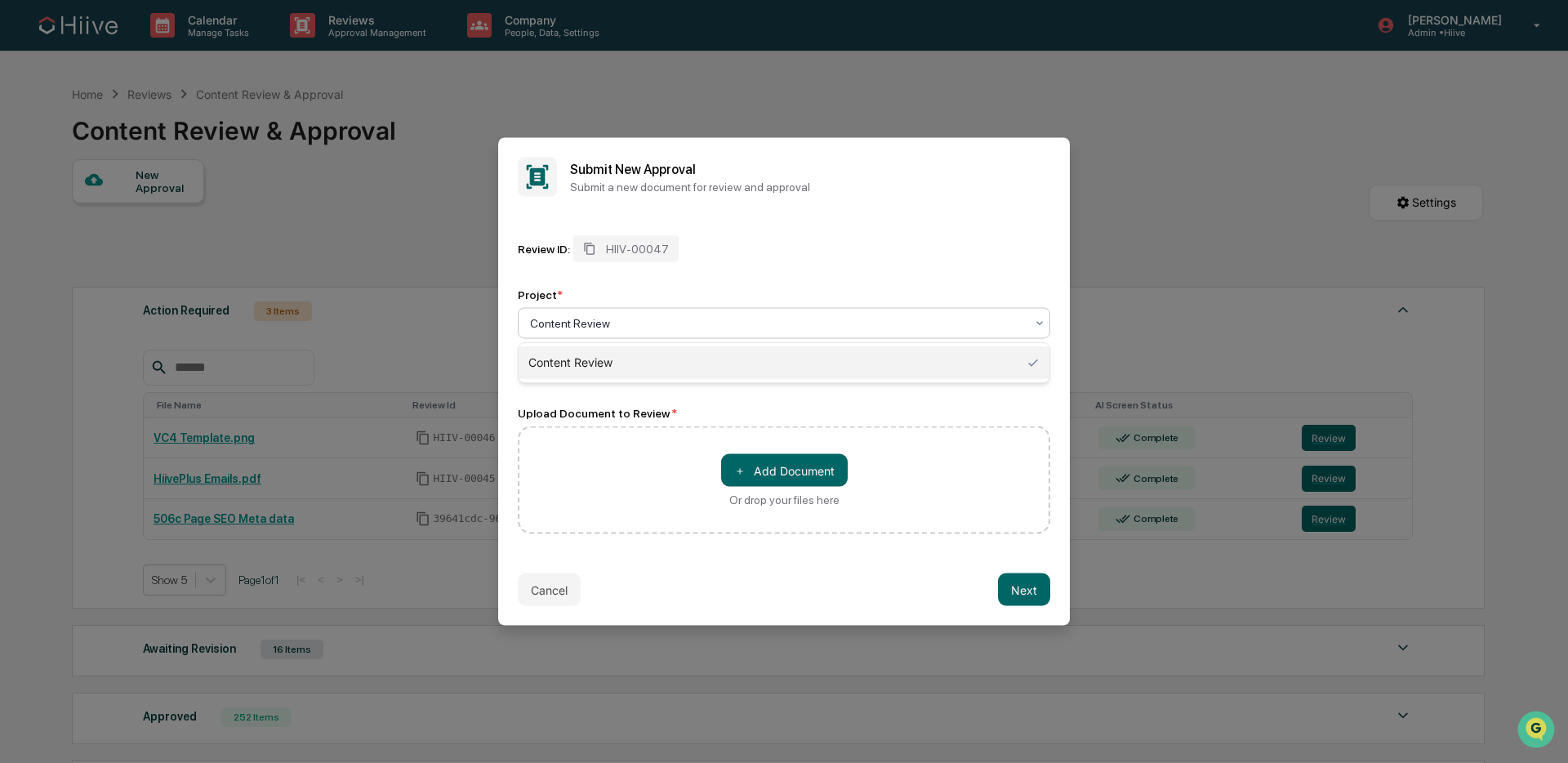
drag, startPoint x: 637, startPoint y: 357, endPoint x: 628, endPoint y: 351, distance: 10.8
click at [638, 357] on div "Content Review" at bounding box center [784, 362] width 531 height 32
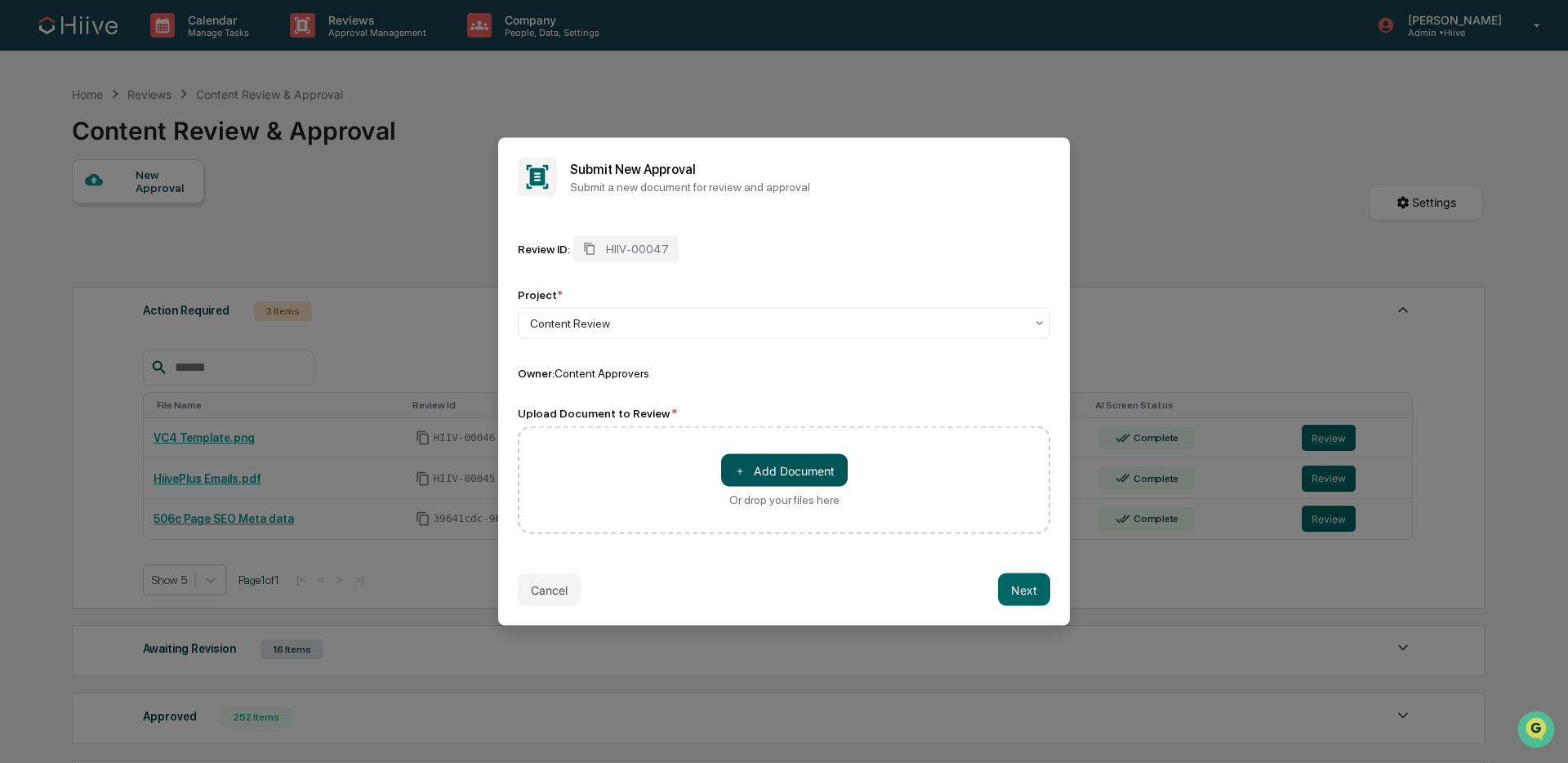
click at [806, 474] on button "＋ Add Document" at bounding box center [784, 470] width 127 height 32
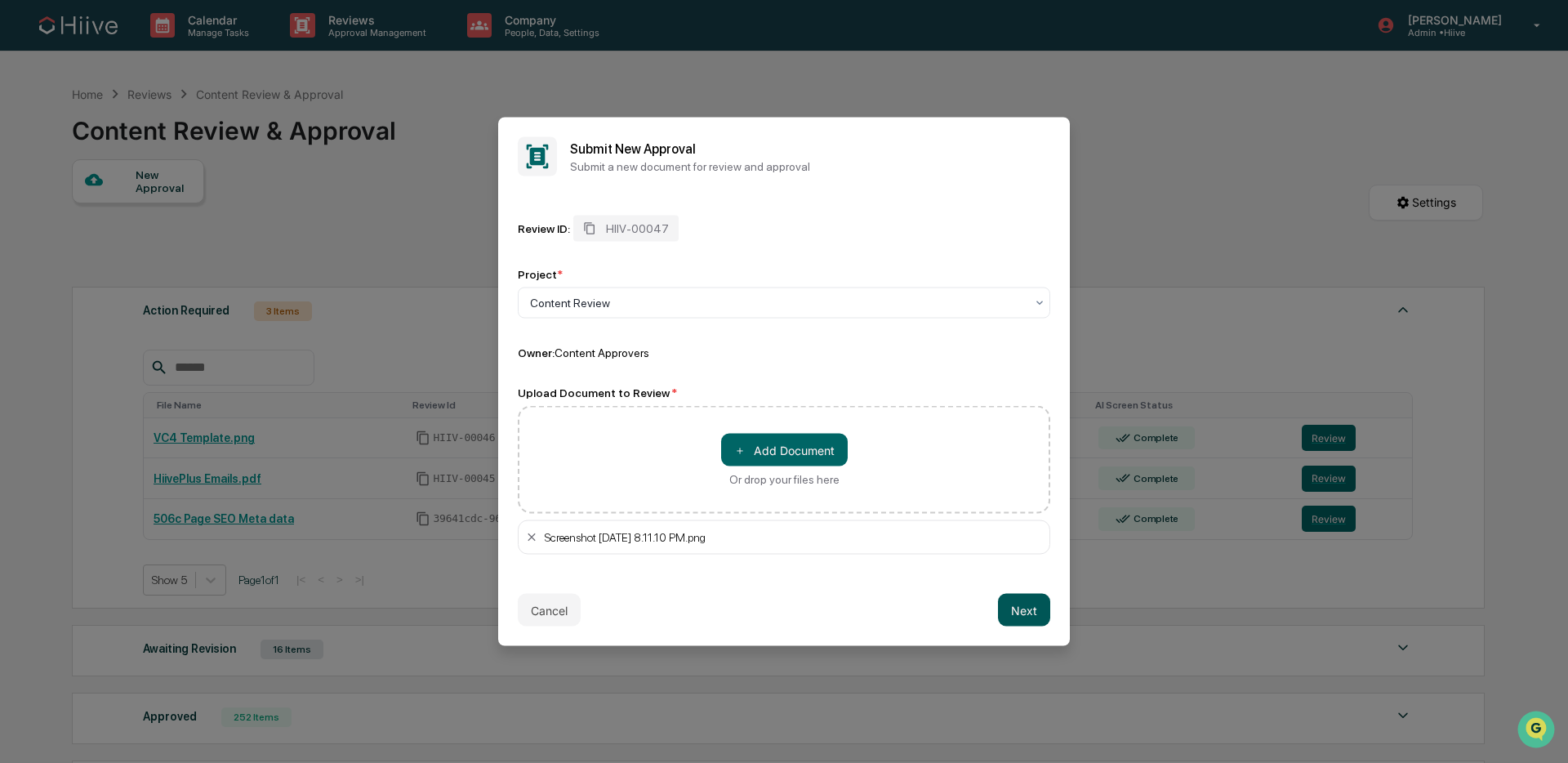
click at [1014, 605] on button "Next" at bounding box center [1023, 610] width 52 height 32
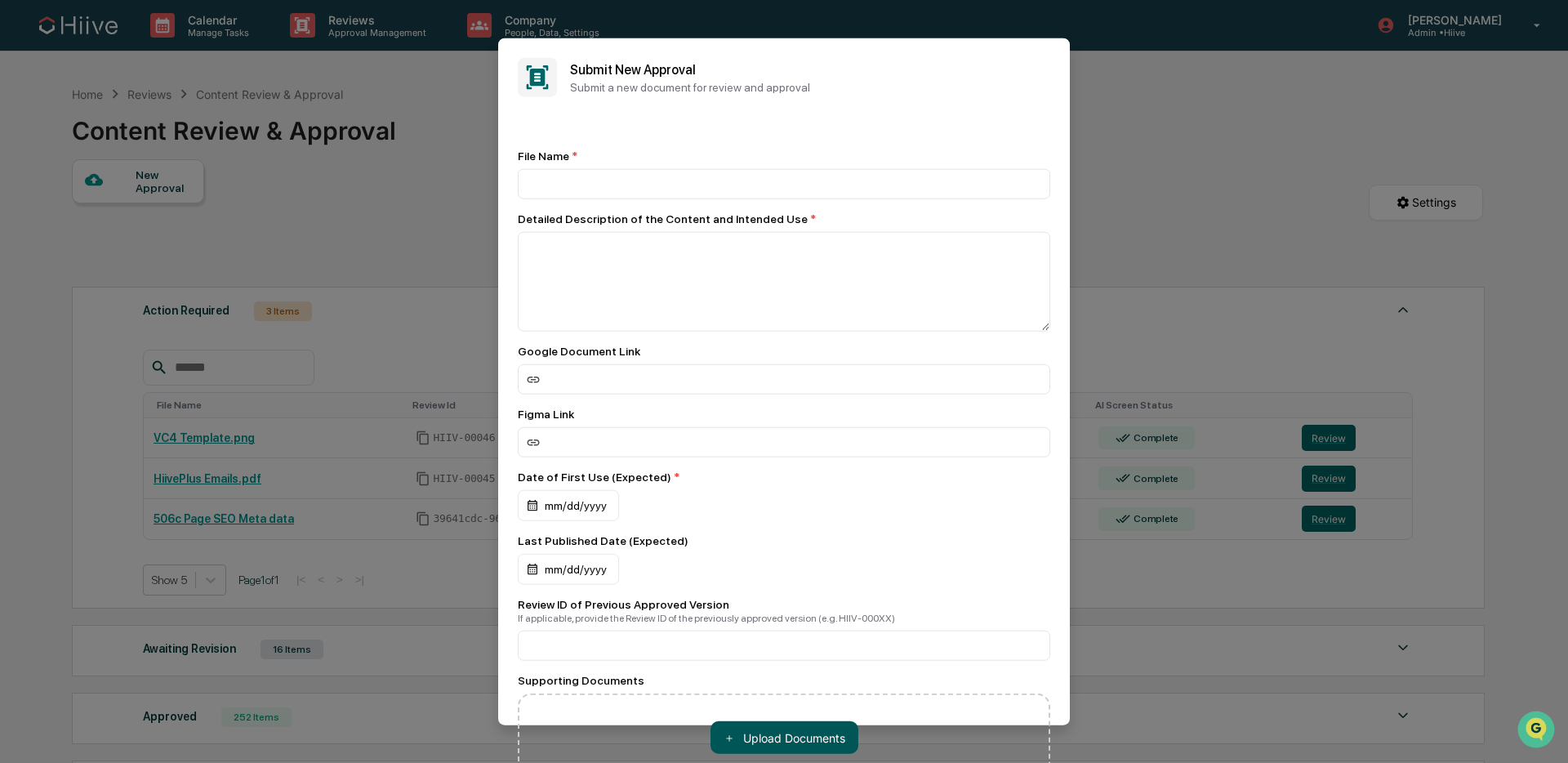
click at [797, 748] on button "＋ Upload Documents" at bounding box center [784, 737] width 148 height 32
click at [828, 402] on div "File Name * Detailed Description of the Content and Intended Use * Google Docum…" at bounding box center [784, 475] width 532 height 652
drag, startPoint x: 739, startPoint y: 393, endPoint x: 726, endPoint y: 430, distance: 39.2
click at [739, 393] on input at bounding box center [784, 379] width 532 height 30
